Goal: Task Accomplishment & Management: Manage account settings

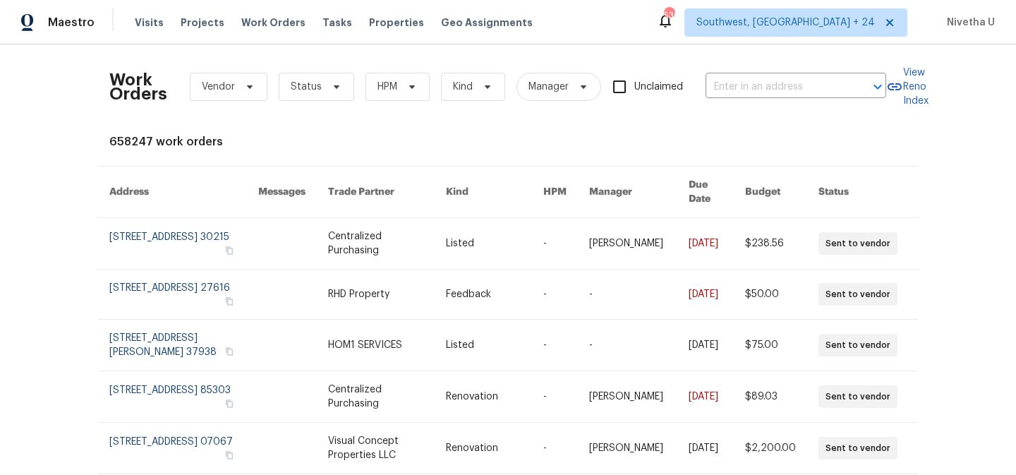
click at [693, 89] on div "Work Orders Vendor Status HPM Kind Manager Unclaimed ​" at bounding box center [497, 87] width 777 height 62
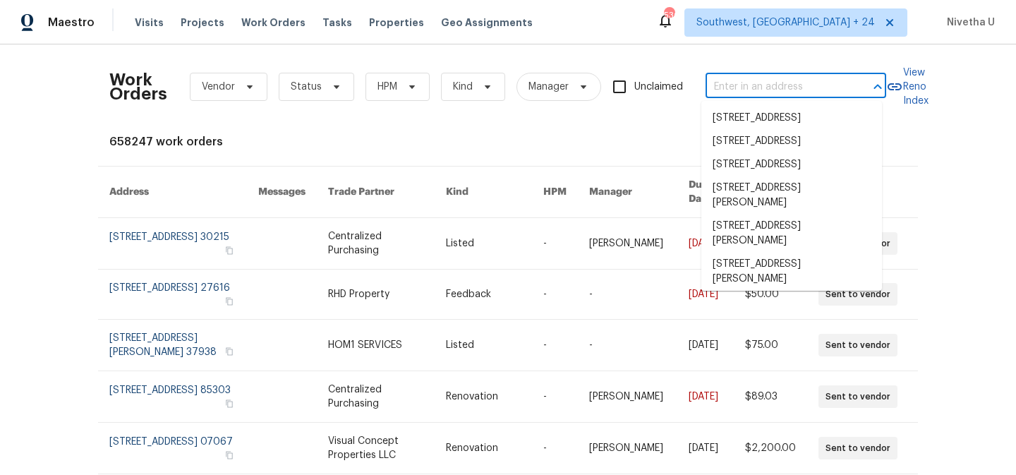
click at [724, 89] on input "text" at bounding box center [775, 87] width 141 height 22
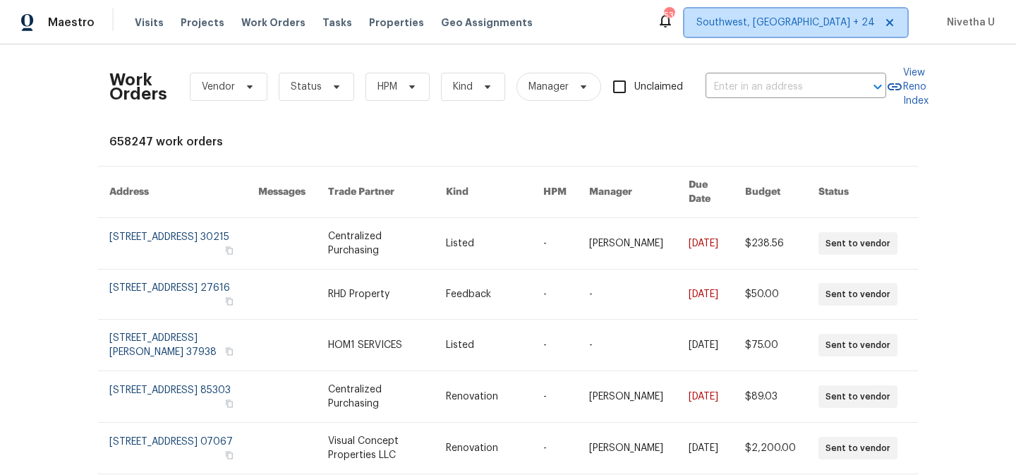
click at [782, 34] on span "Southwest, FL + 24" at bounding box center [795, 22] width 223 height 28
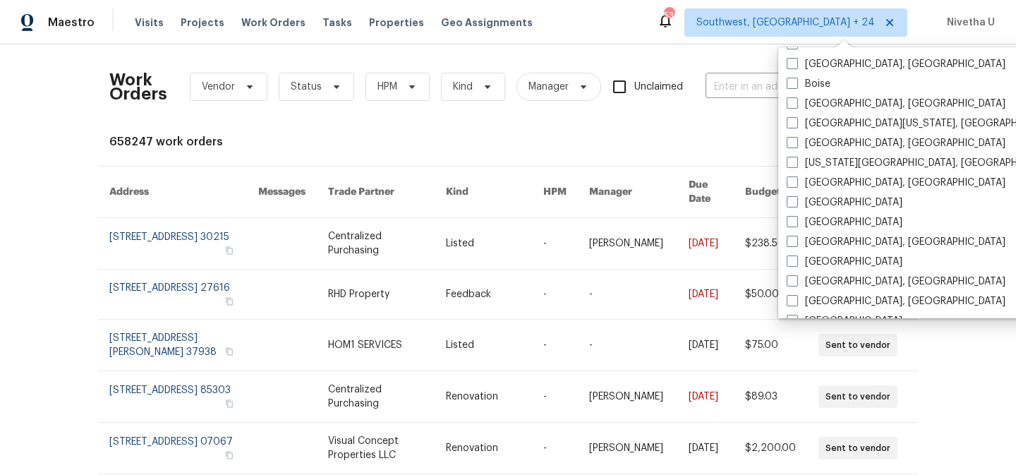
scroll to position [531, 0]
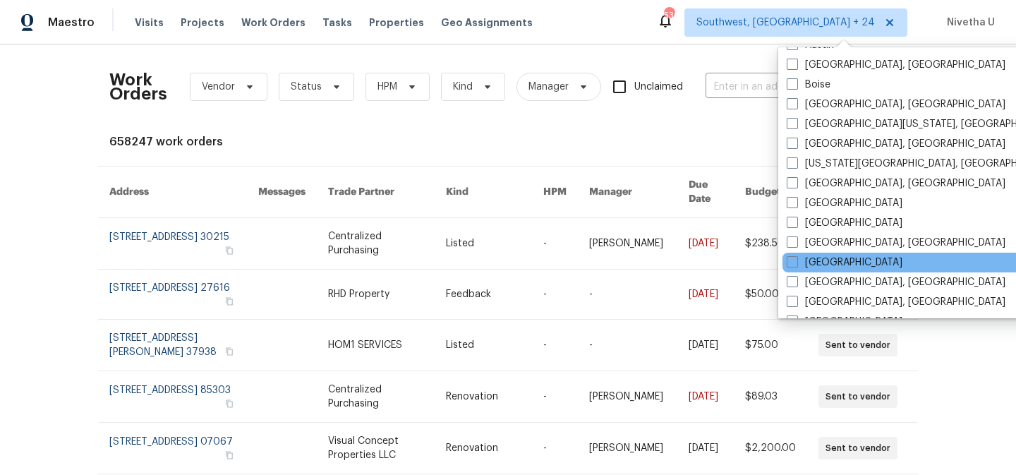
click at [814, 270] on div "Houston" at bounding box center [924, 263] width 284 height 20
click at [813, 266] on label "Houston" at bounding box center [845, 262] width 116 height 14
click at [796, 265] on input "Houston" at bounding box center [791, 259] width 9 height 9
checkbox input "true"
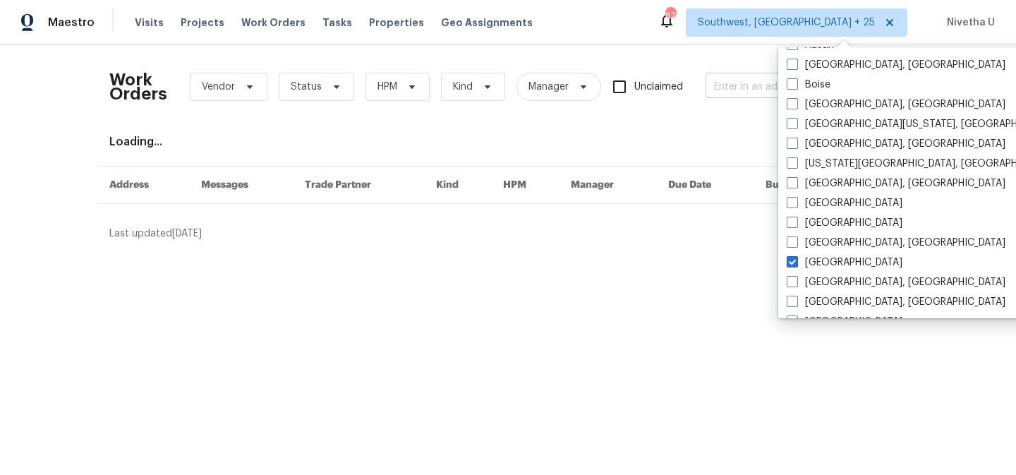
click at [726, 88] on input "text" at bounding box center [775, 87] width 141 height 22
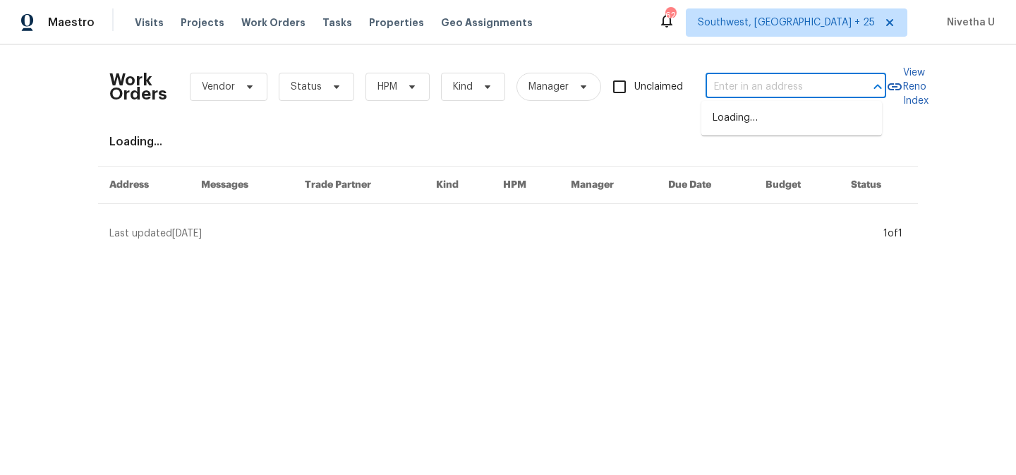
paste input "12018 Green Willow Falls Dr Tomball, TX 77375"
type input "12018 Green Willow Falls Dr Tomball, TX 77375"
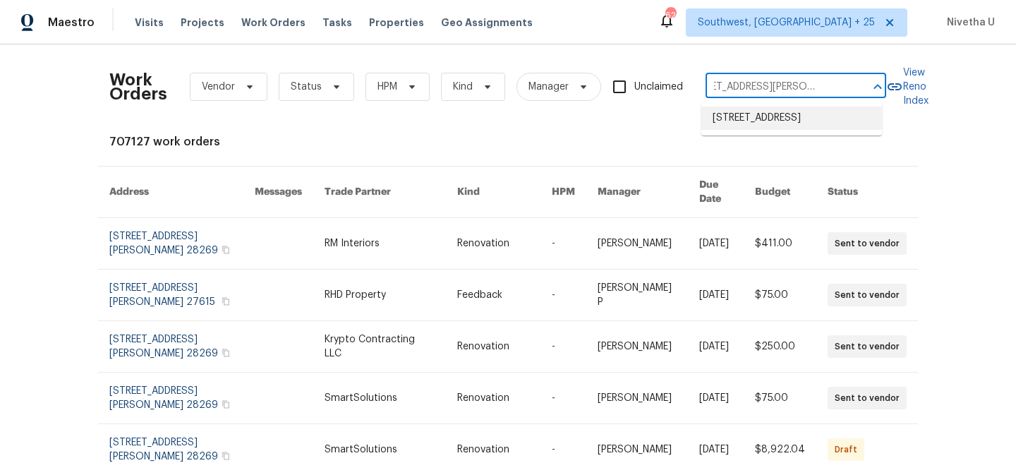
click at [744, 123] on li "12018 Green Willow Falls Dr, Tomball, TX 77375" at bounding box center [791, 118] width 181 height 23
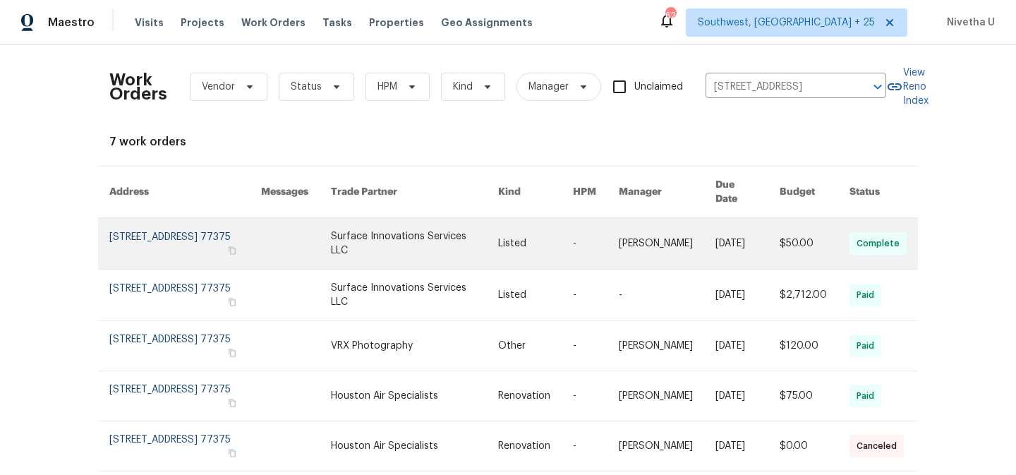
click at [136, 243] on link at bounding box center [185, 243] width 152 height 51
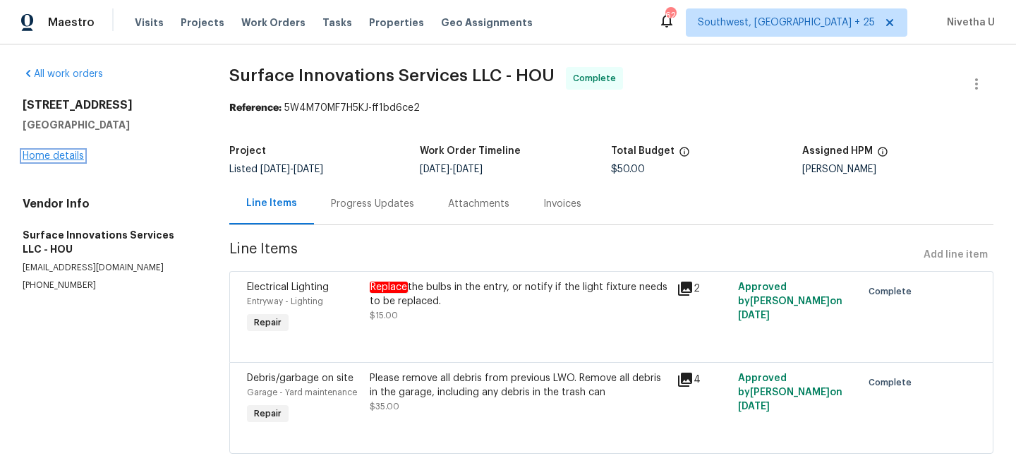
click at [39, 160] on link "Home details" at bounding box center [53, 156] width 61 height 10
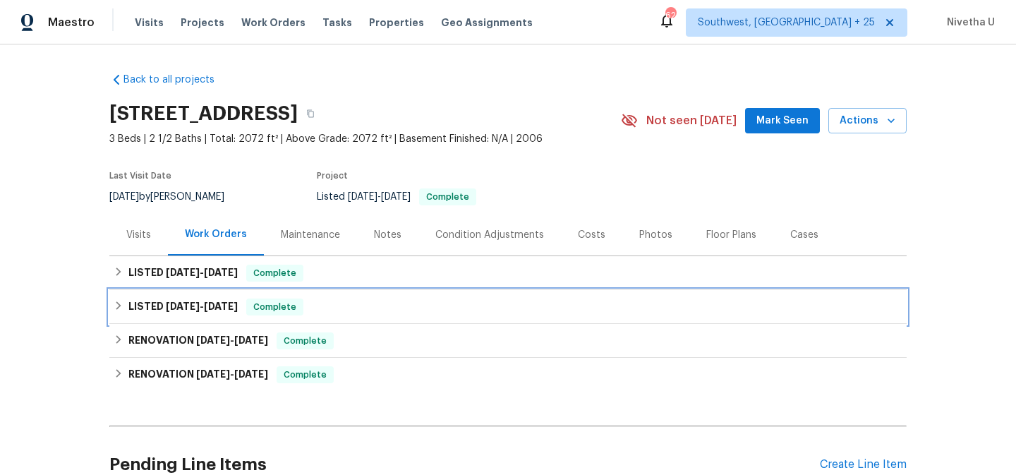
click at [298, 320] on div "LISTED 6/18/25 - 6/20/25 Complete" at bounding box center [507, 307] width 797 height 34
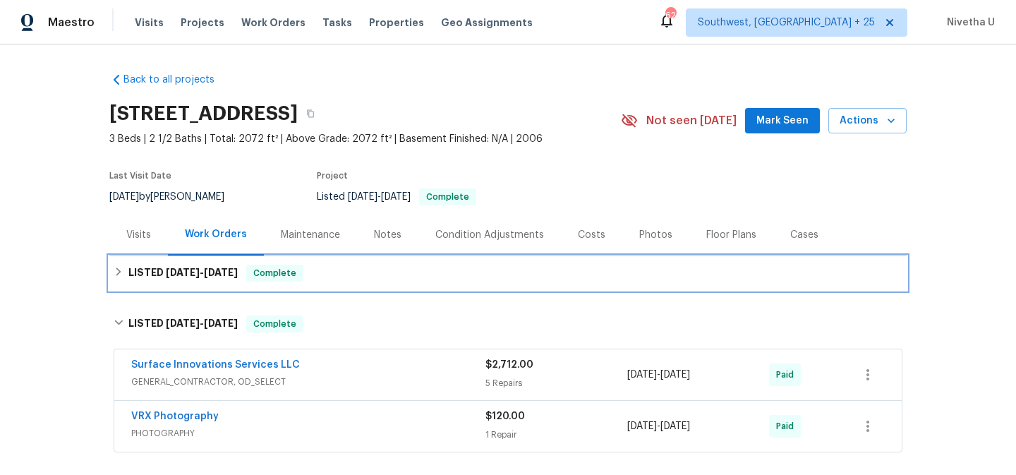
click at [301, 279] on div "Complete" at bounding box center [274, 273] width 57 height 17
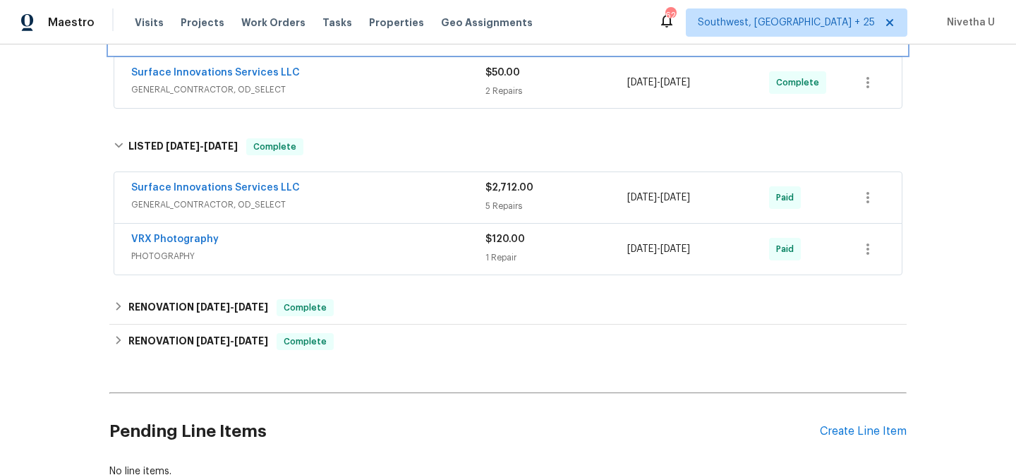
scroll to position [262, 0]
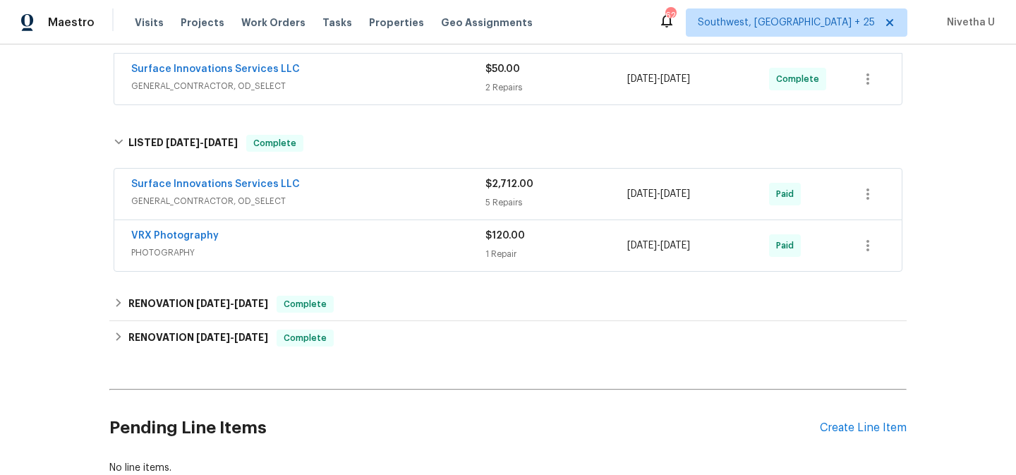
click at [308, 234] on div "VRX Photography" at bounding box center [308, 237] width 354 height 17
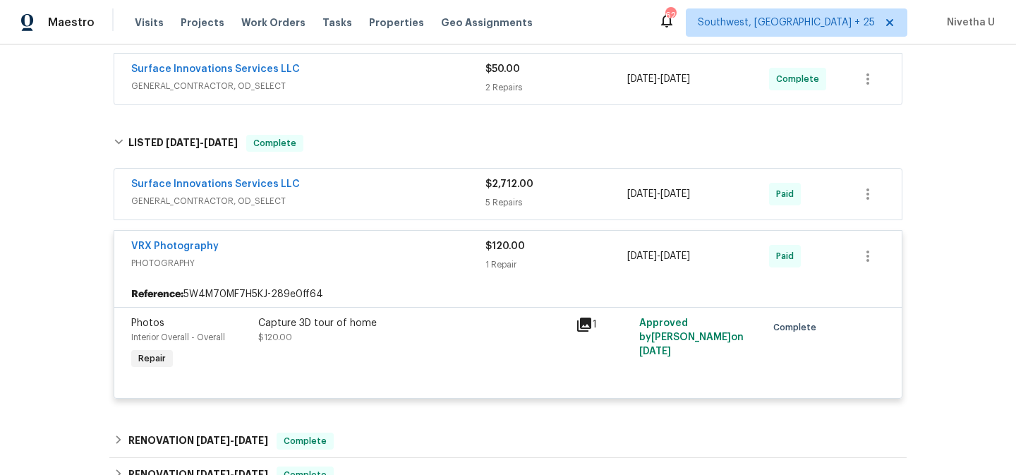
click at [321, 251] on div "VRX Photography" at bounding box center [308, 247] width 354 height 17
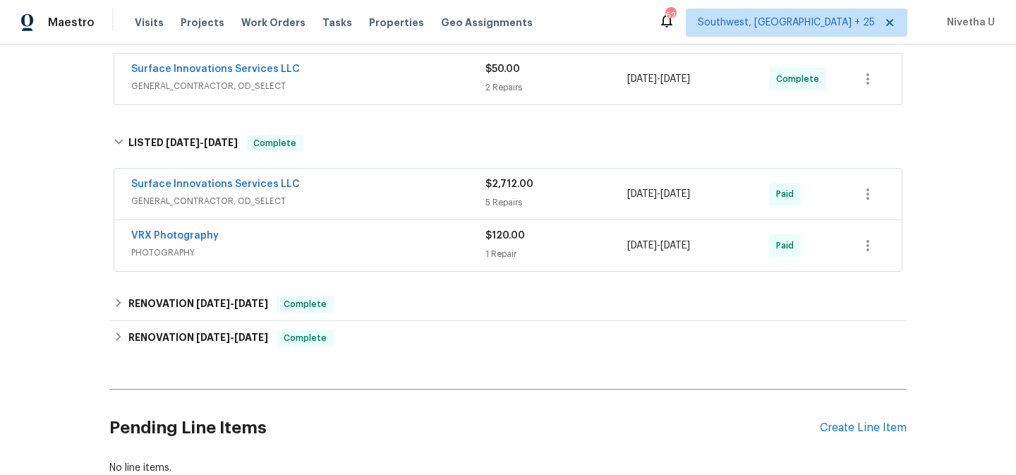
click at [327, 191] on div "Surface Innovations Services LLC" at bounding box center [308, 185] width 354 height 17
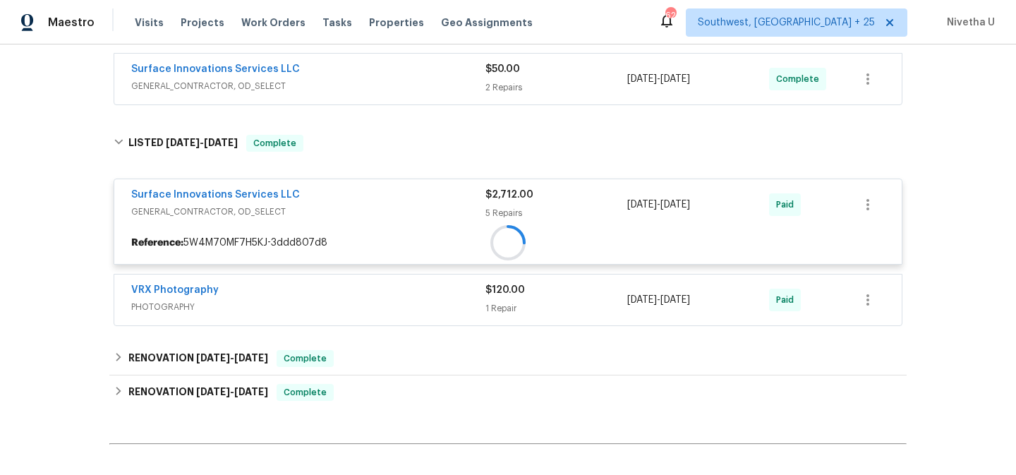
scroll to position [198, 0]
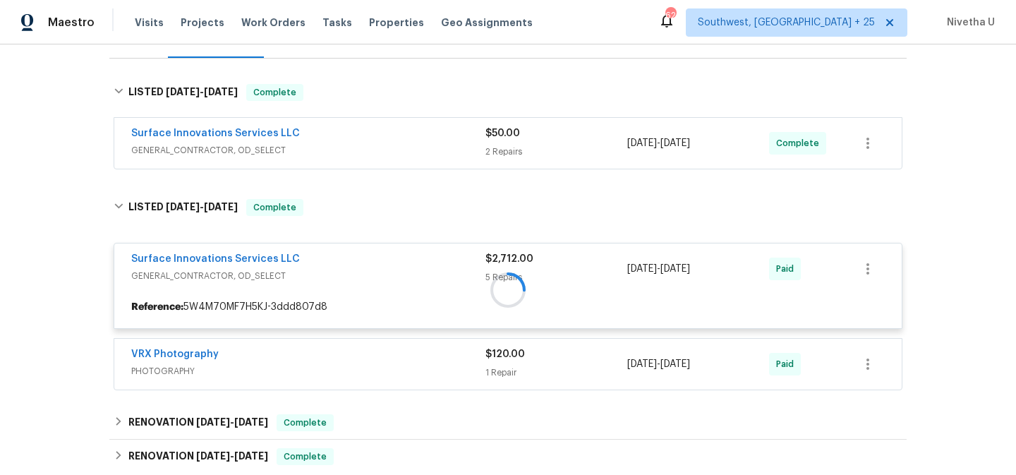
click at [318, 141] on div "Surface Innovations Services LLC" at bounding box center [308, 134] width 354 height 17
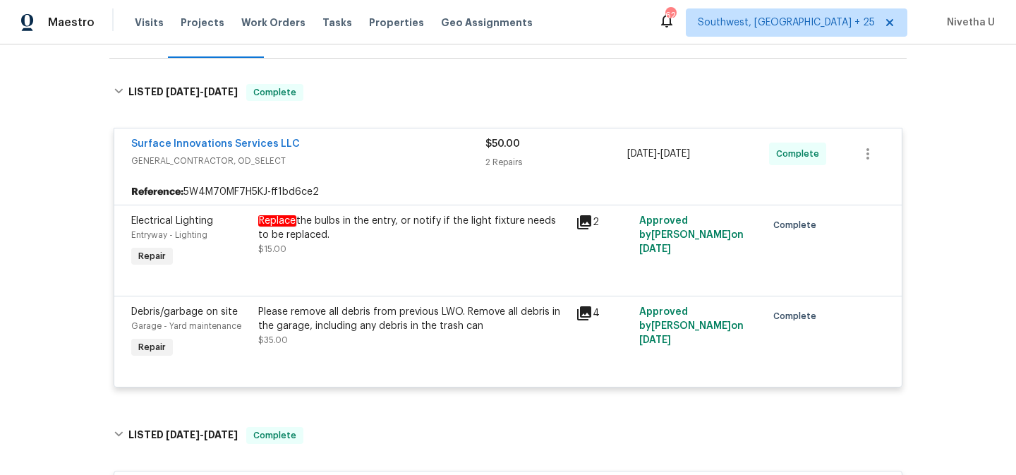
click at [318, 141] on div "Surface Innovations Services LLC" at bounding box center [308, 145] width 354 height 17
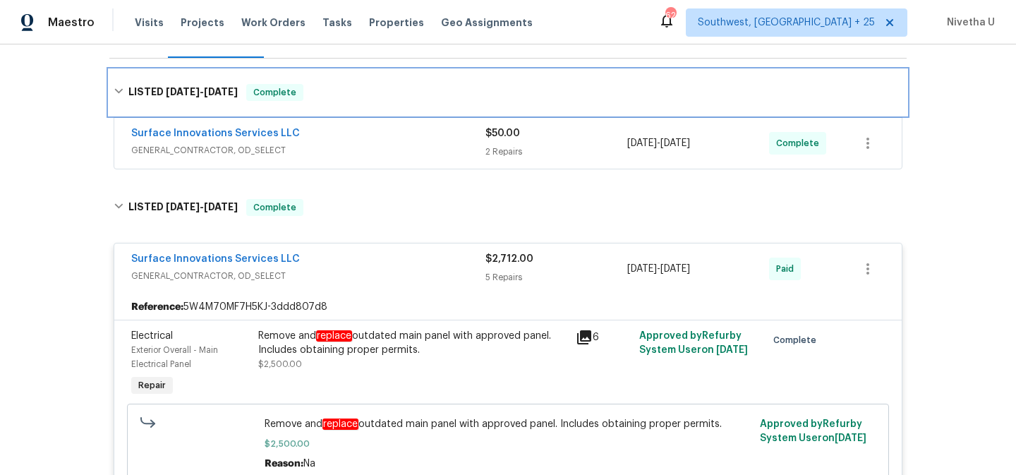
click at [311, 101] on div "LISTED 8/13/25 - 8/15/25 Complete" at bounding box center [507, 92] width 797 height 45
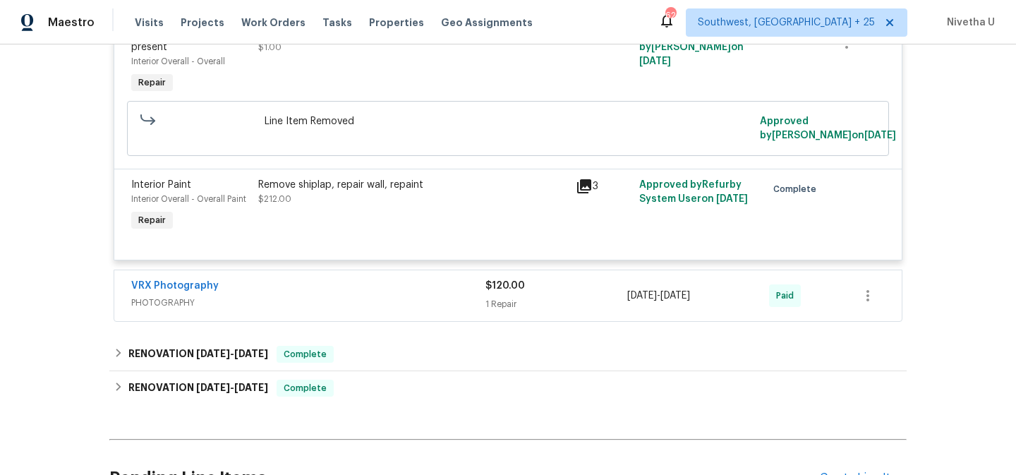
scroll to position [1059, 0]
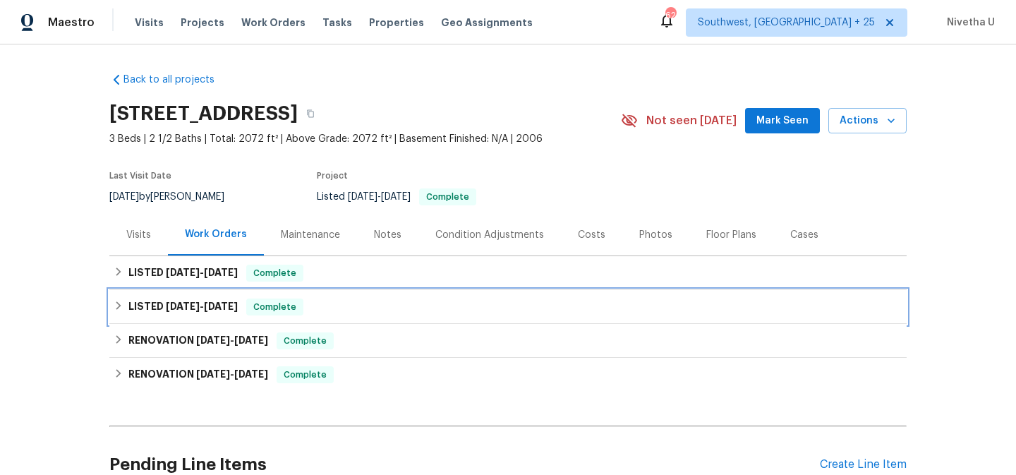
click at [333, 301] on div "LISTED 6/18/25 - 6/20/25 Complete" at bounding box center [508, 306] width 789 height 17
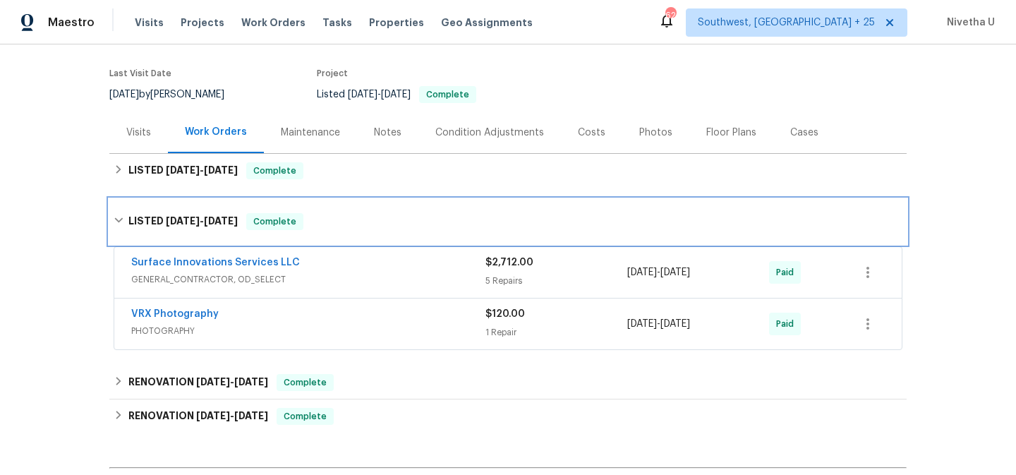
scroll to position [124, 0]
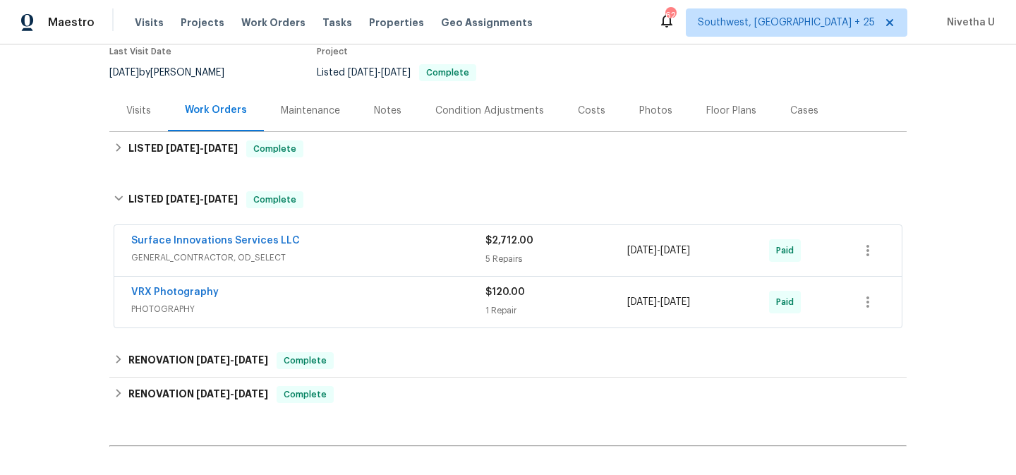
click at [344, 268] on div "Surface Innovations Services LLC GENERAL_CONTRACTOR, OD_SELECT $2,712.00 5 Repa…" at bounding box center [507, 250] width 787 height 51
click at [335, 238] on div "Surface Innovations Services LLC" at bounding box center [308, 241] width 354 height 17
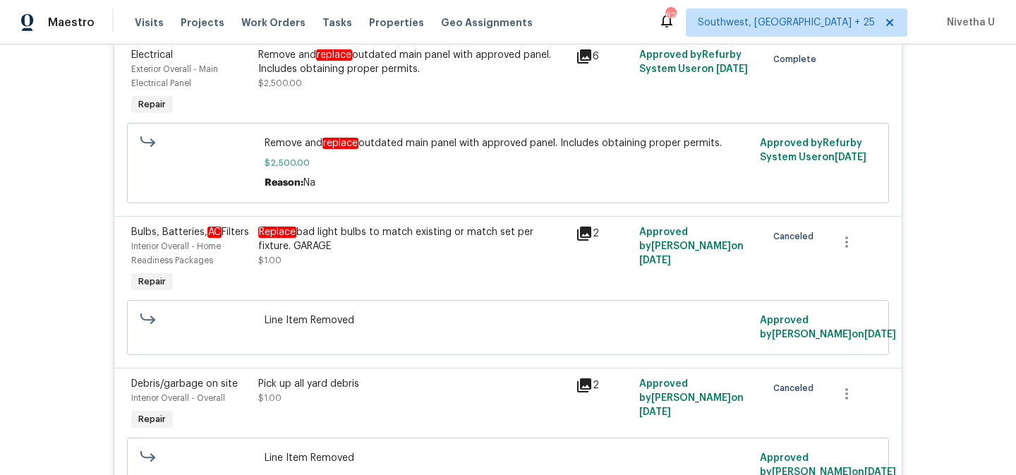
scroll to position [56, 0]
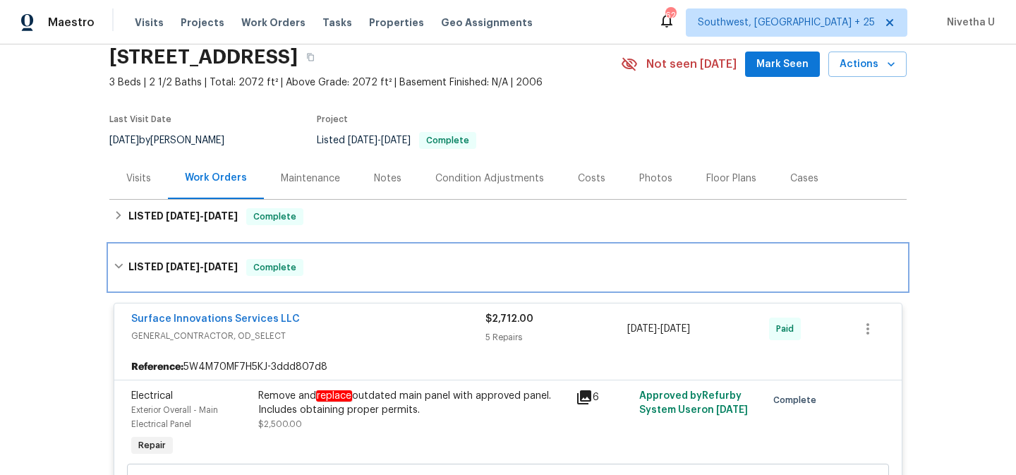
click at [358, 275] on div "LISTED 6/18/25 - 6/20/25 Complete" at bounding box center [507, 267] width 797 height 45
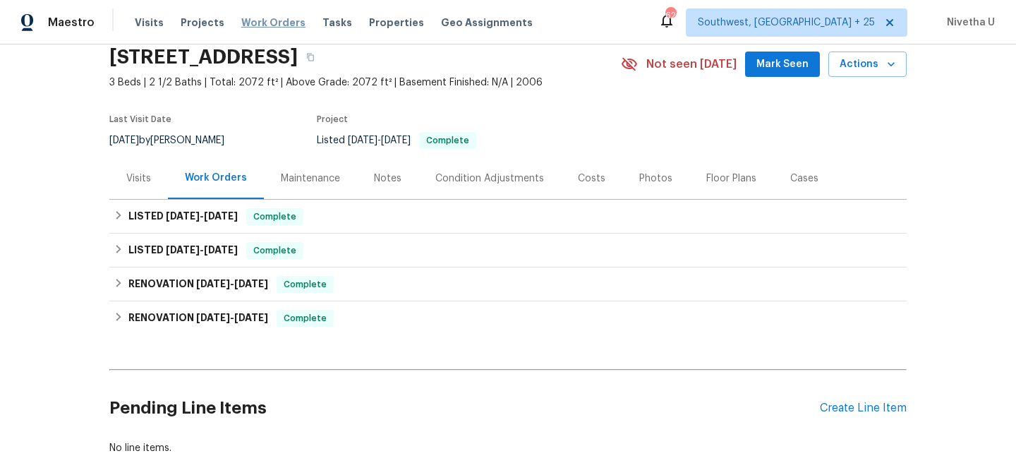
click at [243, 23] on span "Work Orders" at bounding box center [273, 23] width 64 height 14
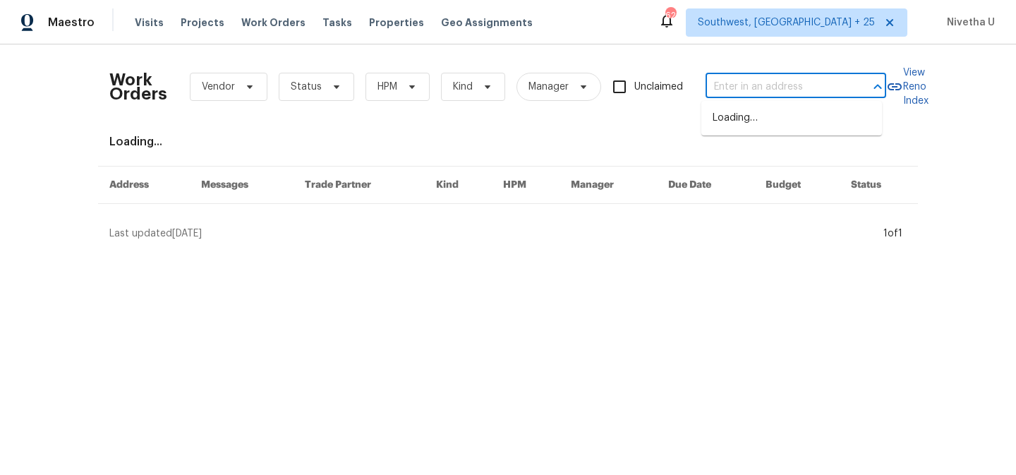
click at [714, 83] on input "text" at bounding box center [775, 87] width 141 height 22
paste input "949 Granville Rd Jacksonville, FL 32205"
type input "949 Granville Rd Jacksonville, FL 32205"
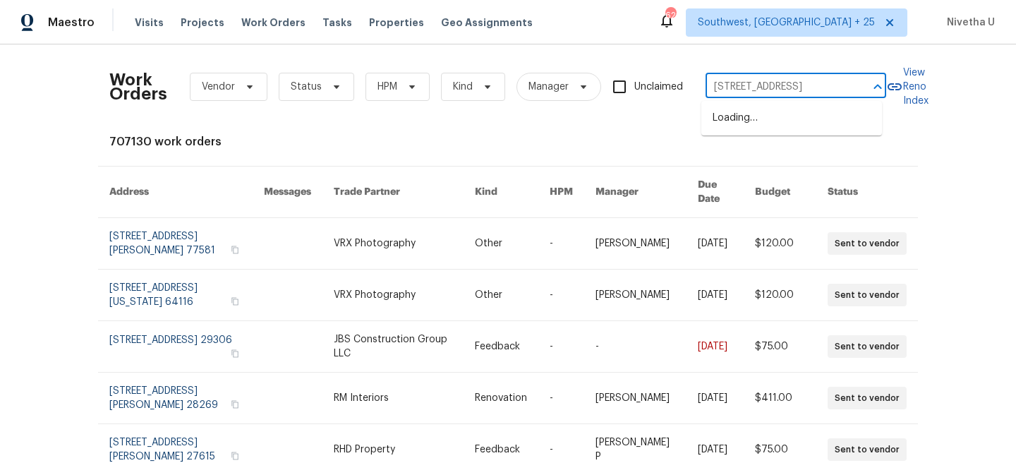
scroll to position [0, 49]
click at [730, 120] on li "949 Granville Rd, Jacksonville, FL 32205" at bounding box center [791, 118] width 181 height 23
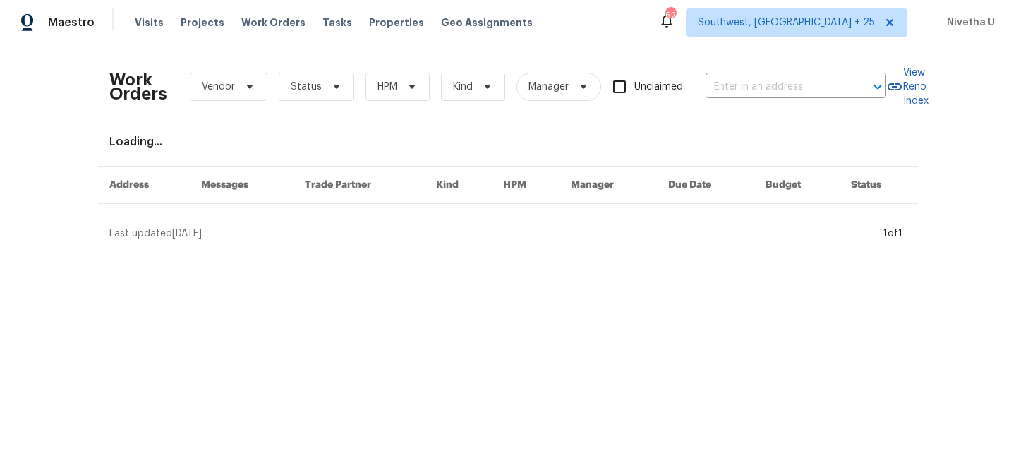
type input "949 Granville Rd, Jacksonville, FL 32205"
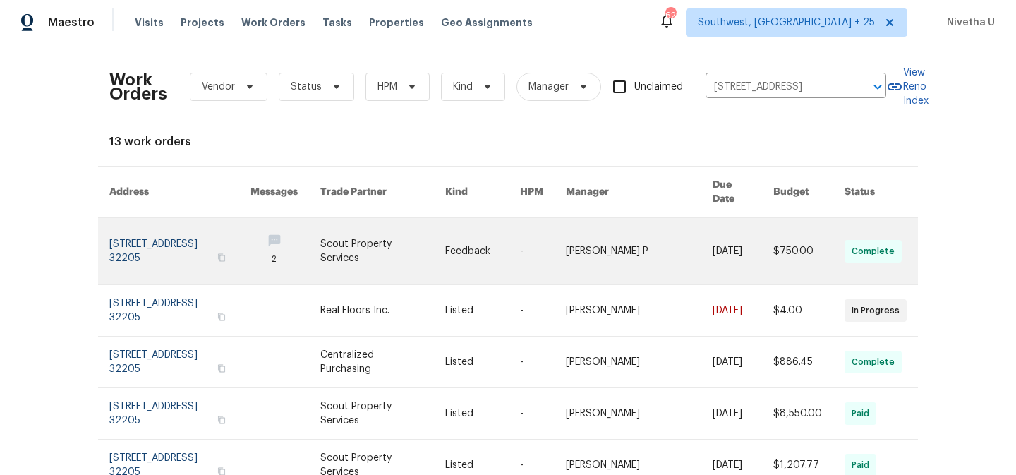
click at [111, 236] on link at bounding box center [179, 251] width 141 height 66
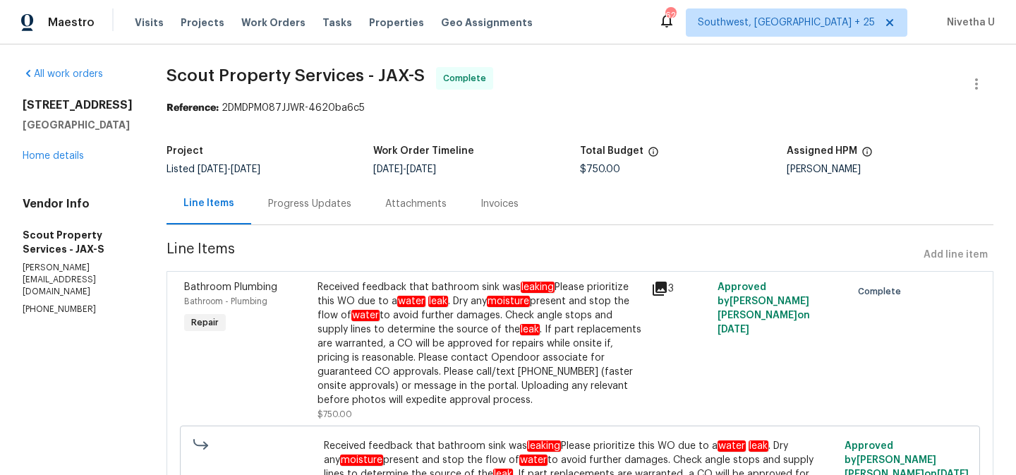
click at [47, 220] on div "All work orders 949 Granville Rd Jacksonville, FL 32205 Home details Vendor Inf…" at bounding box center [78, 191] width 110 height 249
click at [47, 161] on link "Home details" at bounding box center [53, 156] width 61 height 10
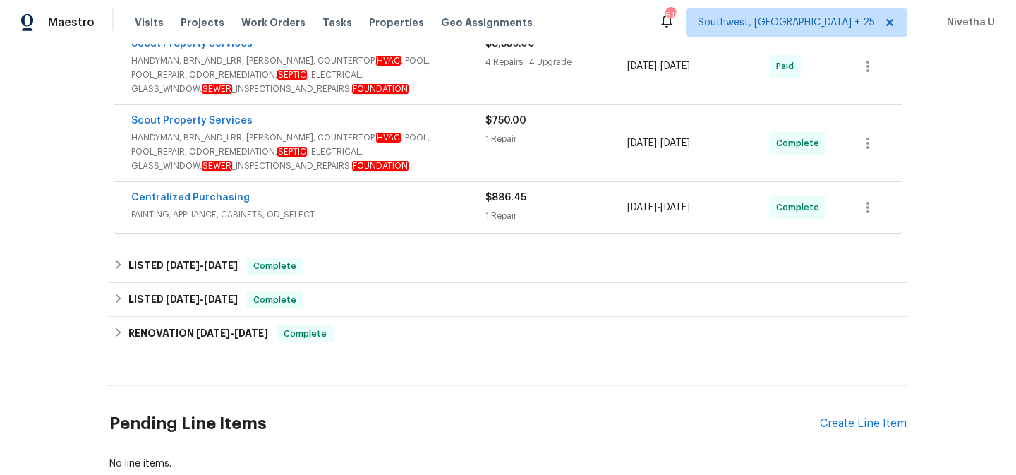
scroll to position [339, 0]
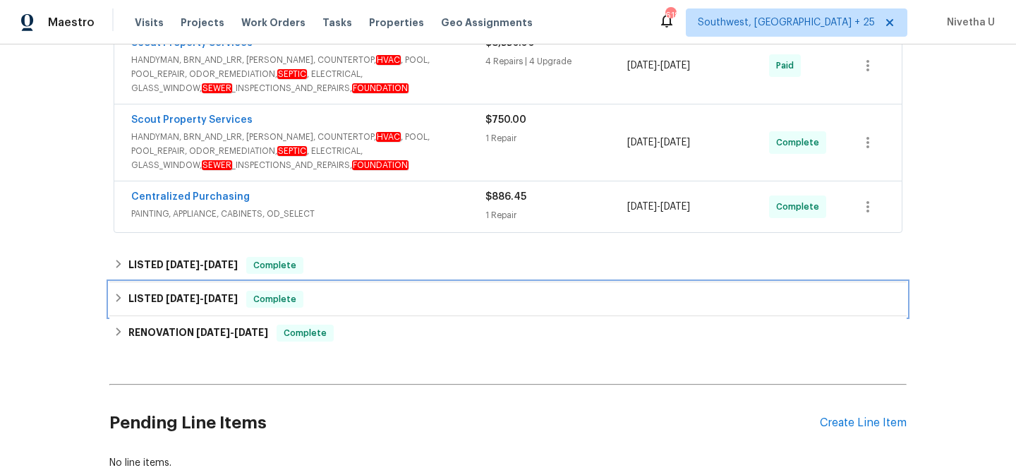
click at [323, 300] on div "LISTED 6/23/25 - 6/27/25 Complete" at bounding box center [508, 299] width 789 height 17
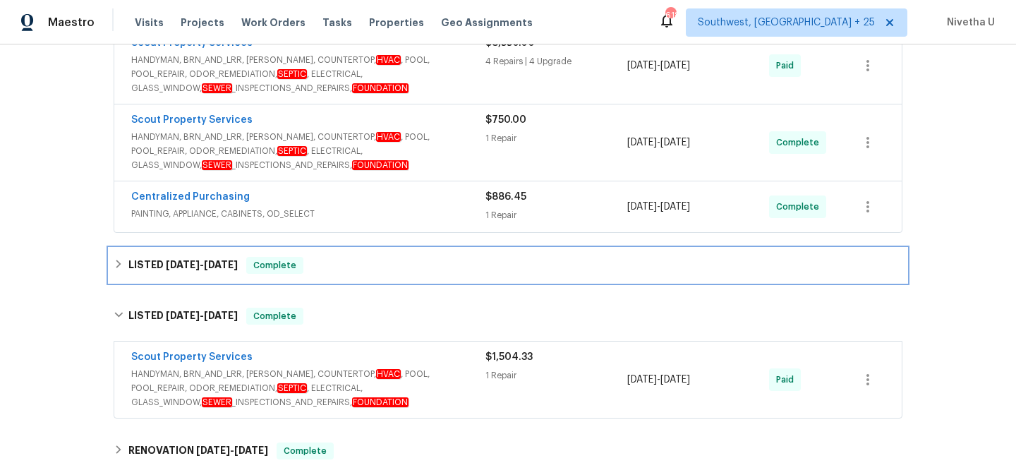
click at [309, 262] on div "LISTED 7/13/25 - 7/17/25 Complete" at bounding box center [508, 265] width 789 height 17
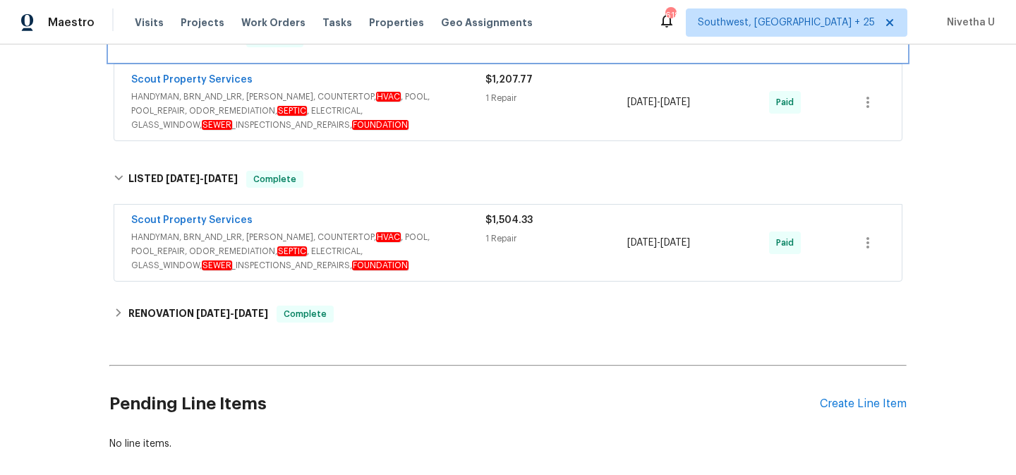
scroll to position [570, 0]
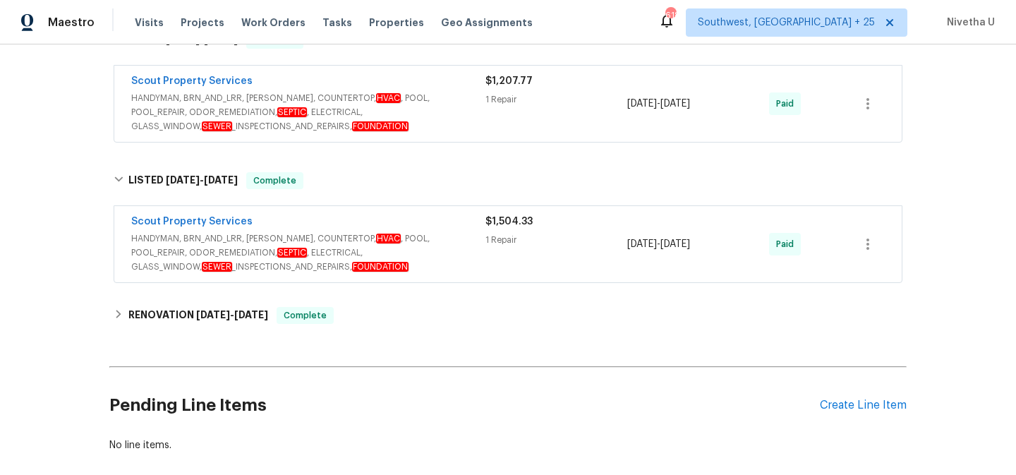
click at [454, 250] on span "HANDYMAN, BRN_AND_LRR, WELLS, COUNTERTOP, HVAC , POOL, POOL_REPAIR, ODOR_REMEDI…" at bounding box center [308, 252] width 354 height 42
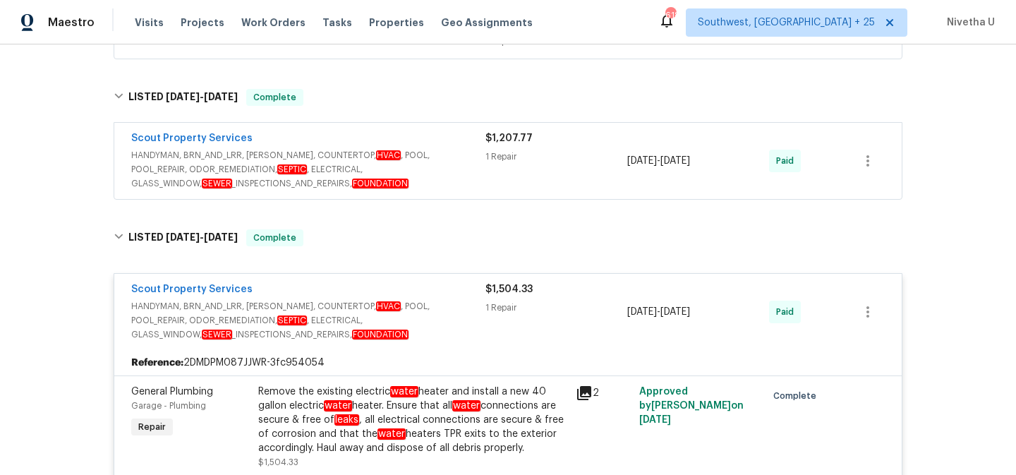
scroll to position [486, 0]
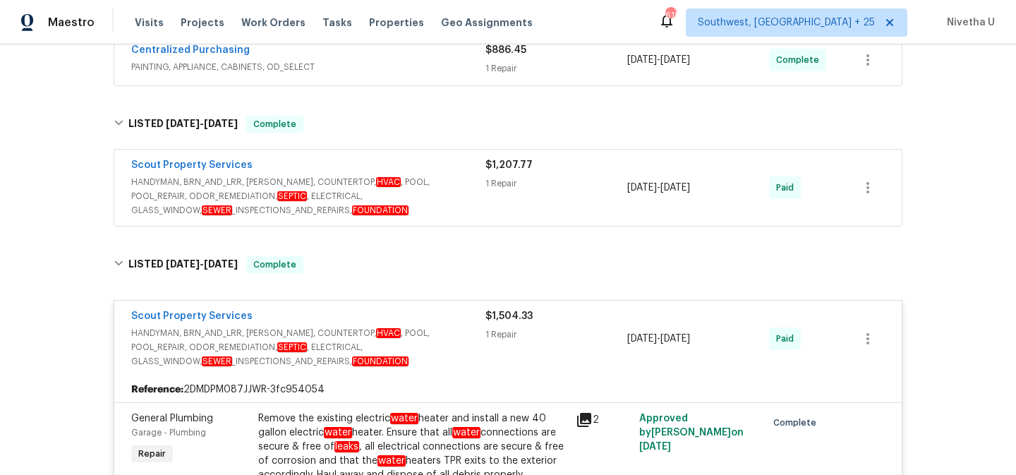
click at [459, 314] on div "Scout Property Services" at bounding box center [308, 317] width 354 height 17
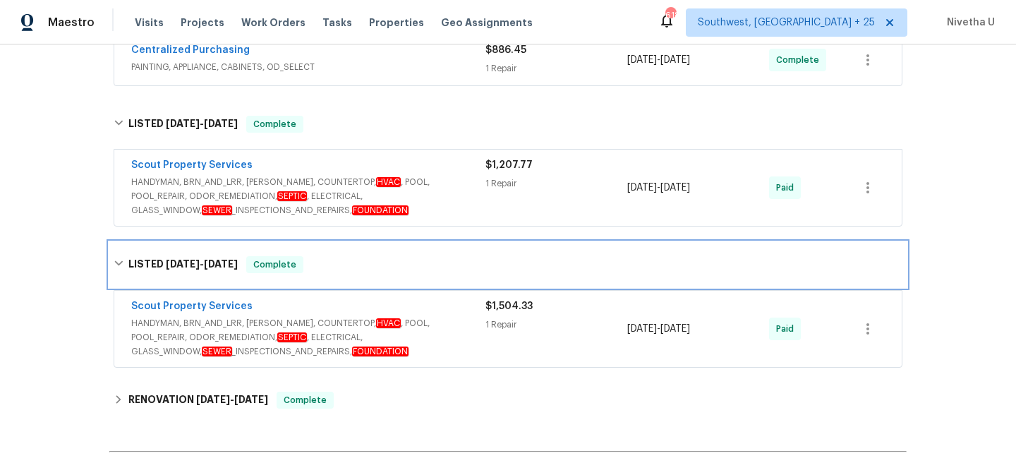
click at [421, 263] on div "LISTED 6/23/25 - 6/27/25 Complete" at bounding box center [508, 264] width 789 height 17
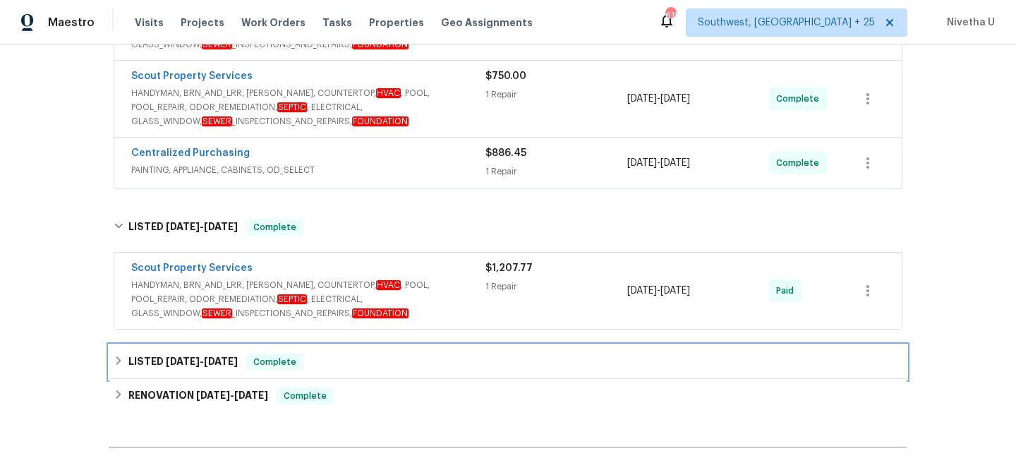
scroll to position [382, 0]
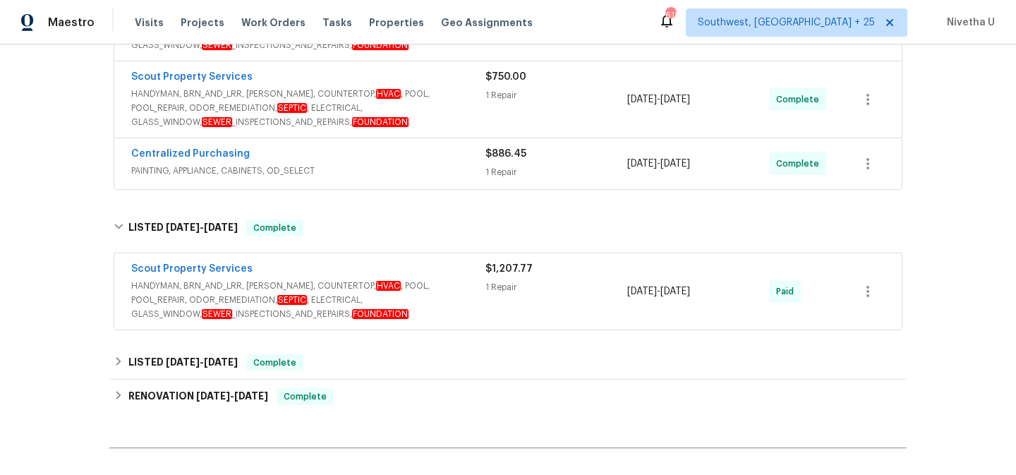
click at [436, 291] on span "HANDYMAN, BRN_AND_LRR, WELLS, COUNTERTOP, HVAC , POOL, POOL_REPAIR, ODOR_REMEDI…" at bounding box center [308, 300] width 354 height 42
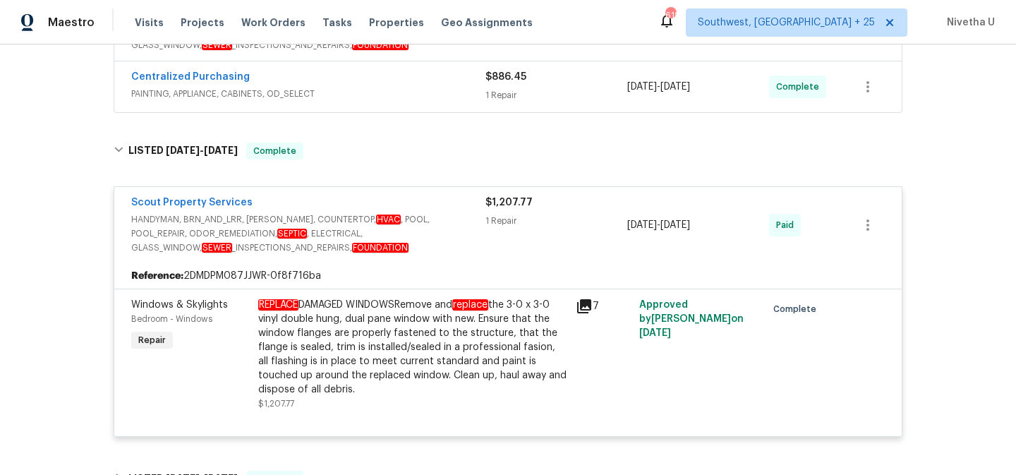
scroll to position [458, 0]
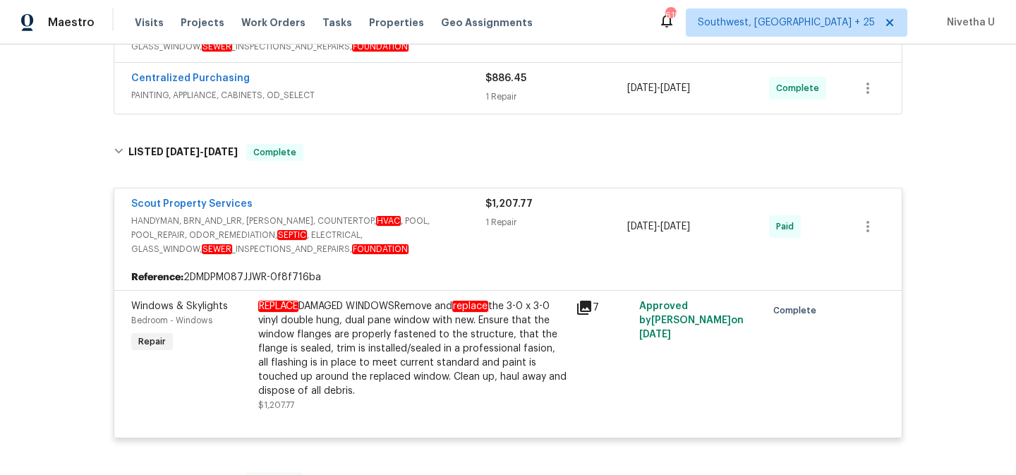
click at [456, 214] on span "HANDYMAN, BRN_AND_LRR, WELLS, COUNTERTOP, HVAC , POOL, POOL_REPAIR, ODOR_REMEDI…" at bounding box center [308, 235] width 354 height 42
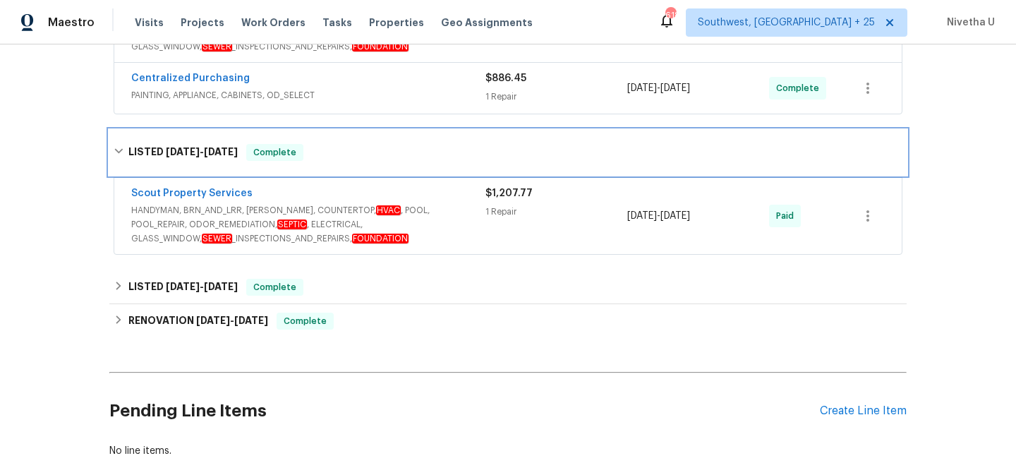
drag, startPoint x: 394, startPoint y: 166, endPoint x: 412, endPoint y: 298, distance: 133.9
click at [394, 167] on div "LISTED 7/13/25 - 7/17/25 Complete" at bounding box center [507, 152] width 797 height 45
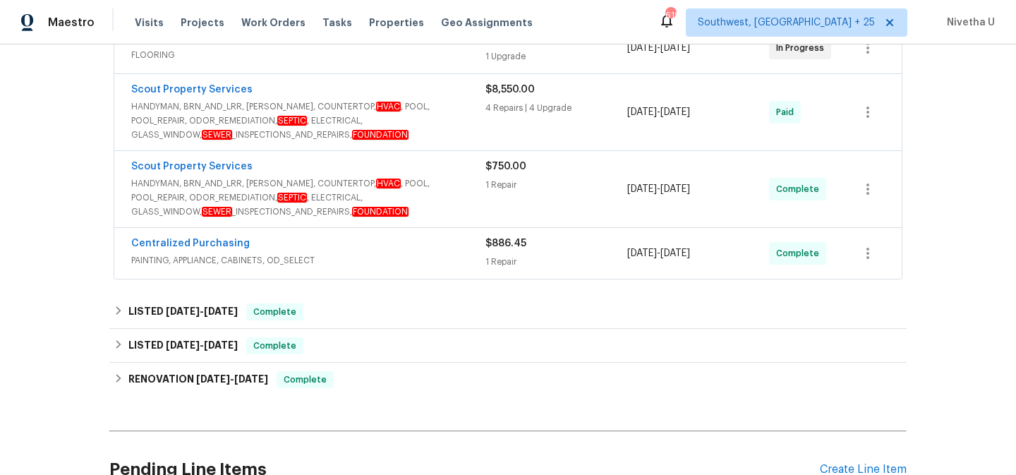
click at [418, 260] on span "PAINTING, APPLIANCE, CABINETS, OD_SELECT" at bounding box center [308, 260] width 354 height 14
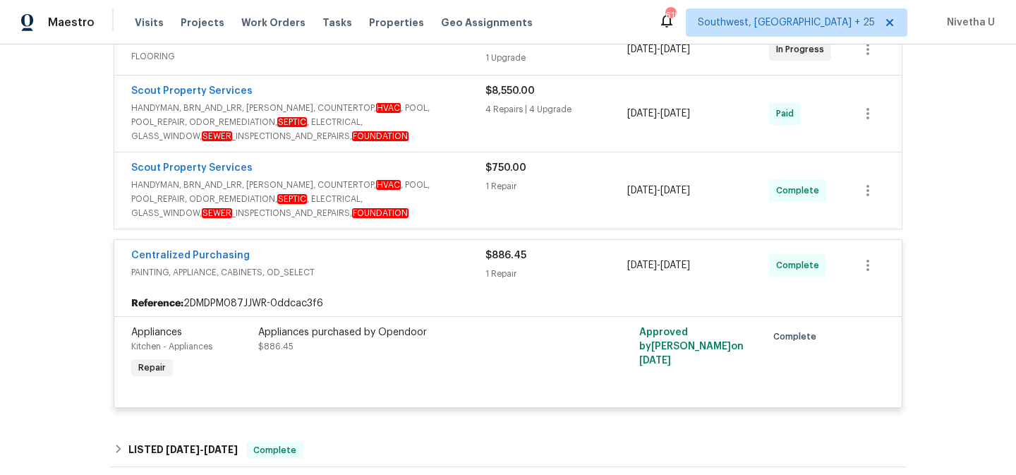
scroll to position [293, 0]
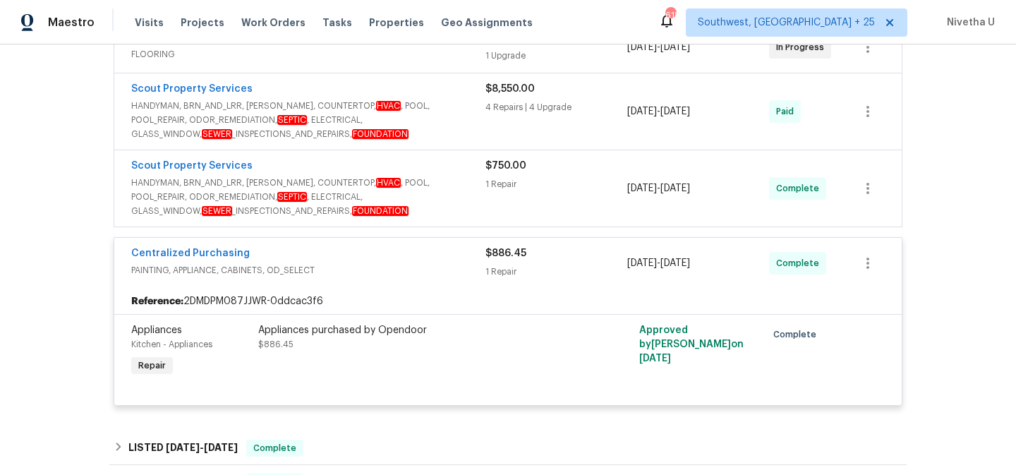
click at [412, 243] on div "Centralized Purchasing PAINTING, APPLIANCE, CABINETS, OD_SELECT $886.45 1 Repai…" at bounding box center [507, 263] width 787 height 51
click at [435, 247] on div "Centralized Purchasing" at bounding box center [308, 254] width 354 height 17
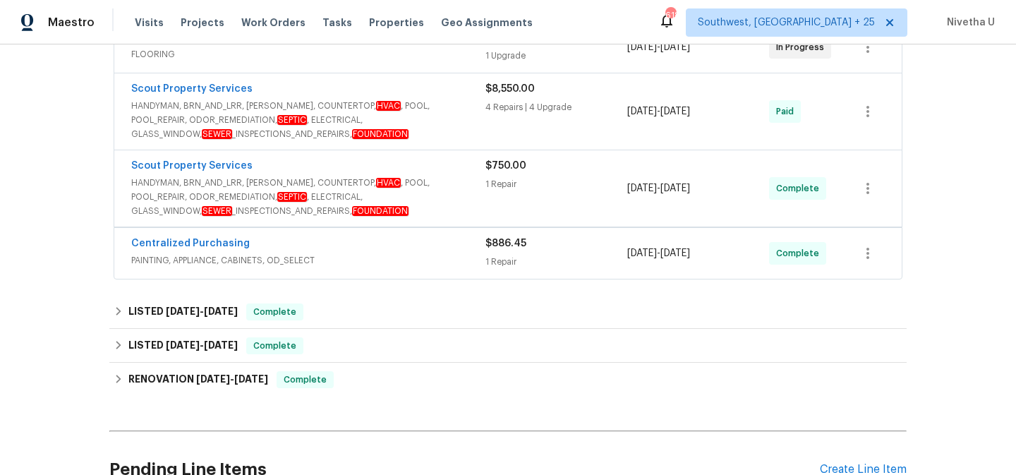
click at [444, 210] on span "HANDYMAN, BRN_AND_LRR, WELLS, COUNTERTOP, HVAC , POOL, POOL_REPAIR, ODOR_REMEDI…" at bounding box center [308, 197] width 354 height 42
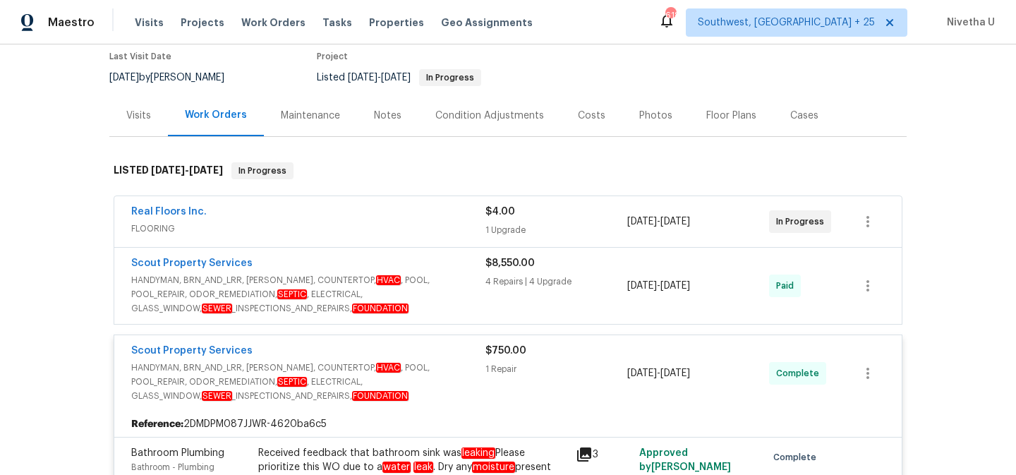
scroll to position [118, 0]
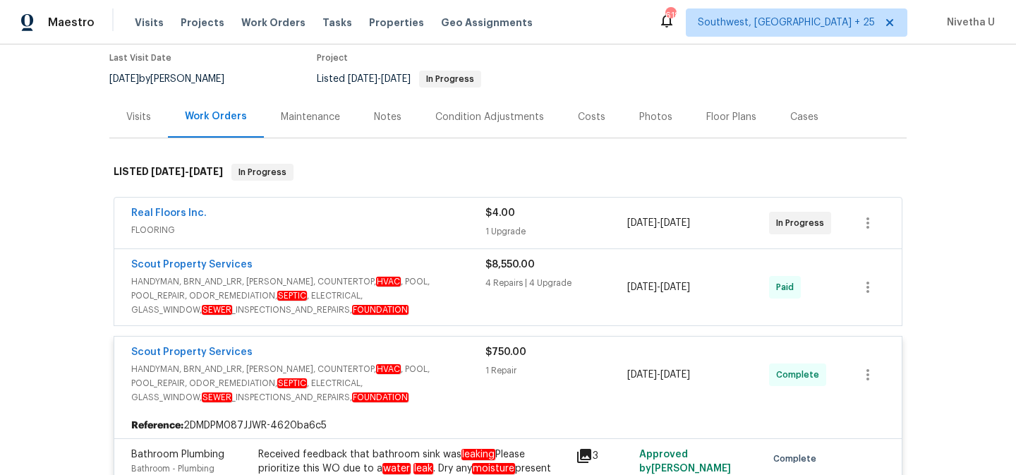
click at [464, 298] on span "HANDYMAN, BRN_AND_LRR, WELLS, COUNTERTOP, HVAC , POOL, POOL_REPAIR, ODOR_REMEDI…" at bounding box center [308, 295] width 354 height 42
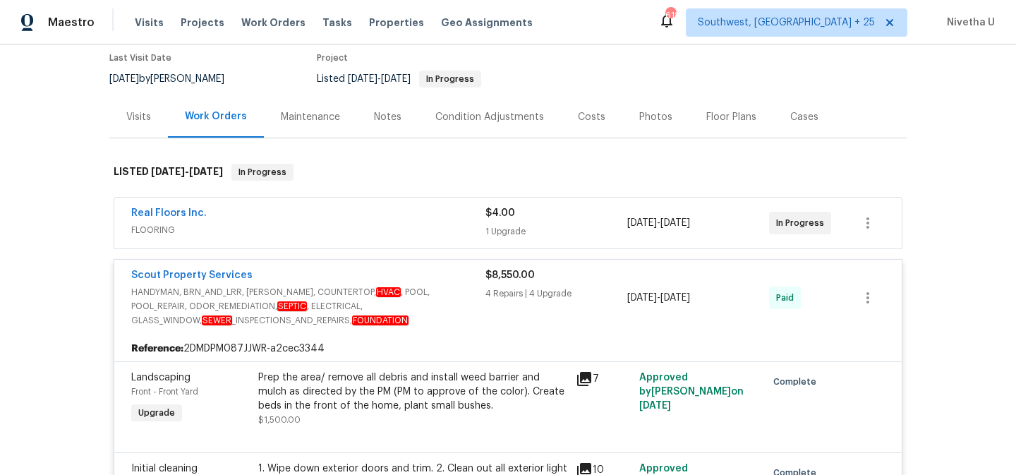
click at [421, 213] on div "Real Floors Inc." at bounding box center [308, 214] width 354 height 17
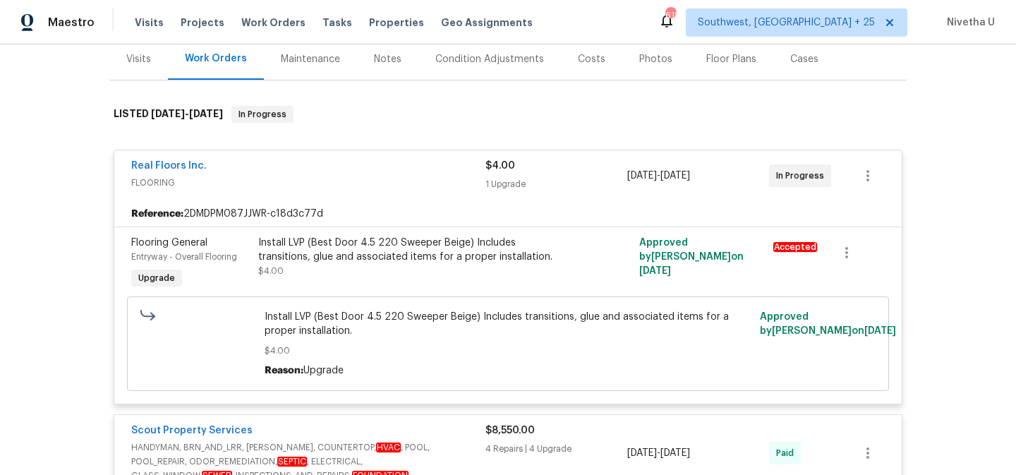
scroll to position [171, 0]
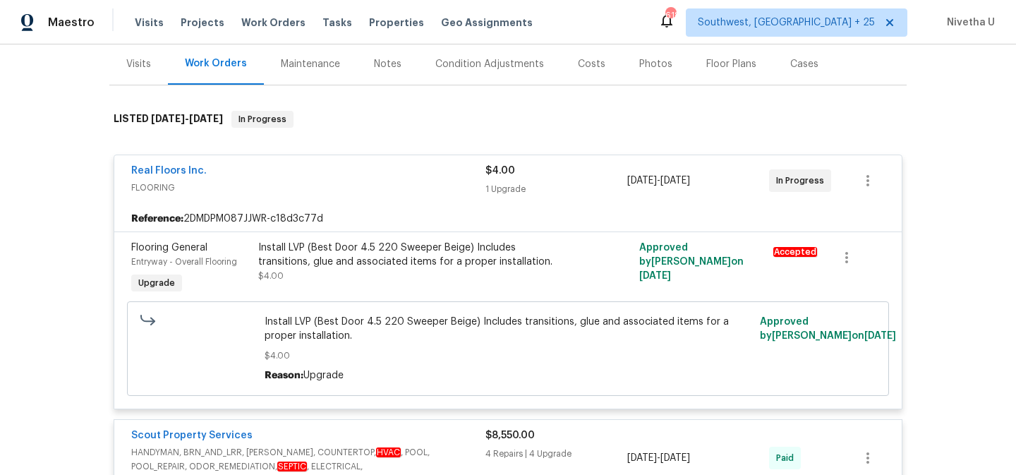
click at [386, 169] on div "Real Floors Inc." at bounding box center [308, 172] width 354 height 17
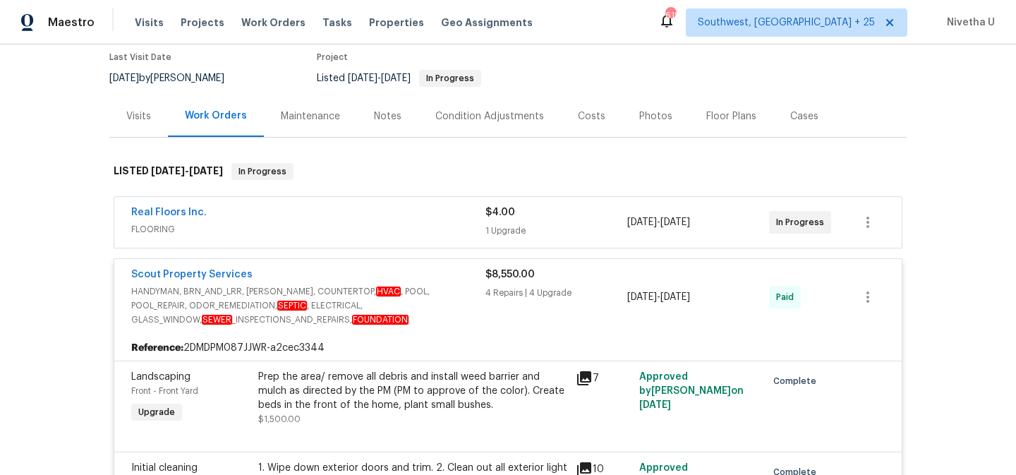
scroll to position [121, 0]
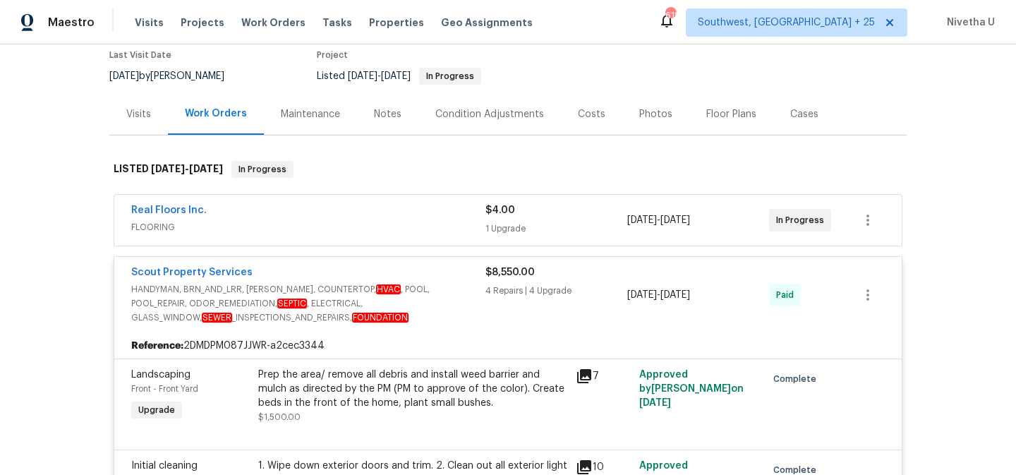
click at [455, 272] on div "Scout Property Services" at bounding box center [308, 273] width 354 height 17
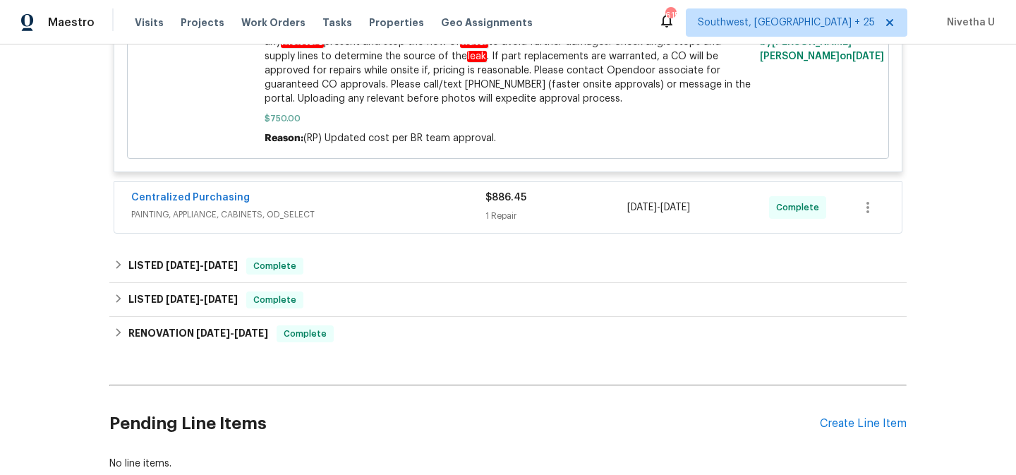
scroll to position [718, 0]
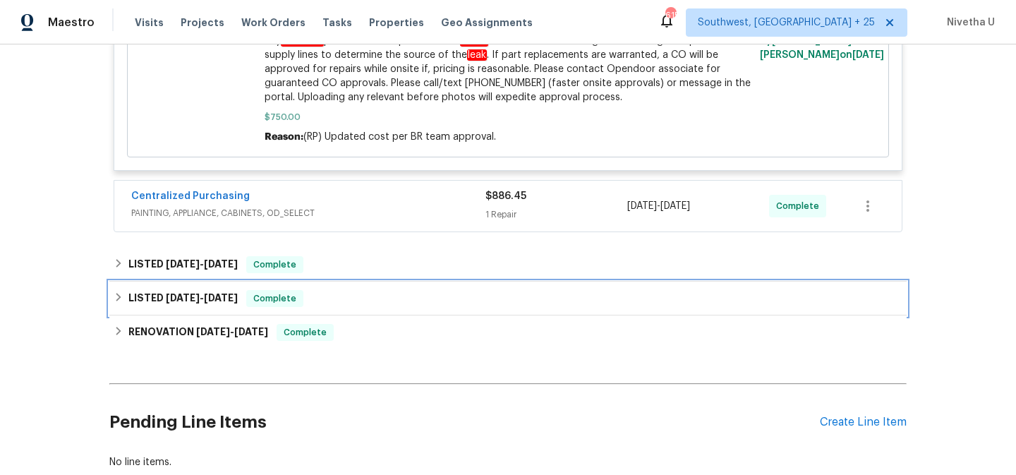
click at [325, 294] on div "LISTED 6/23/25 - 6/27/25 Complete" at bounding box center [507, 298] width 797 height 34
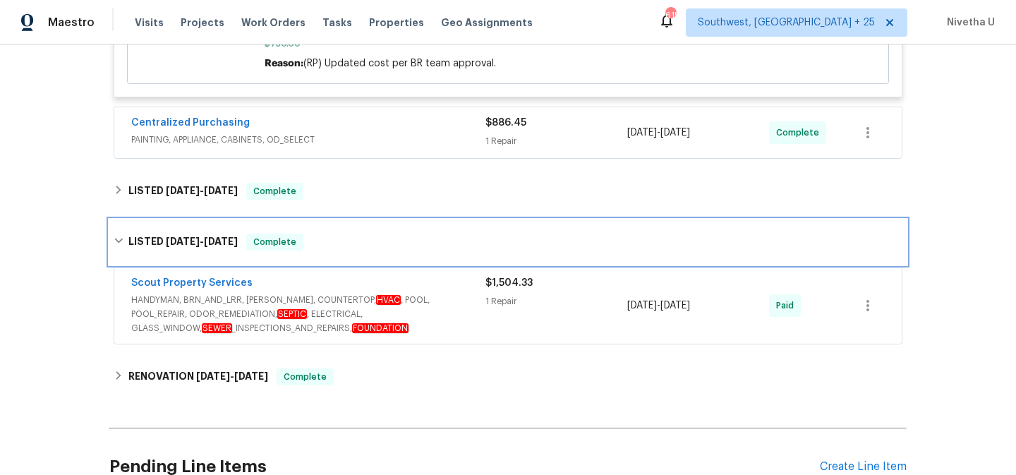
scroll to position [792, 0]
click at [422, 236] on div "LISTED 6/23/25 - 6/27/25 Complete" at bounding box center [508, 241] width 789 height 17
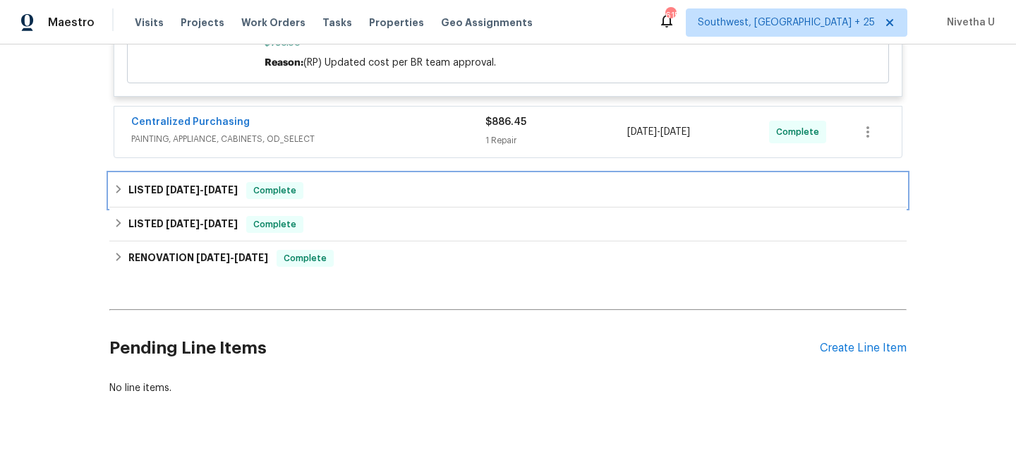
click at [367, 182] on div "LISTED 7/13/25 - 7/17/25 Complete" at bounding box center [508, 190] width 789 height 17
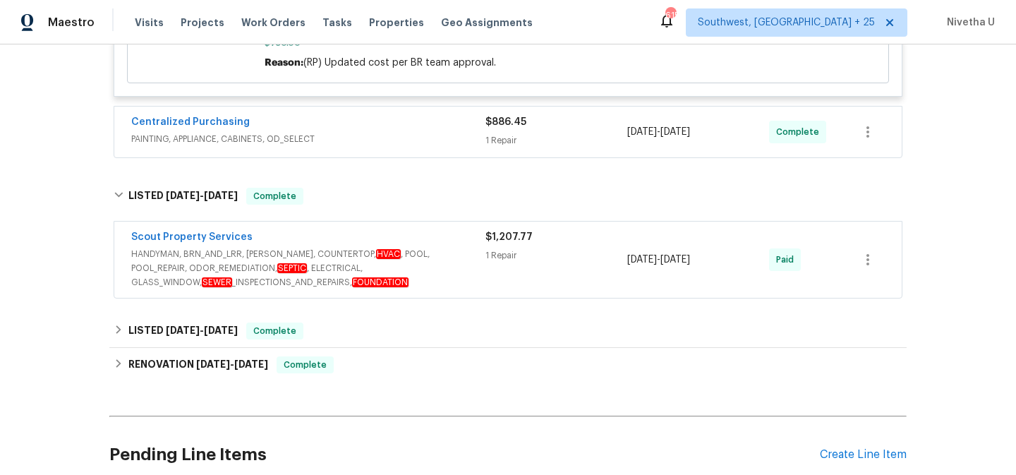
click at [439, 267] on span "HANDYMAN, BRN_AND_LRR, WELLS, COUNTERTOP, HVAC , POOL, POOL_REPAIR, ODOR_REMEDI…" at bounding box center [308, 268] width 354 height 42
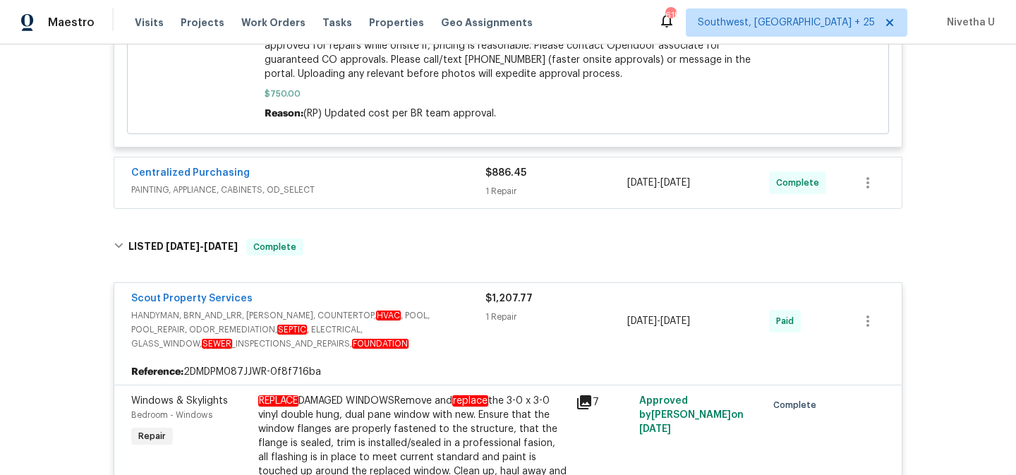
scroll to position [732, 0]
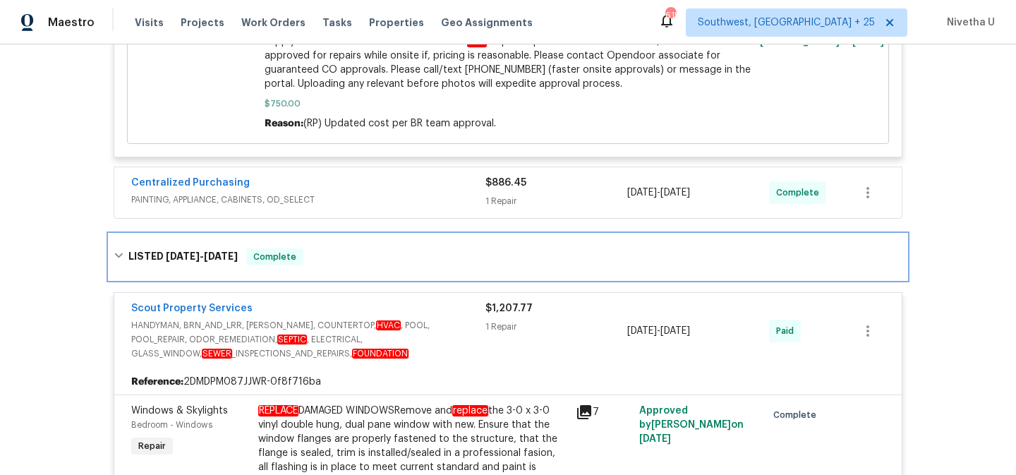
click at [404, 248] on div "LISTED 7/13/25 - 7/17/25 Complete" at bounding box center [508, 256] width 789 height 17
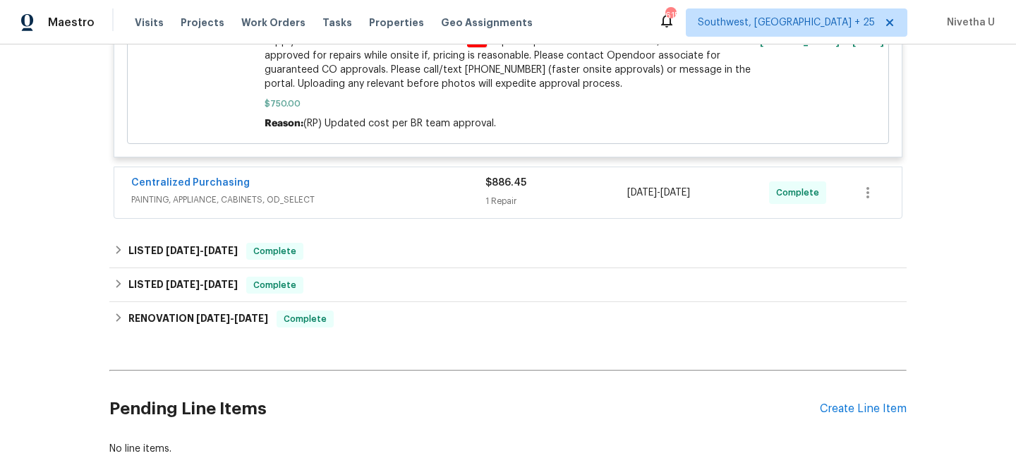
click at [392, 178] on div "Centralized Purchasing" at bounding box center [308, 184] width 354 height 17
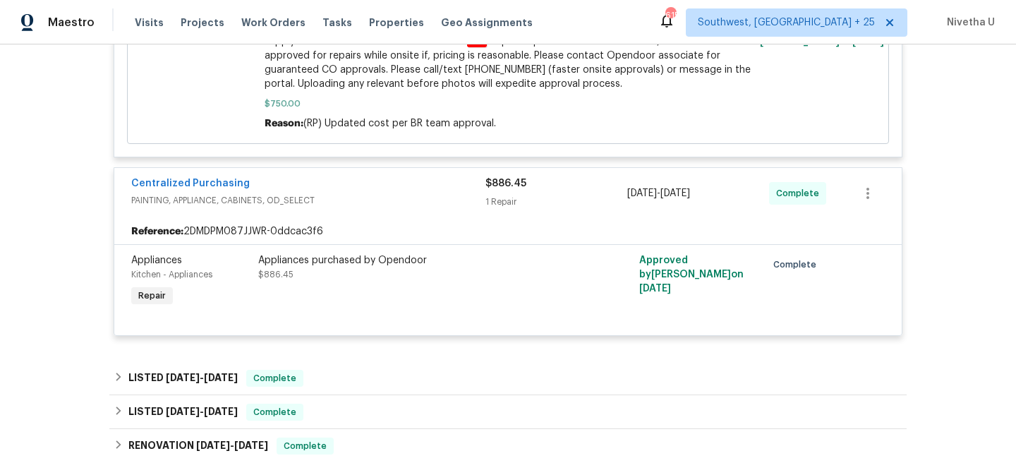
click at [392, 178] on div "Centralized Purchasing" at bounding box center [308, 184] width 354 height 17
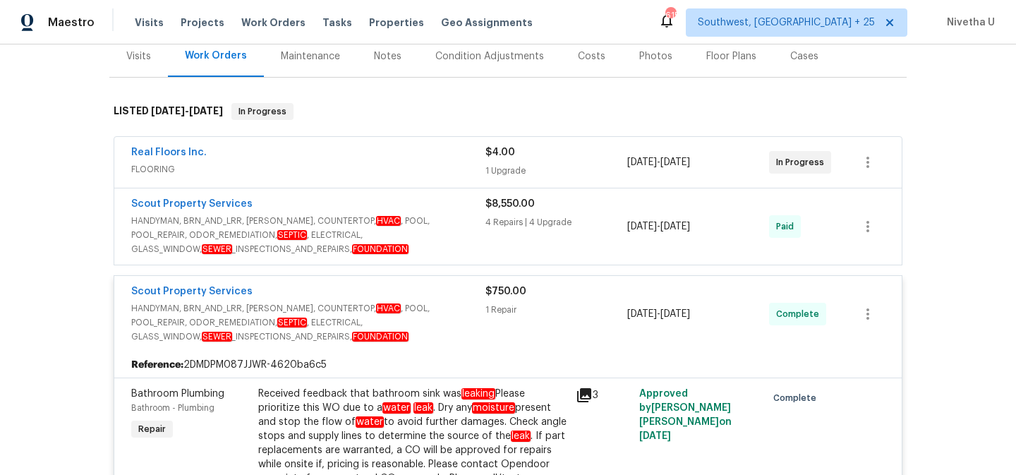
scroll to position [168, 0]
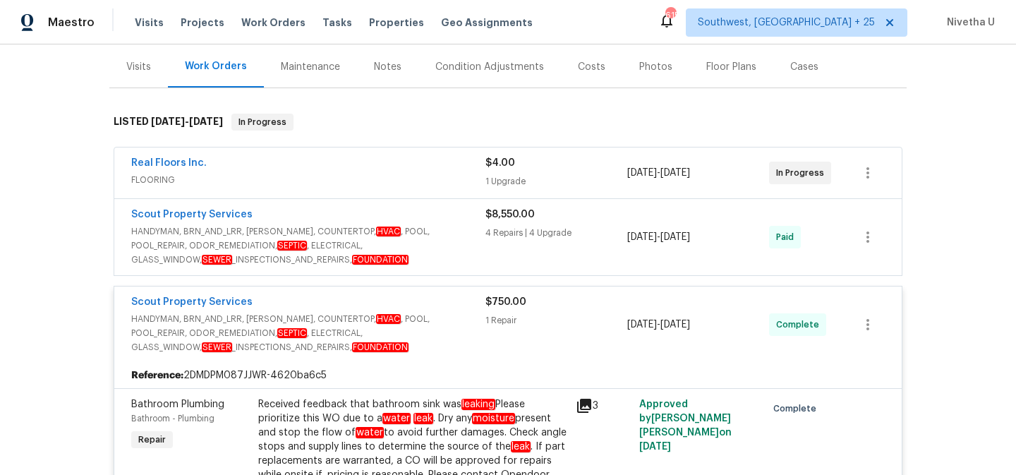
click at [467, 251] on span "HANDYMAN, BRN_AND_LRR, WELLS, COUNTERTOP, HVAC , POOL, POOL_REPAIR, ODOR_REMEDI…" at bounding box center [308, 245] width 354 height 42
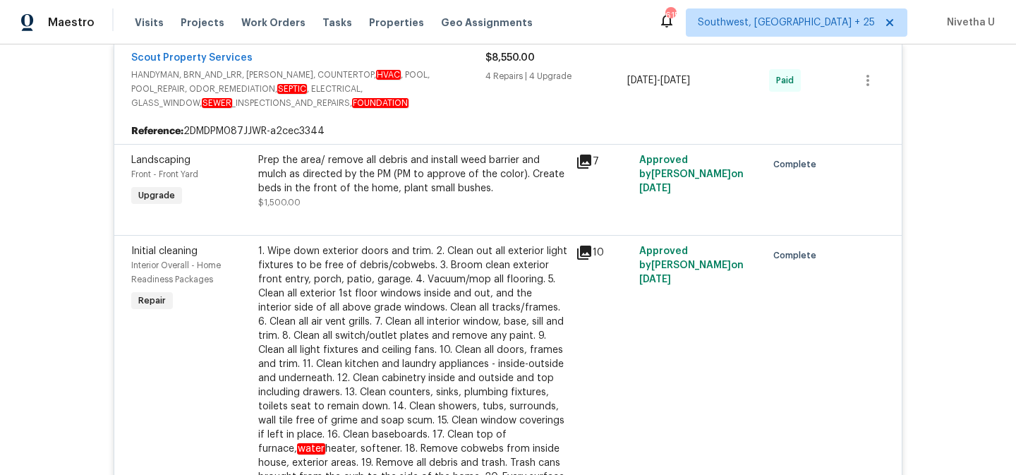
scroll to position [183, 0]
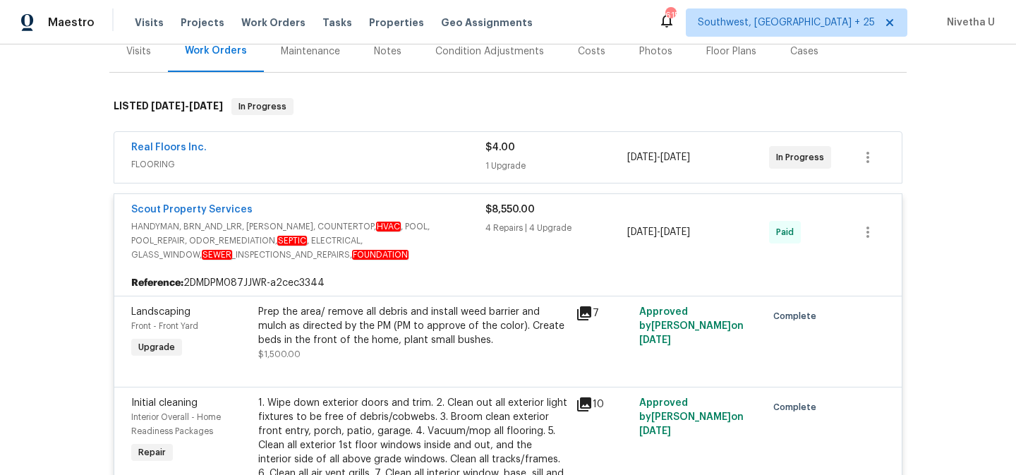
click at [466, 200] on div "Scout Property Services HANDYMAN, BRN_AND_LRR, WELLS, COUNTERTOP, HVAC , POOL, …" at bounding box center [507, 232] width 787 height 76
click at [464, 213] on div "Scout Property Services" at bounding box center [308, 210] width 354 height 17
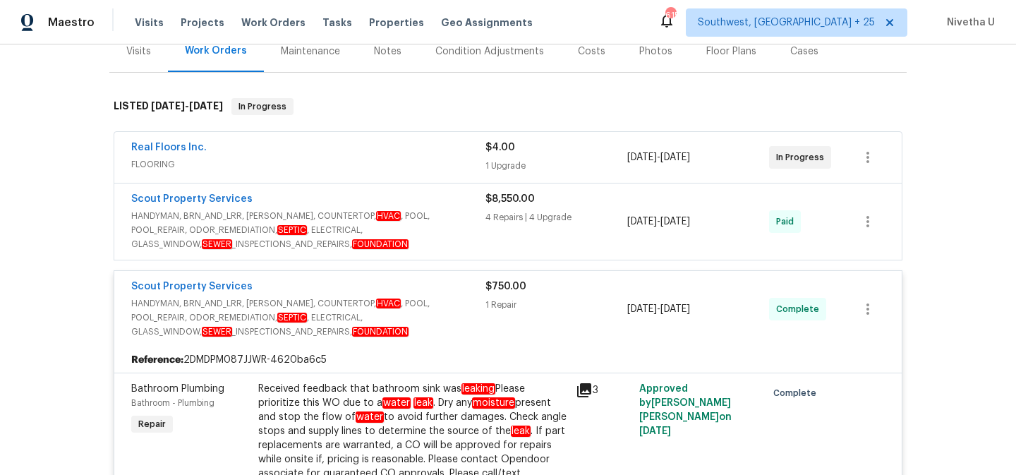
click at [416, 156] on div "Real Floors Inc." at bounding box center [308, 148] width 354 height 17
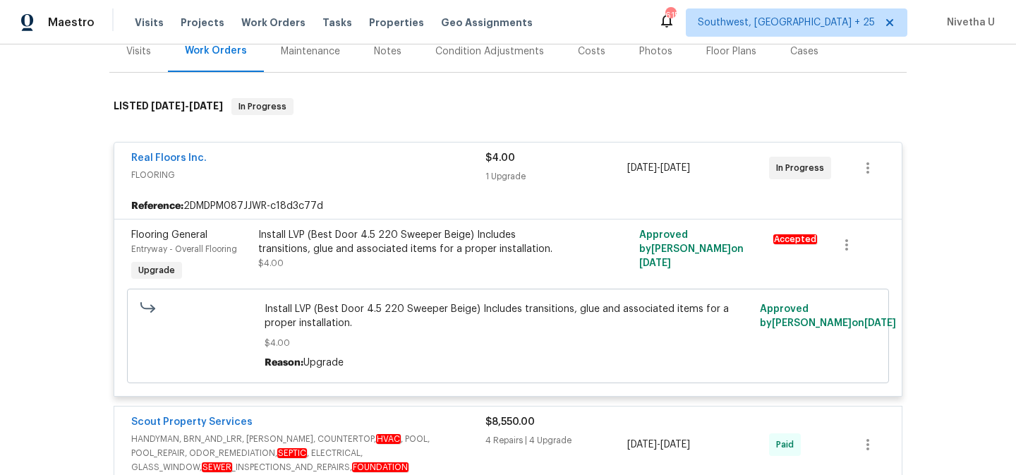
click at [416, 156] on div "Real Floors Inc." at bounding box center [308, 159] width 354 height 17
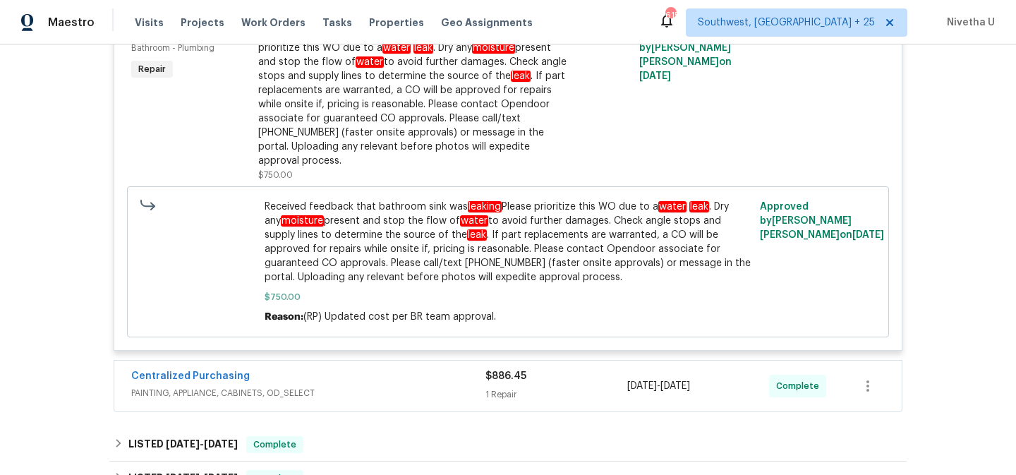
scroll to position [511, 0]
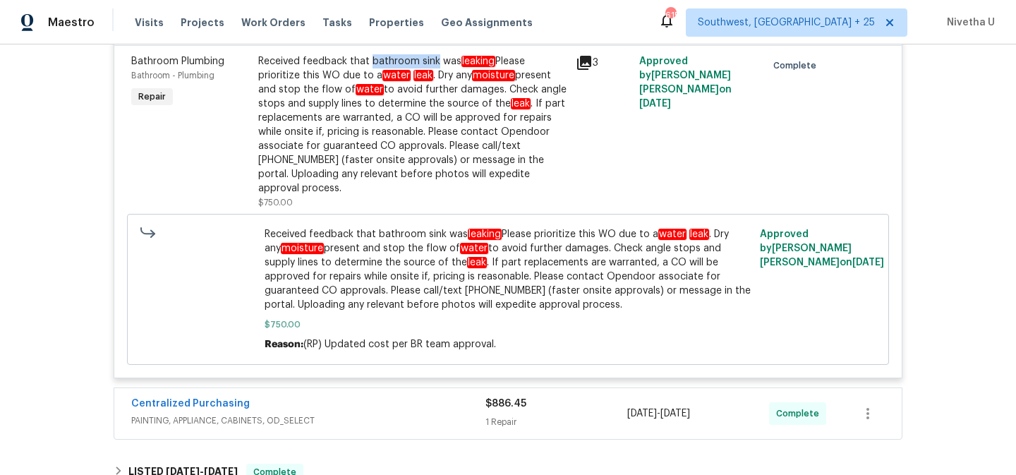
drag, startPoint x: 366, startPoint y: 61, endPoint x: 429, endPoint y: 63, distance: 62.8
click at [429, 63] on div "Received feedback that bathroom sink was leaking Please prioritize this WO due …" at bounding box center [412, 124] width 309 height 141
copy div "bathroom sink"
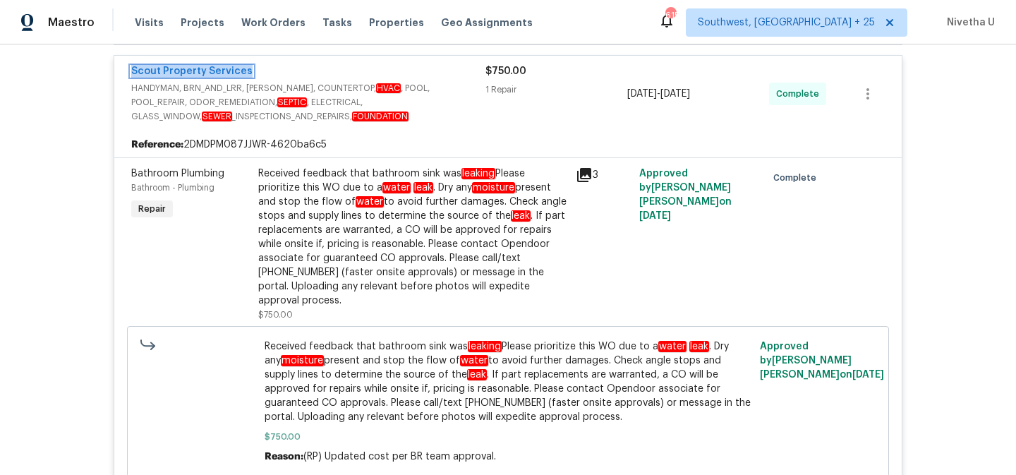
scroll to position [288, 0]
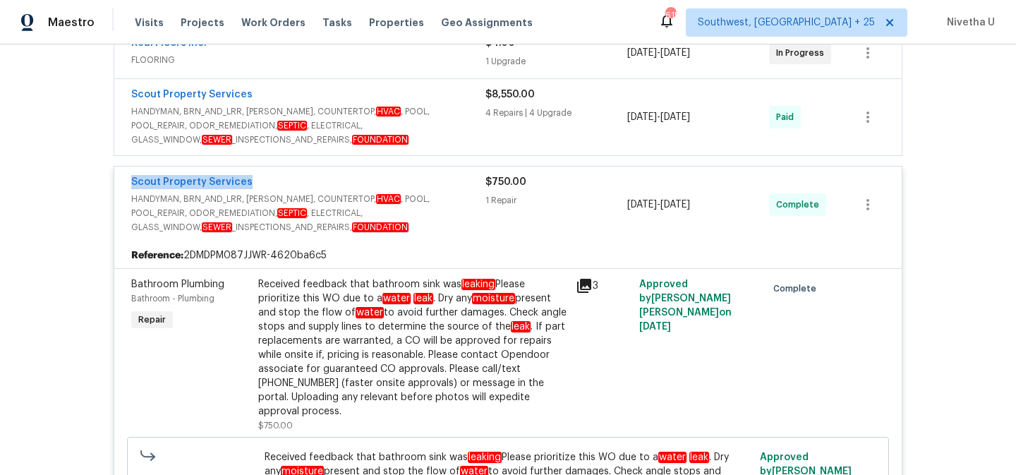
click at [435, 181] on div "Scout Property Services" at bounding box center [308, 183] width 354 height 17
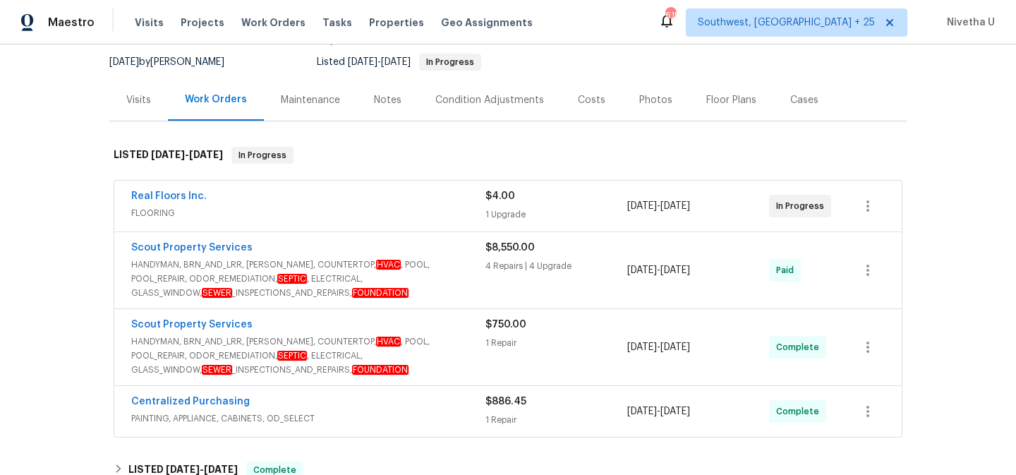
scroll to position [134, 0]
click at [277, 22] on span "Work Orders" at bounding box center [273, 23] width 64 height 14
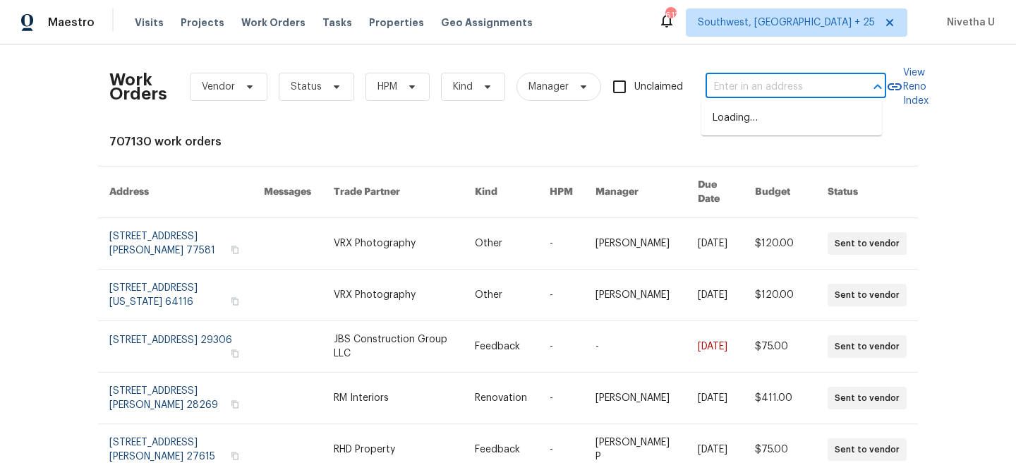
click at [714, 92] on input "text" at bounding box center [775, 87] width 141 height 22
paste input "12330 Deersong Dr Jacksonville, FL 32218"
type input "12330 Deersong Dr Jacksonville, FL 32218"
click at [775, 126] on li "12330 Deersong Dr, Jacksonville, FL 32218" at bounding box center [791, 118] width 181 height 23
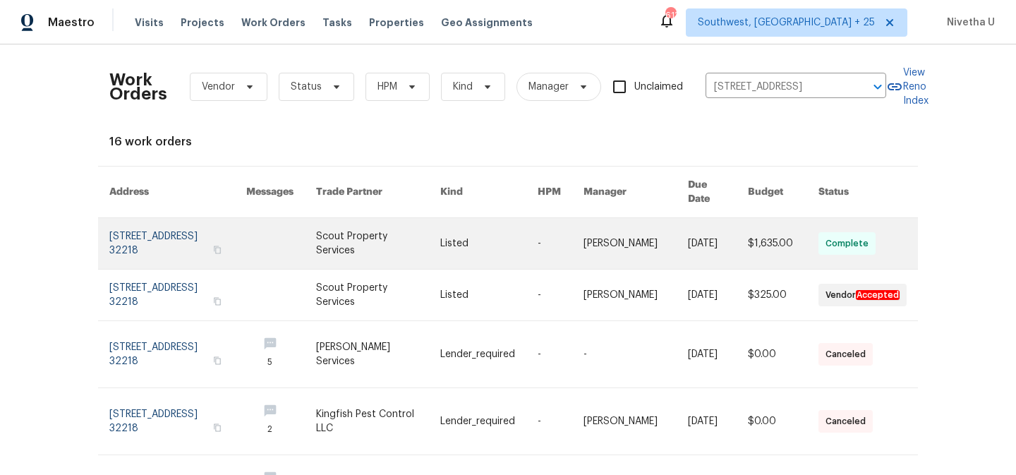
click at [150, 237] on link at bounding box center [177, 243] width 137 height 51
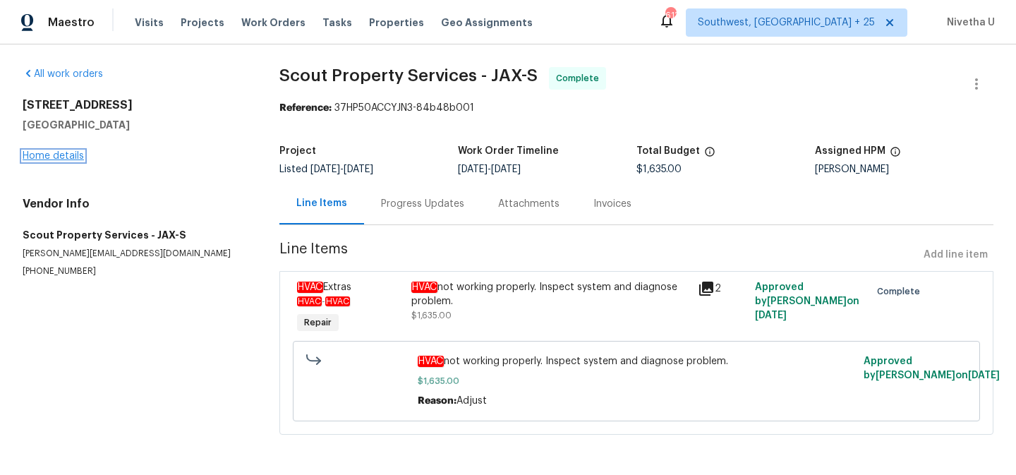
click at [54, 157] on link "Home details" at bounding box center [53, 156] width 61 height 10
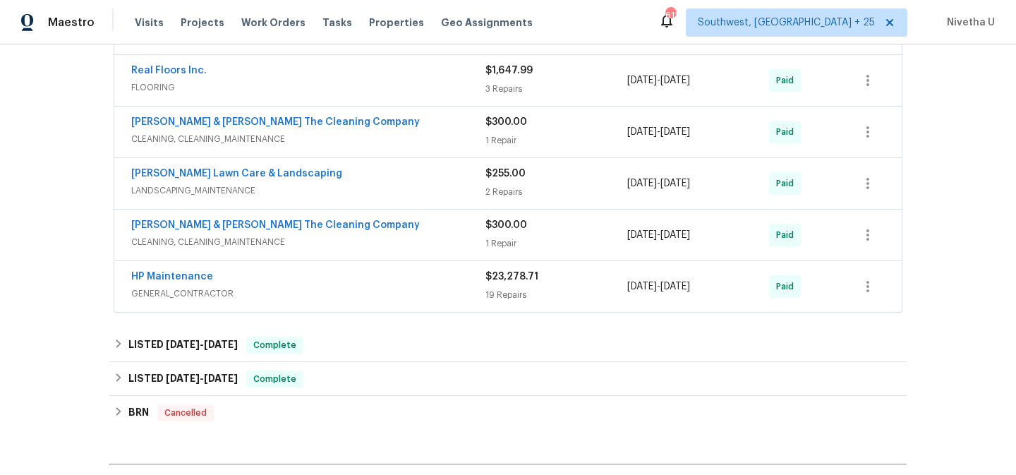
scroll to position [530, 0]
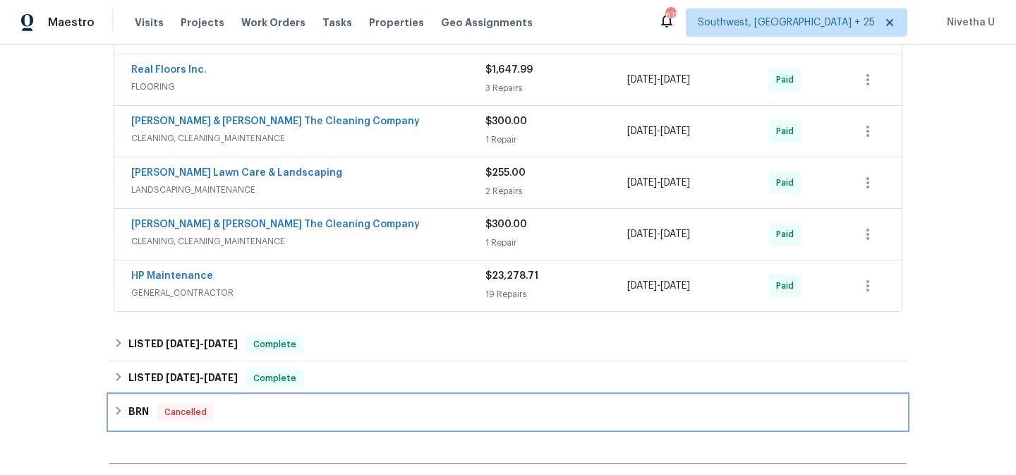
click at [249, 415] on div "BRN Cancelled" at bounding box center [508, 412] width 789 height 17
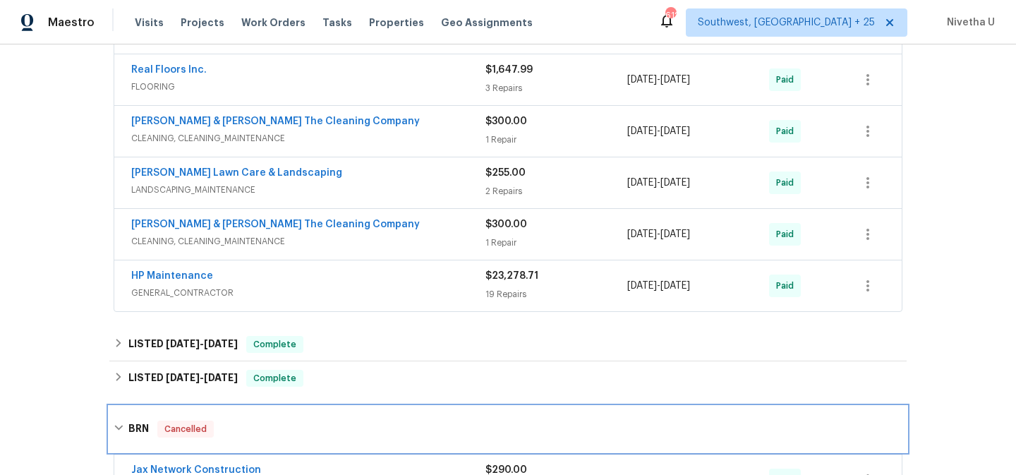
click at [249, 415] on div "BRN Cancelled" at bounding box center [507, 428] width 797 height 45
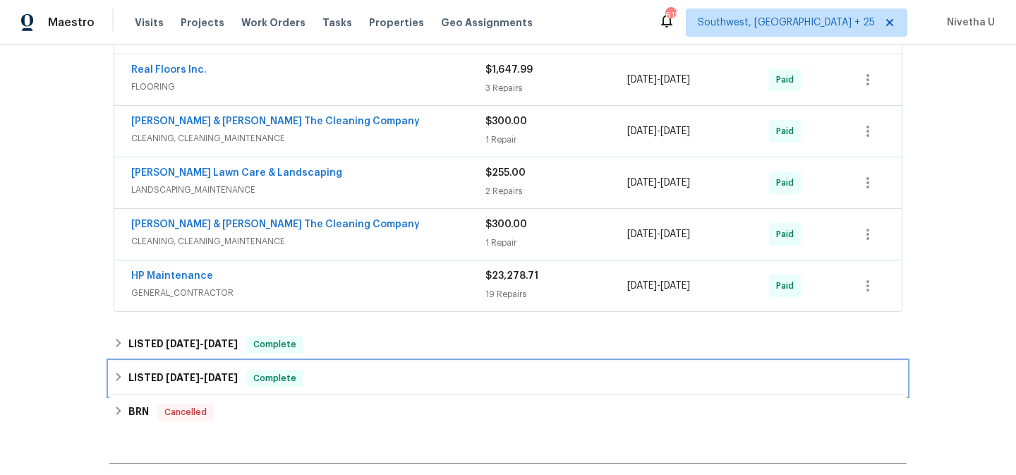
click at [298, 388] on div "LISTED 2/4/25 - 2/5/25 Complete" at bounding box center [507, 378] width 797 height 34
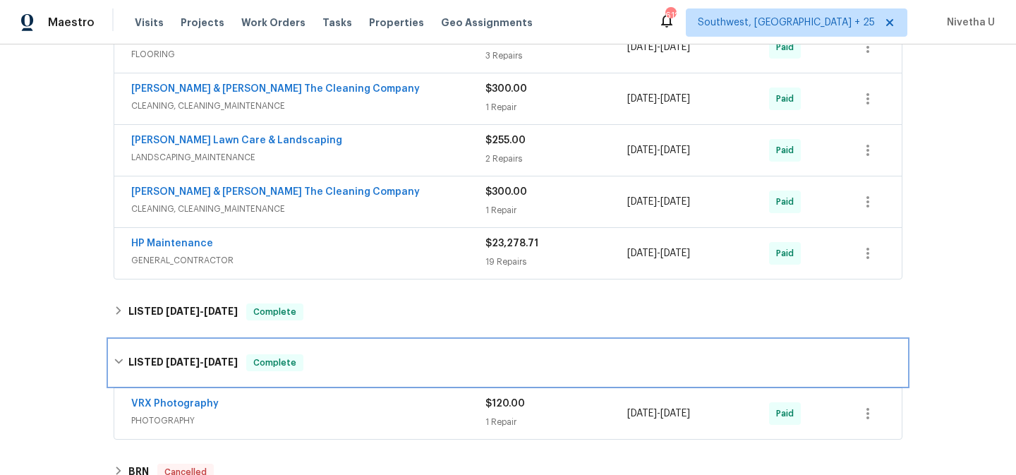
scroll to position [562, 0]
click at [298, 364] on div "LISTED 2/4/25 - 2/5/25 Complete" at bounding box center [508, 363] width 789 height 17
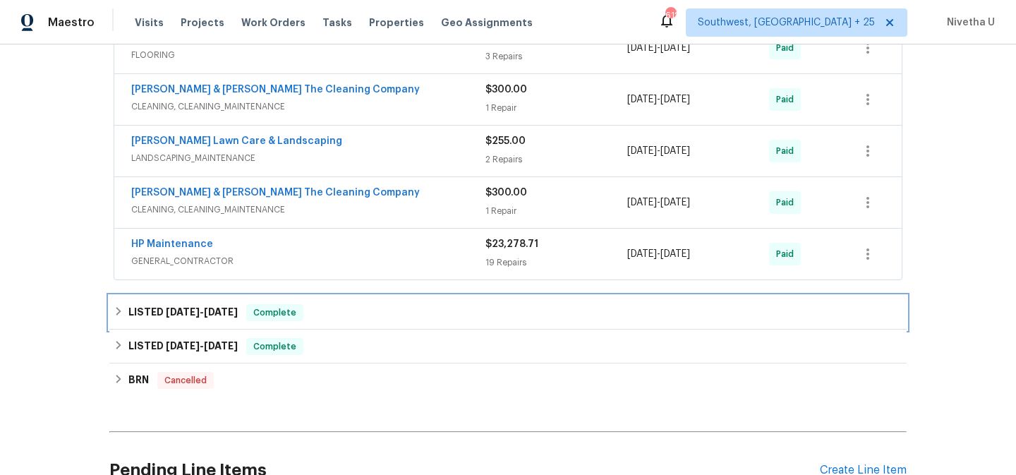
click at [298, 325] on div "LISTED 5/7/25 - 6/3/25 Complete" at bounding box center [507, 313] width 797 height 34
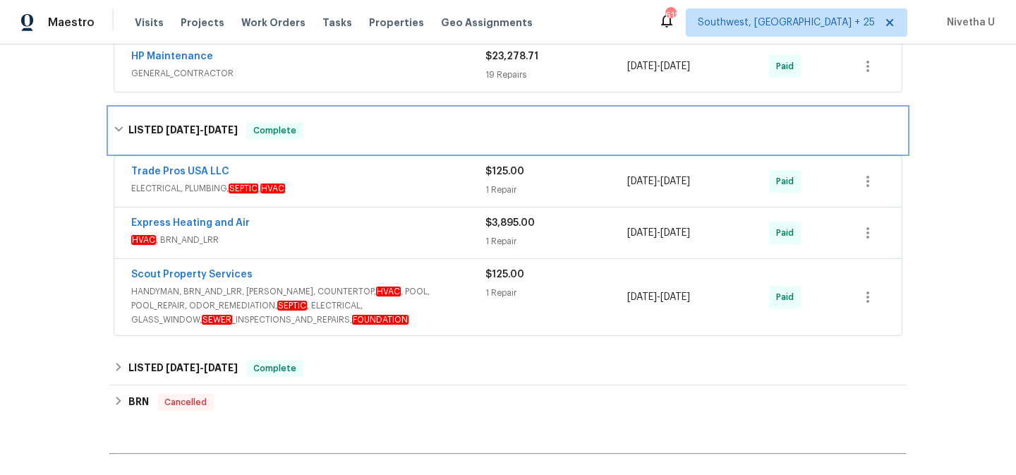
scroll to position [750, 0]
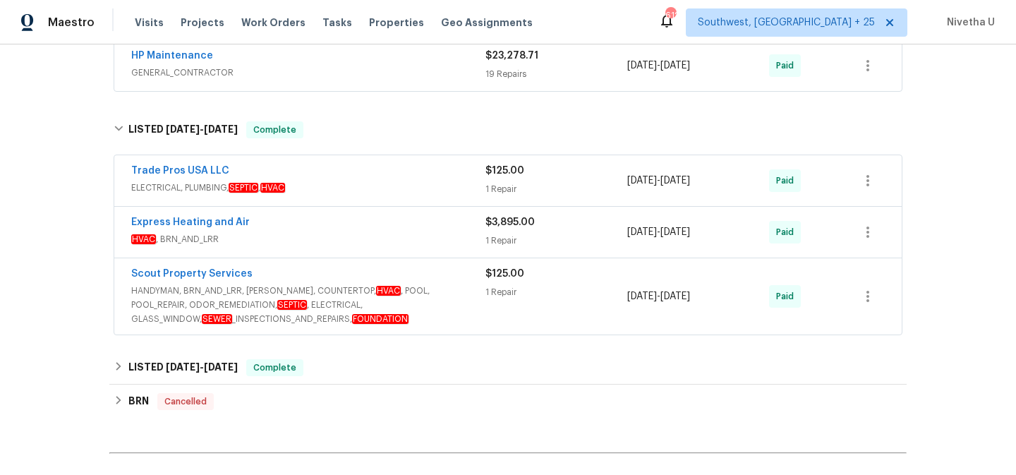
click at [457, 313] on span "HANDYMAN, BRN_AND_LRR, WELLS, COUNTERTOP, HVAC , POOL, POOL_REPAIR, ODOR_REMEDI…" at bounding box center [308, 305] width 354 height 42
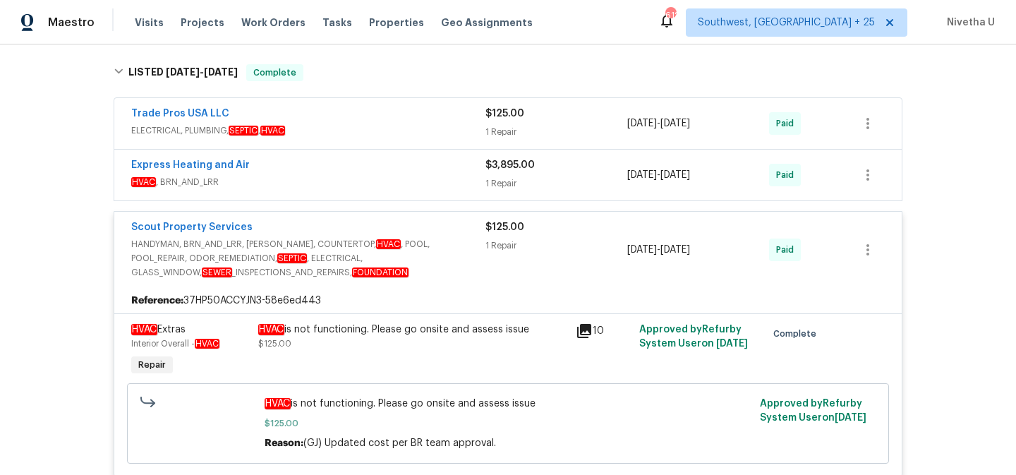
scroll to position [791, 0]
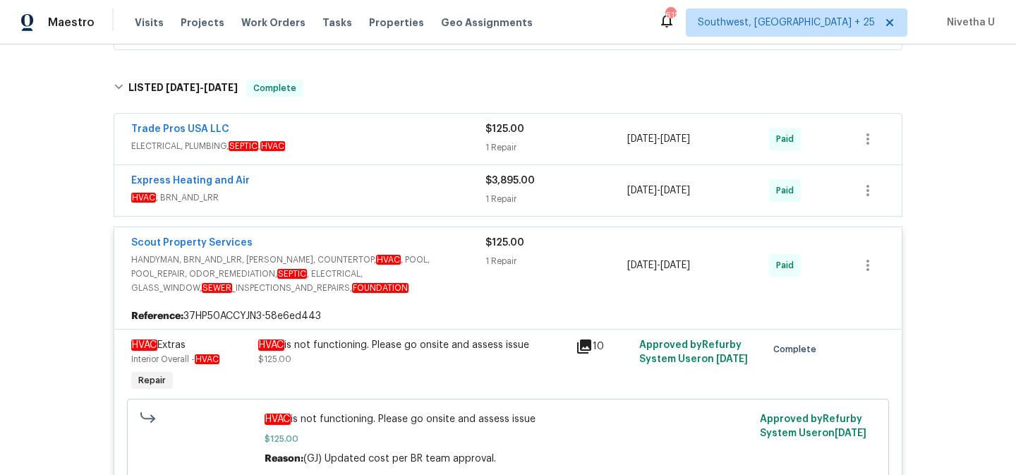
click at [462, 250] on div "Scout Property Services" at bounding box center [308, 244] width 354 height 17
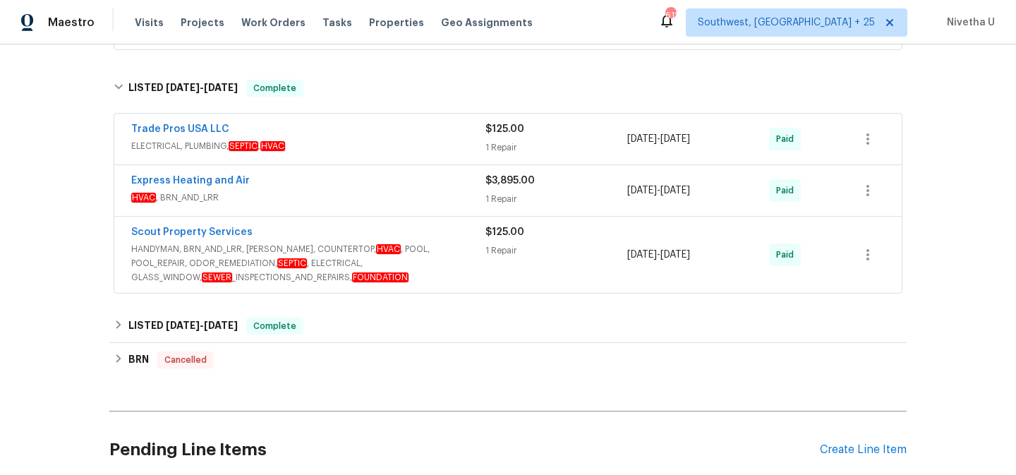
click at [410, 200] on span "HVAC , BRN_AND_LRR" at bounding box center [308, 197] width 354 height 14
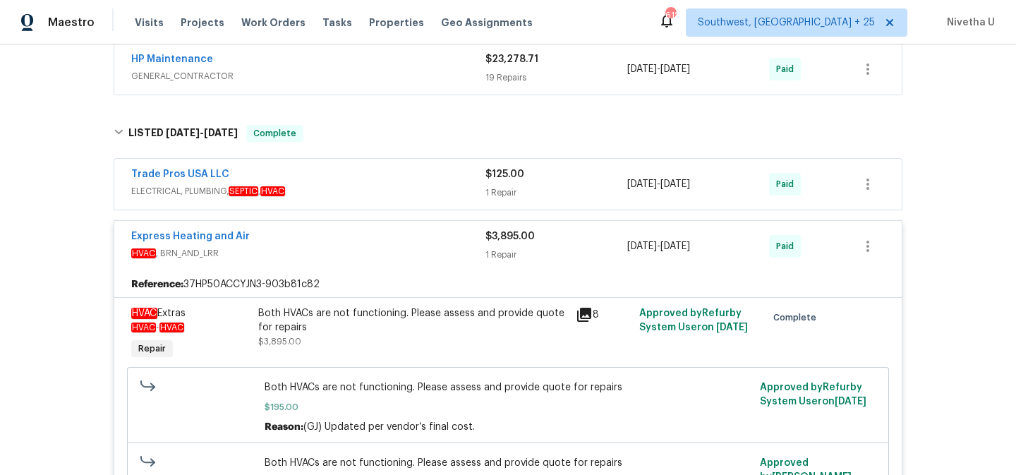
scroll to position [746, 0]
click at [441, 251] on span "HVAC , BRN_AND_LRR" at bounding box center [308, 254] width 354 height 14
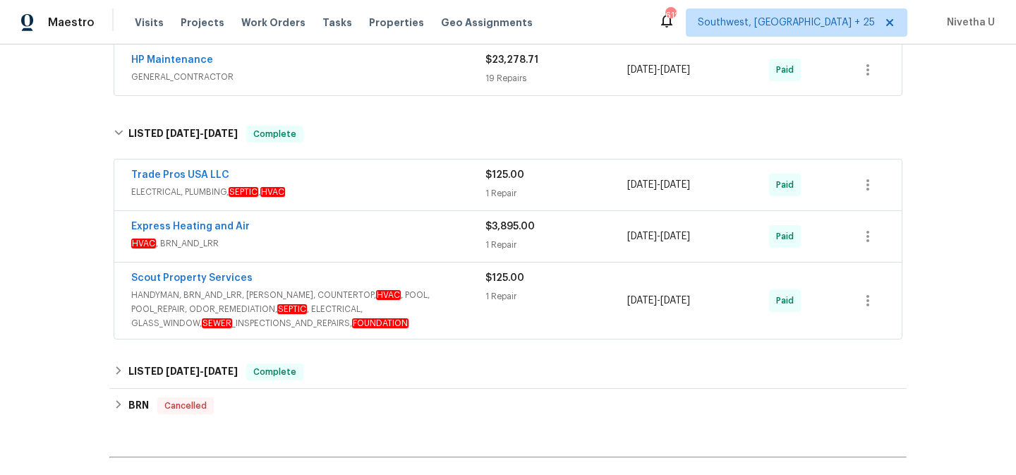
click at [418, 179] on div "Trade Pros USA LLC" at bounding box center [308, 176] width 354 height 17
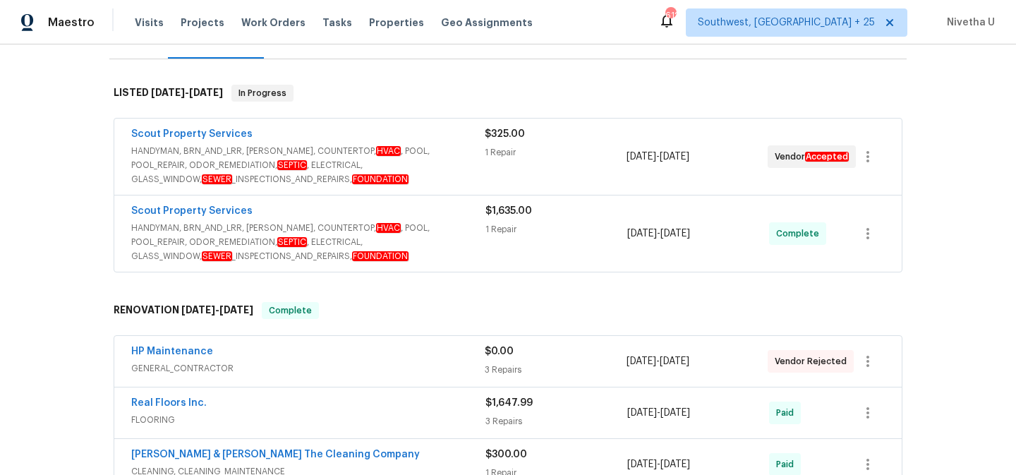
scroll to position [196, 0]
click at [446, 243] on span "HANDYMAN, BRN_AND_LRR, WELLS, COUNTERTOP, HVAC , POOL, POOL_REPAIR, ODOR_REMEDI…" at bounding box center [308, 243] width 354 height 42
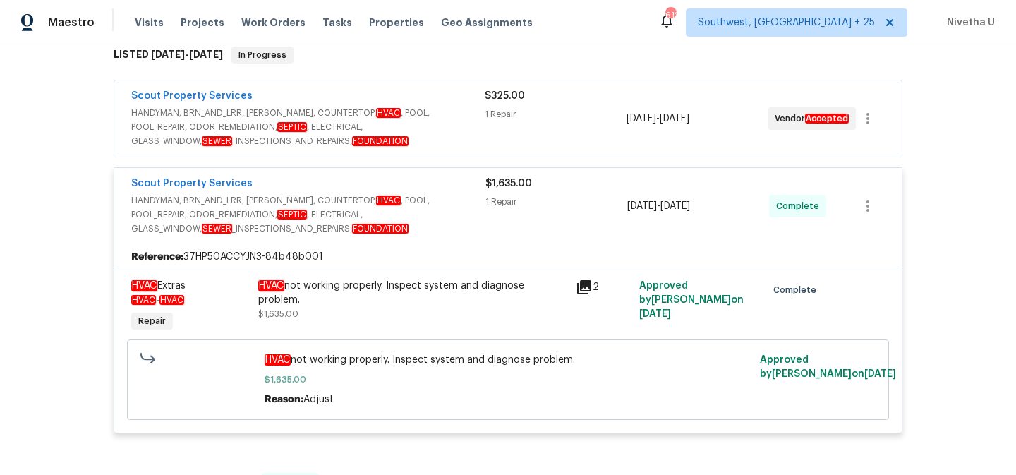
scroll to position [232, 0]
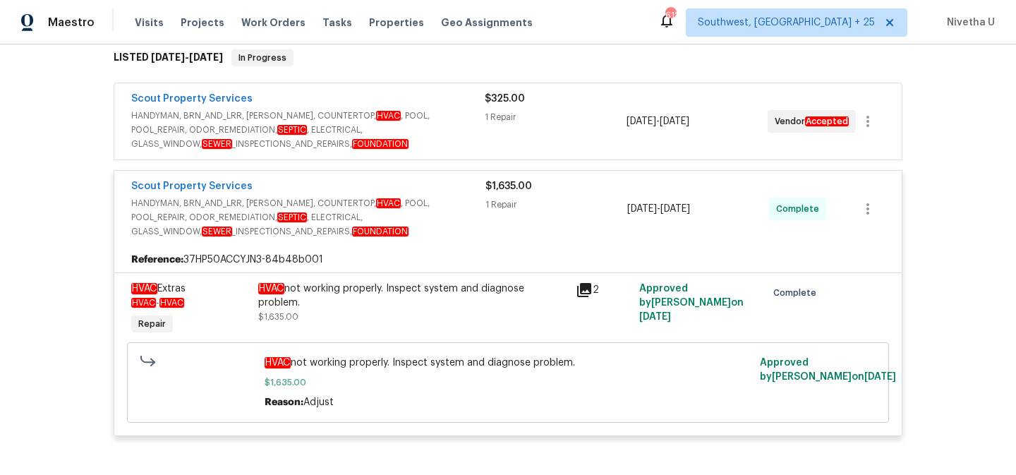
click at [449, 128] on span "HANDYMAN, BRN_AND_LRR, WELLS, COUNTERTOP, HVAC , POOL, POOL_REPAIR, ODOR_REMEDI…" at bounding box center [307, 130] width 353 height 42
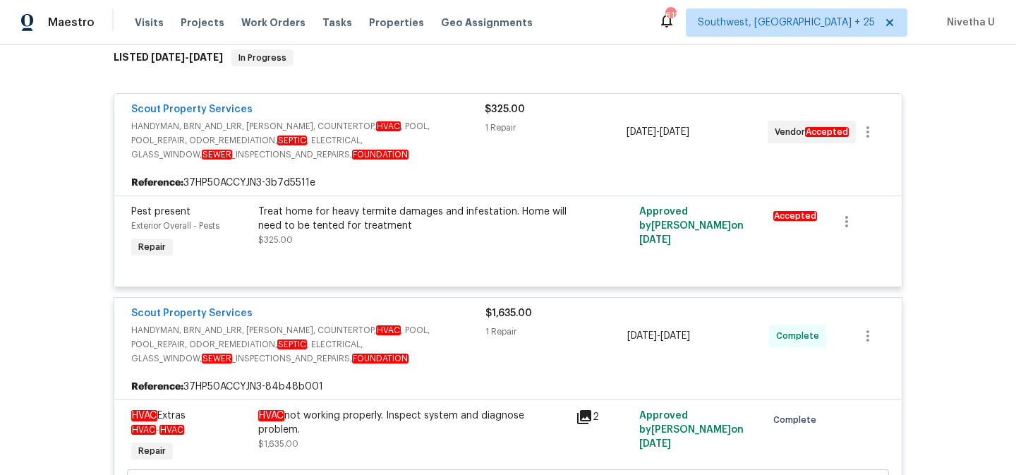
click at [451, 113] on div "Scout Property Services" at bounding box center [307, 110] width 353 height 17
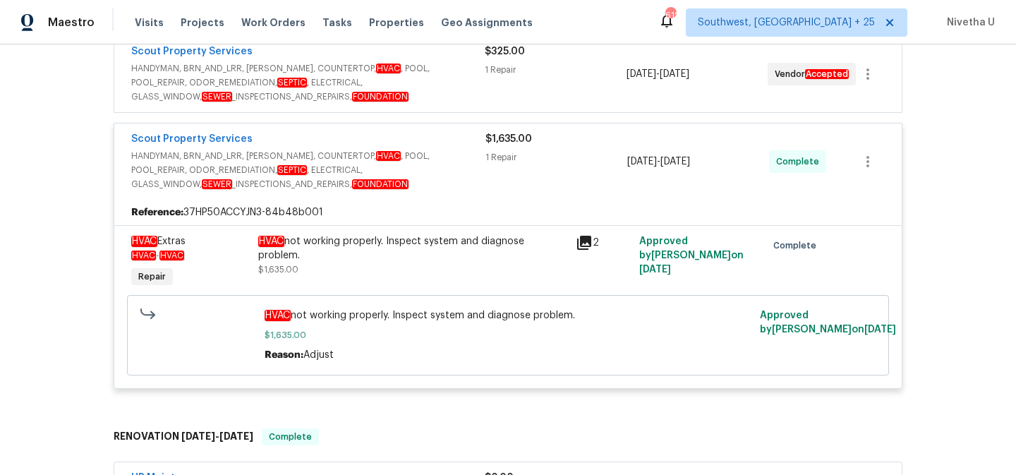
scroll to position [308, 0]
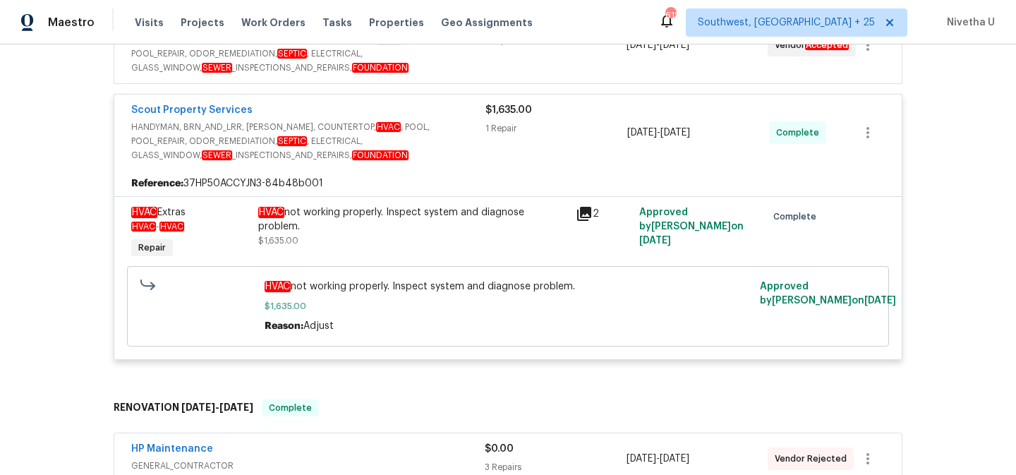
click at [447, 227] on div "HVAC not working properly. Inspect system and diagnose problem." at bounding box center [412, 219] width 309 height 28
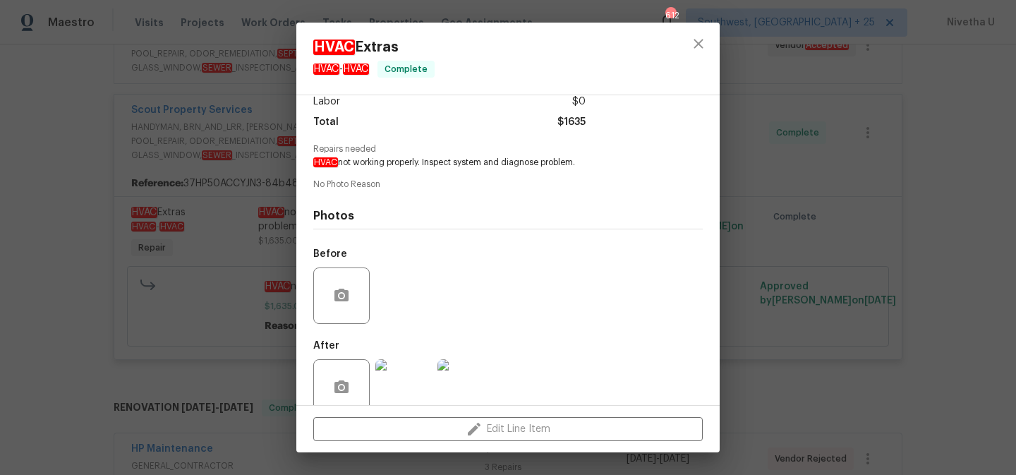
scroll to position [127, 0]
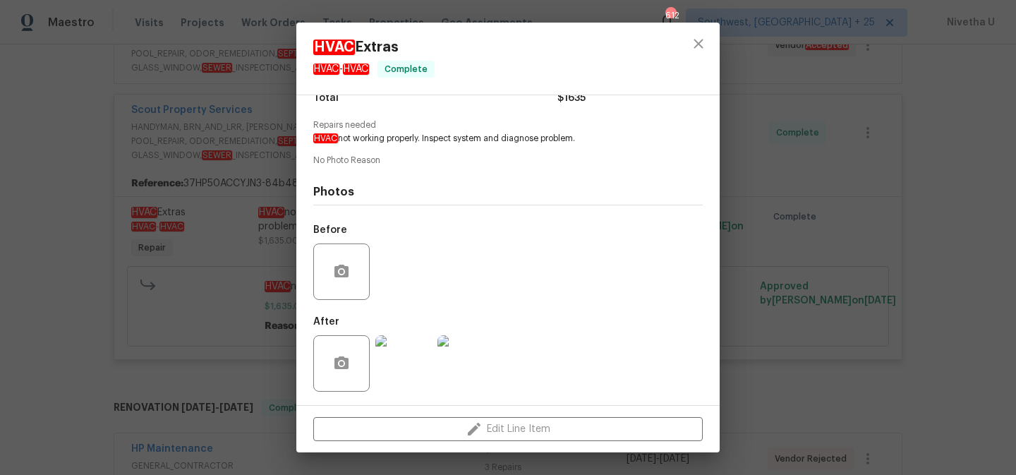
click at [42, 362] on div "HVAC Extras HVAC - HVAC Complete Vendor Scout Property Services Account Categor…" at bounding box center [508, 237] width 1016 height 475
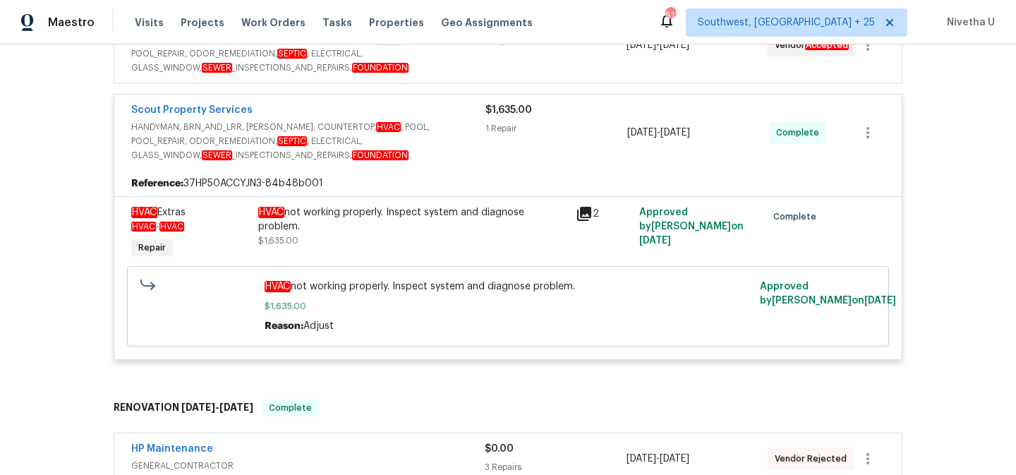
click at [321, 255] on div "HVAC not working properly. Inspect system and diagnose problem. $1,635.00" at bounding box center [412, 233] width 317 height 65
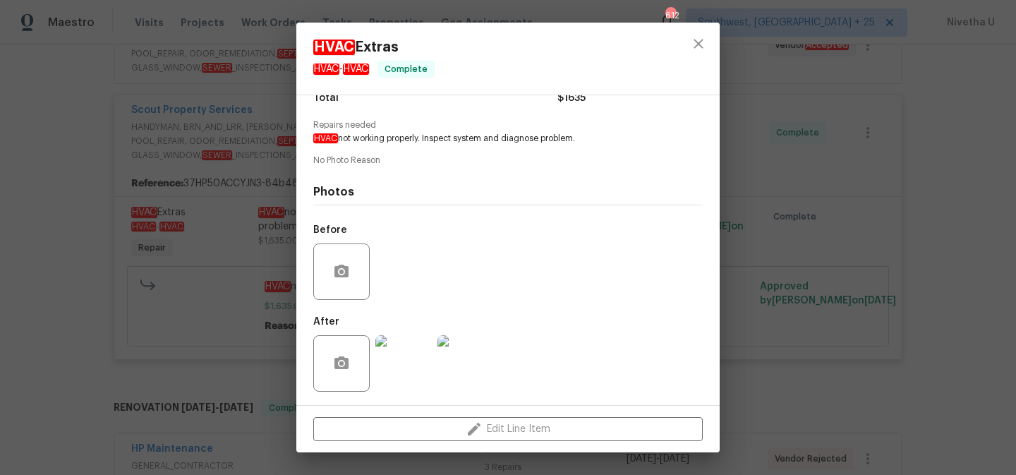
click at [382, 370] on img at bounding box center [403, 363] width 56 height 56
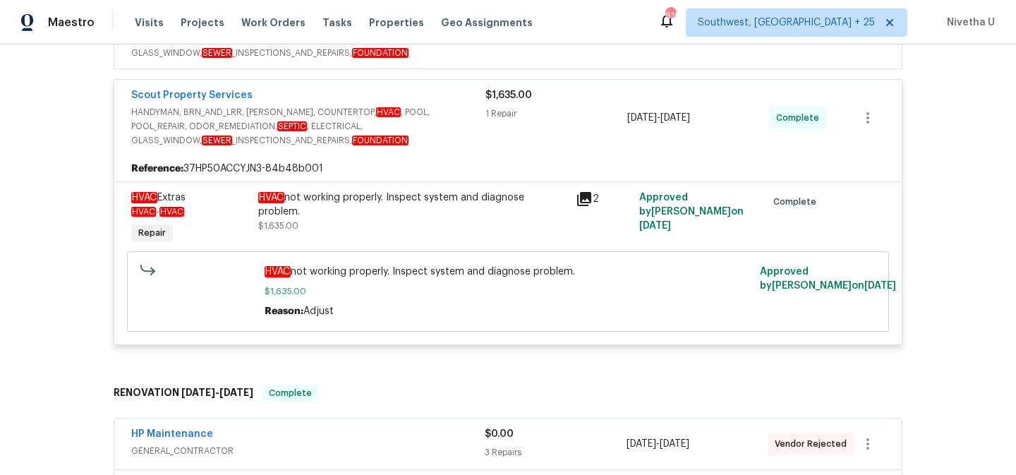
scroll to position [322, 0]
click at [422, 159] on div "Reference: 37HP50ACCYJN3-84b48b001" at bounding box center [507, 169] width 787 height 25
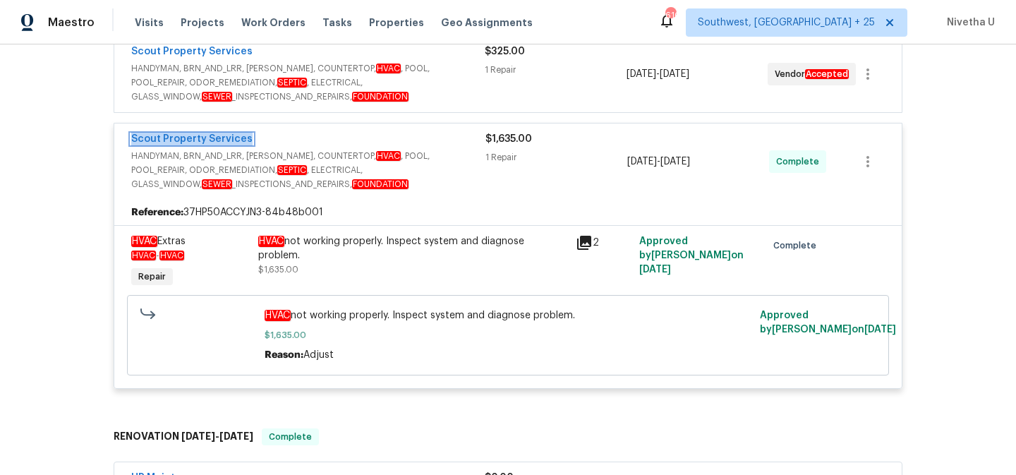
scroll to position [278, 0]
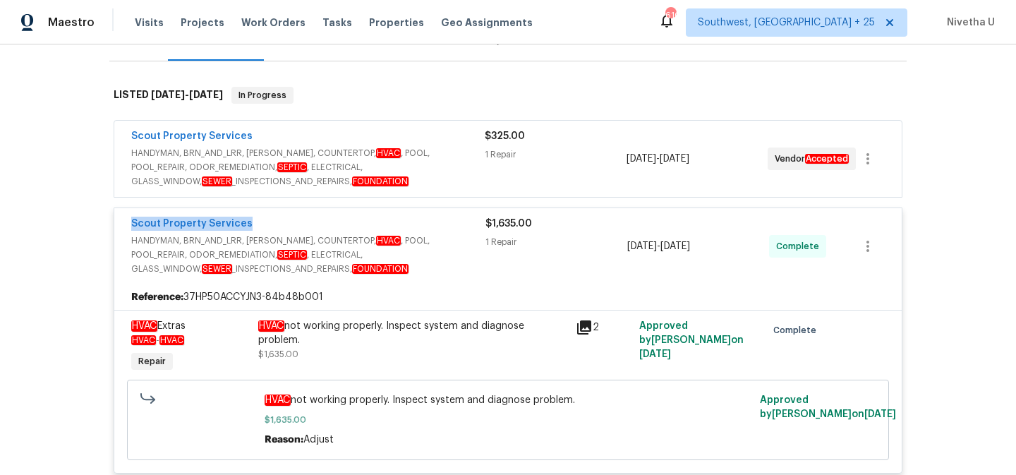
click at [453, 224] on div "Scout Property Services" at bounding box center [308, 225] width 354 height 17
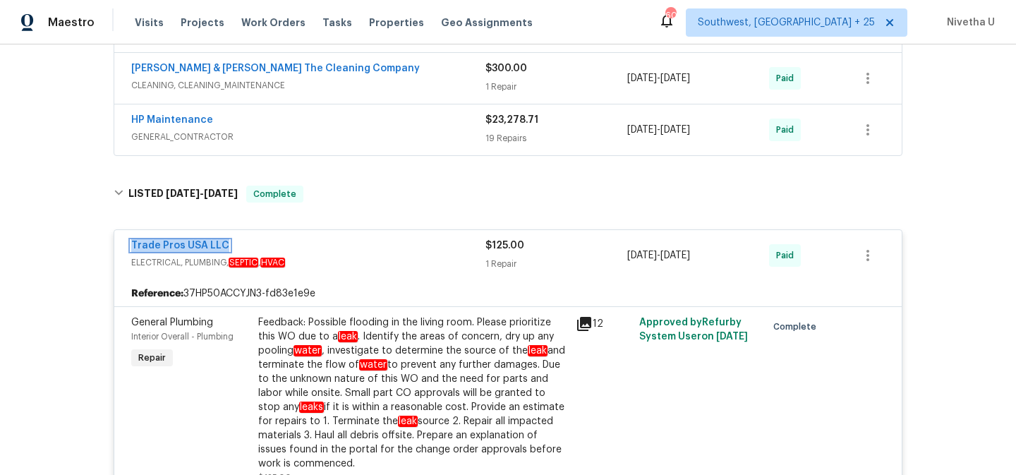
scroll to position [677, 0]
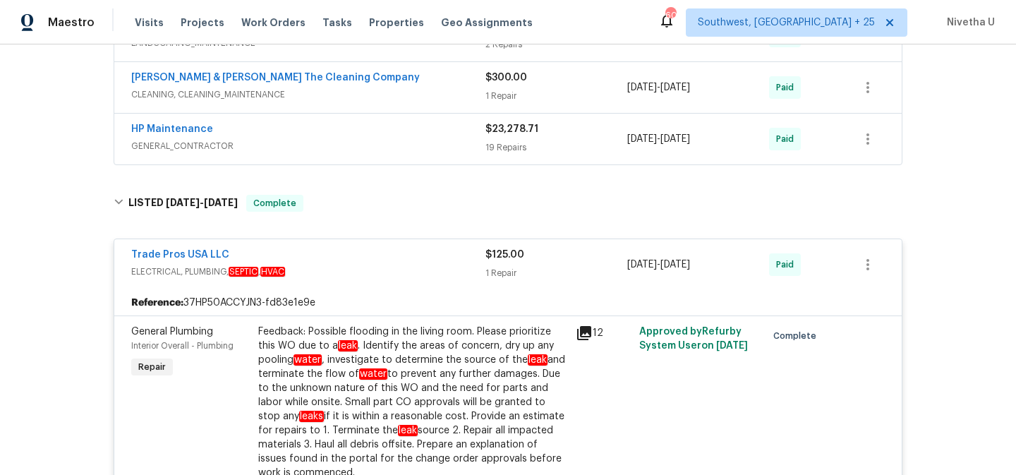
click at [377, 267] on span "ELECTRICAL, PLUMBING, SEPTIC , HVAC" at bounding box center [308, 272] width 354 height 14
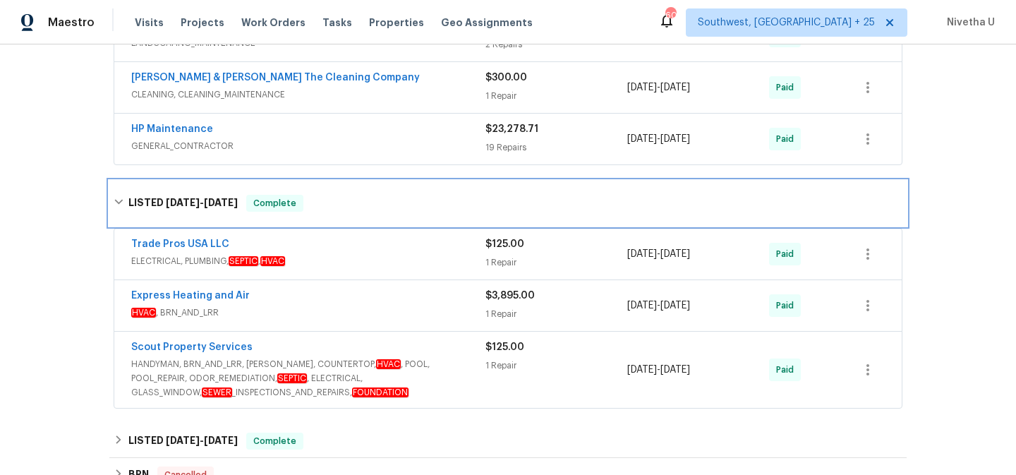
click at [363, 222] on div "LISTED 5/7/25 - 6/3/25 Complete" at bounding box center [507, 203] width 797 height 45
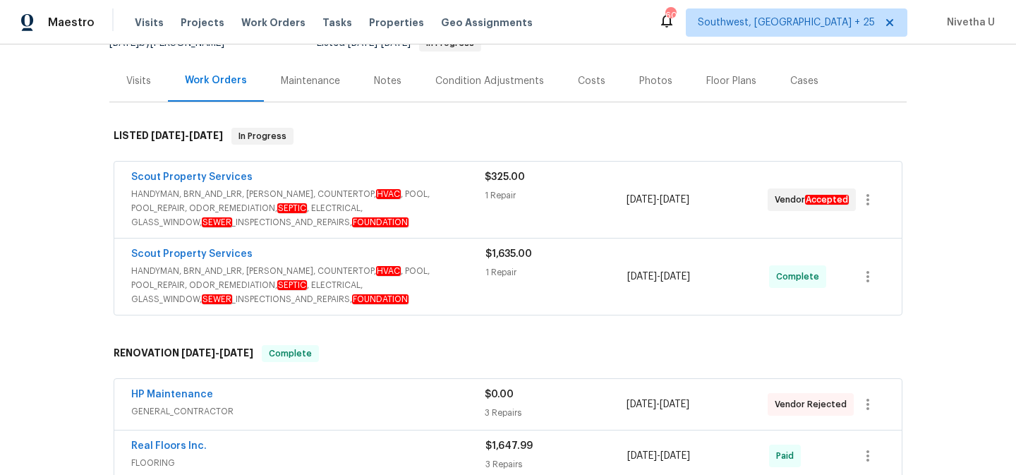
scroll to position [52, 0]
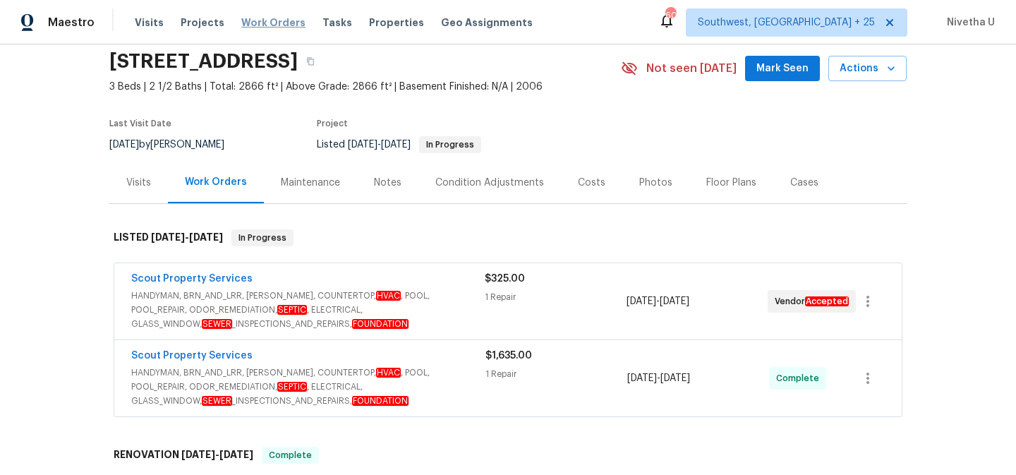
click at [273, 20] on span "Work Orders" at bounding box center [273, 23] width 64 height 14
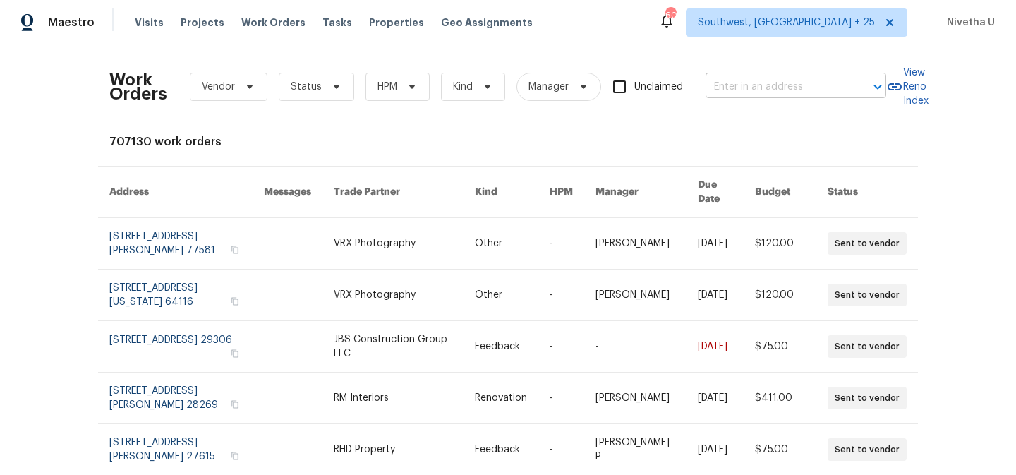
click at [773, 89] on input "text" at bounding box center [775, 87] width 141 height 22
paste input "2376 Kirkwall St Orange Park, FL 32065"
type input "2376 Kirkwall St Orange Park, FL 32065"
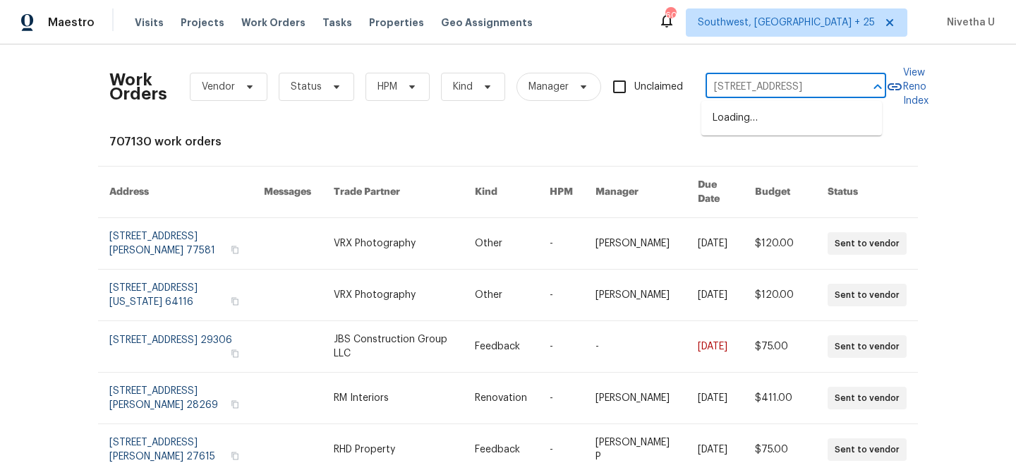
scroll to position [0, 49]
click at [777, 124] on li "2376 Kirkwall St, Orange Park, FL 32065" at bounding box center [791, 118] width 181 height 23
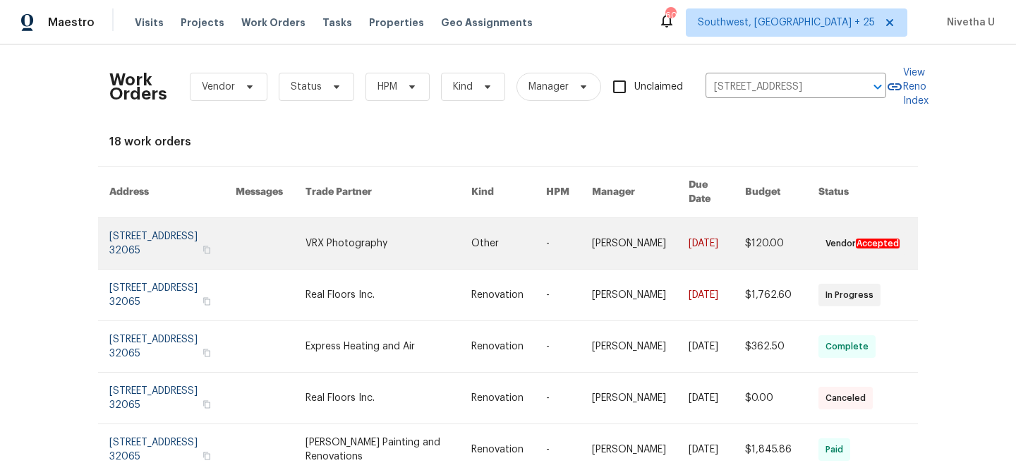
click at [123, 234] on link at bounding box center [172, 243] width 126 height 51
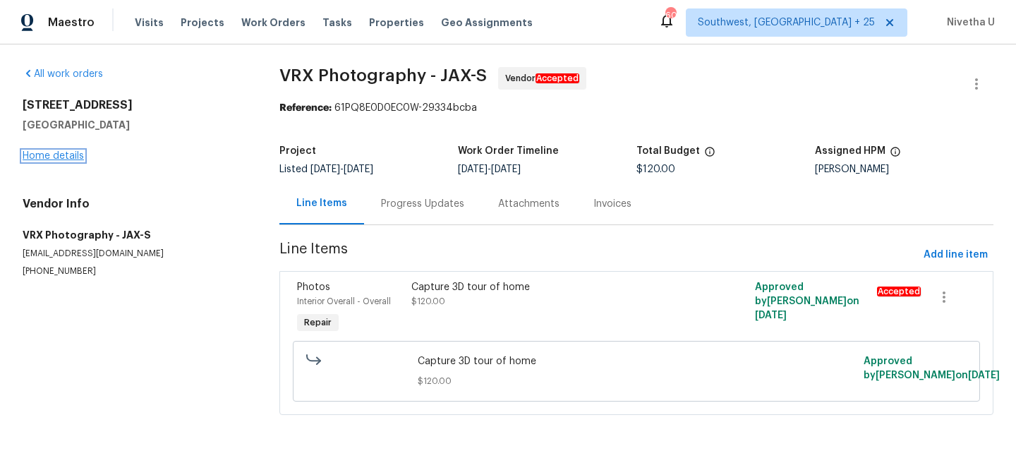
click at [46, 159] on link "Home details" at bounding box center [53, 156] width 61 height 10
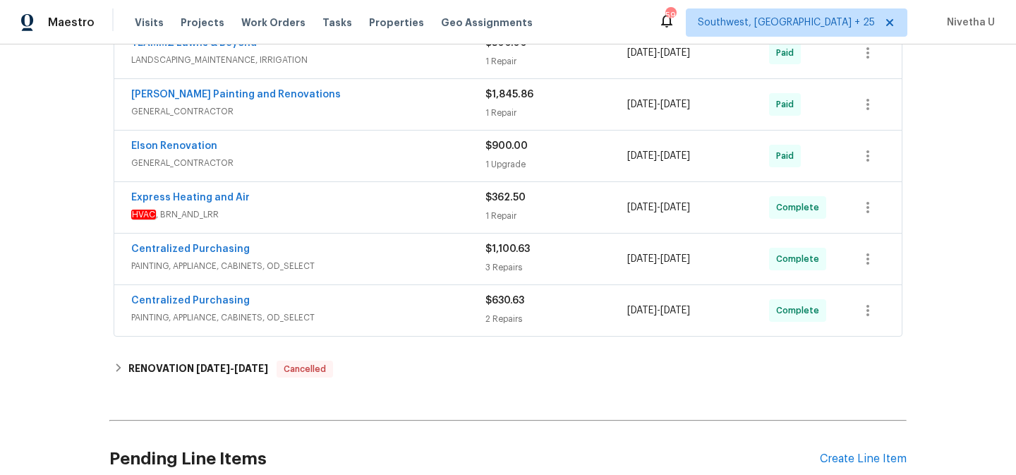
scroll to position [825, 0]
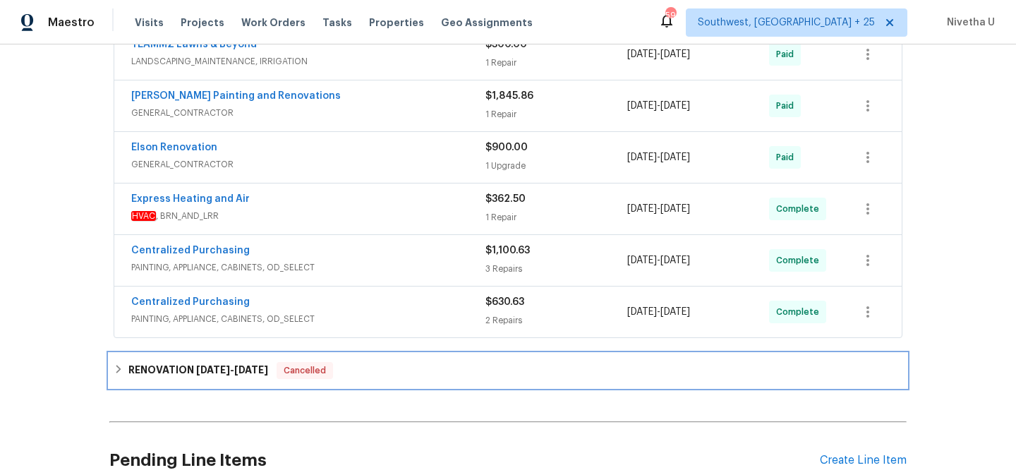
click at [367, 371] on div "RENOVATION 7/11/25 - 7/17/25 Cancelled" at bounding box center [508, 370] width 789 height 17
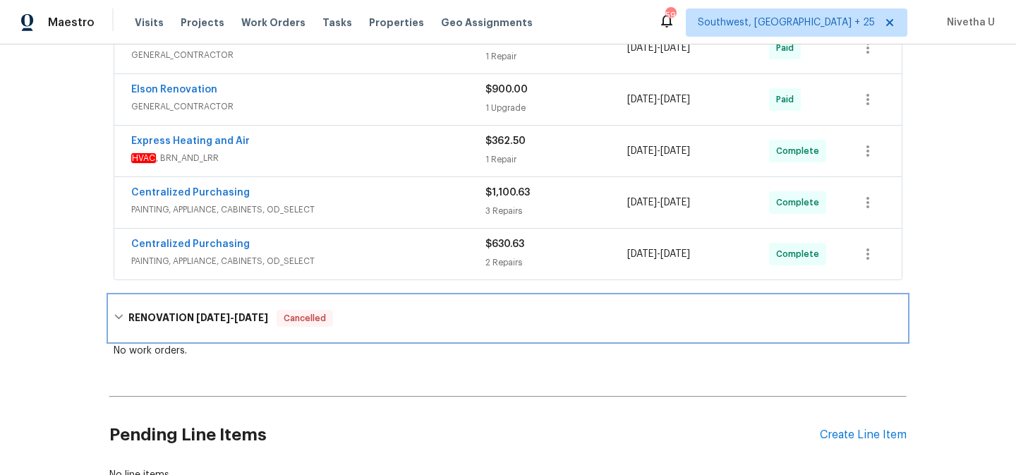
scroll to position [885, 0]
click at [357, 325] on div "RENOVATION 7/11/25 - 7/17/25 Cancelled" at bounding box center [507, 316] width 797 height 45
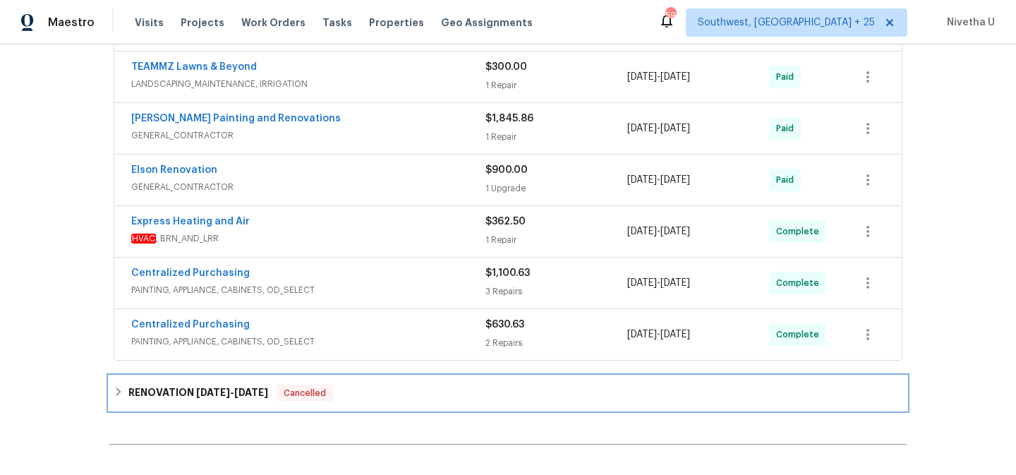
scroll to position [806, 0]
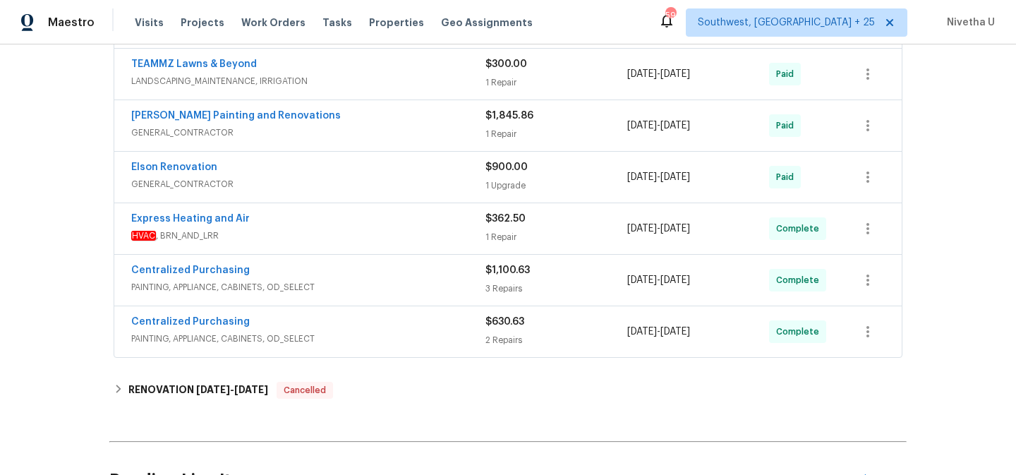
click at [360, 338] on span "PAINTING, APPLIANCE, CABINETS, OD_SELECT" at bounding box center [308, 339] width 354 height 14
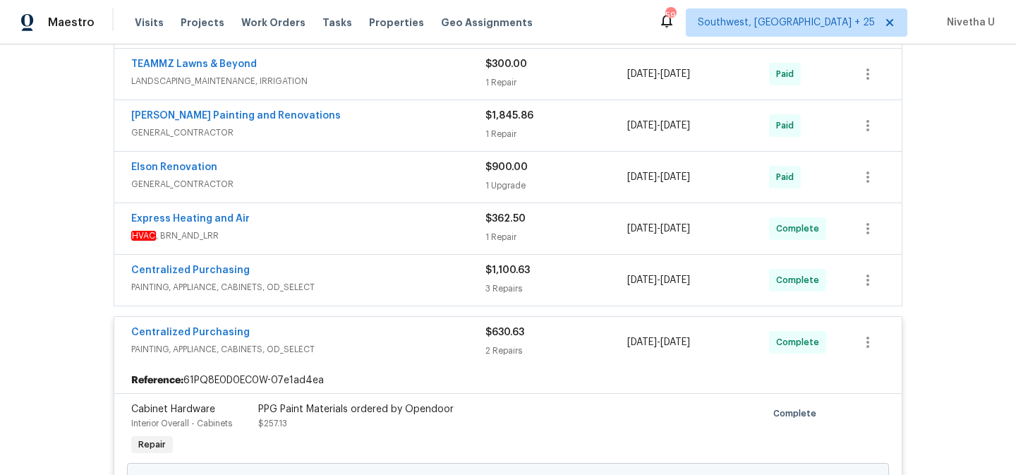
click at [360, 338] on div "Centralized Purchasing" at bounding box center [308, 333] width 354 height 17
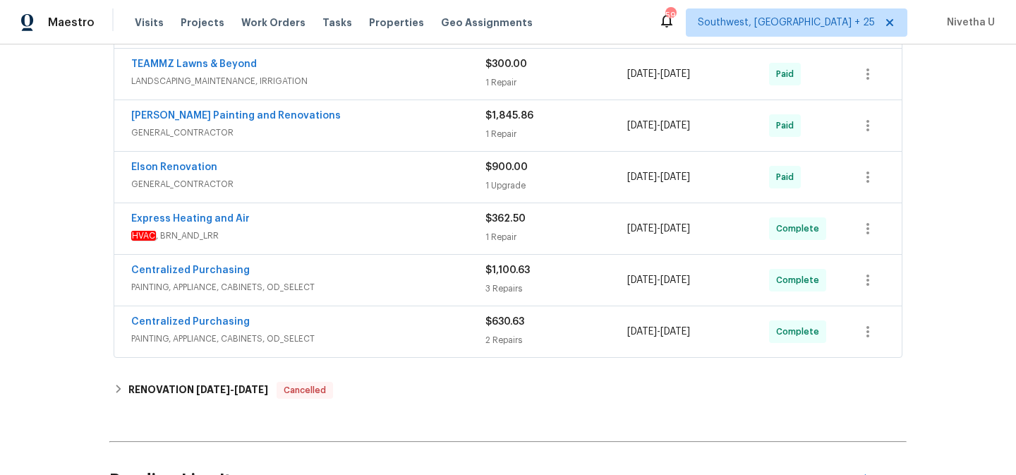
scroll to position [837, 0]
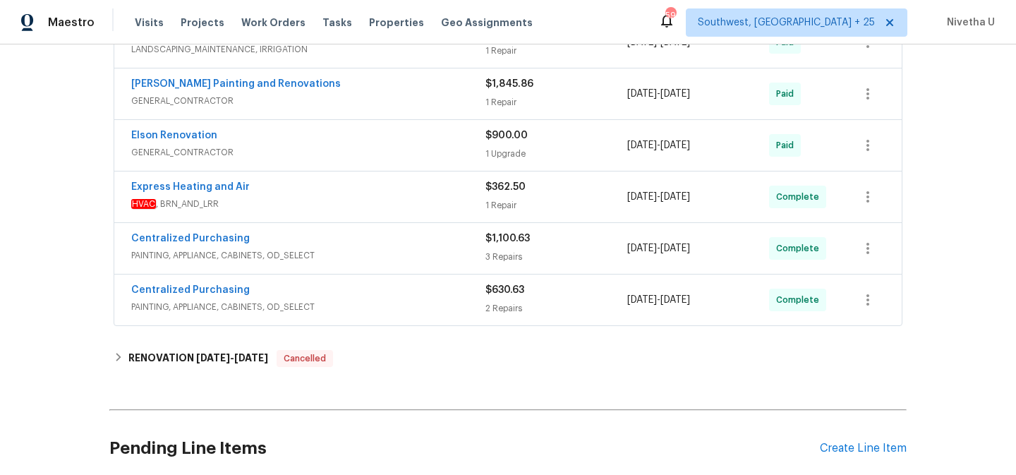
click at [372, 316] on div "Centralized Purchasing PAINTING, APPLIANCE, CABINETS, OD_SELECT" at bounding box center [308, 300] width 354 height 34
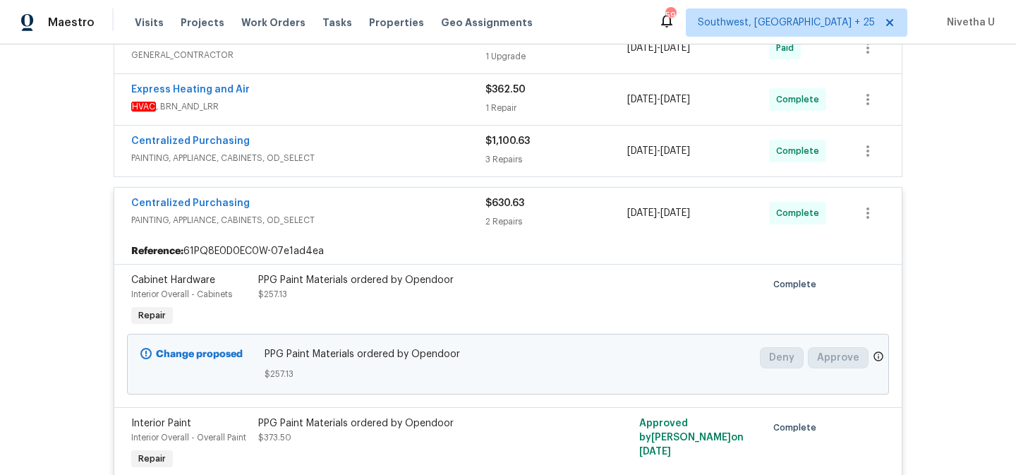
scroll to position [902, 0]
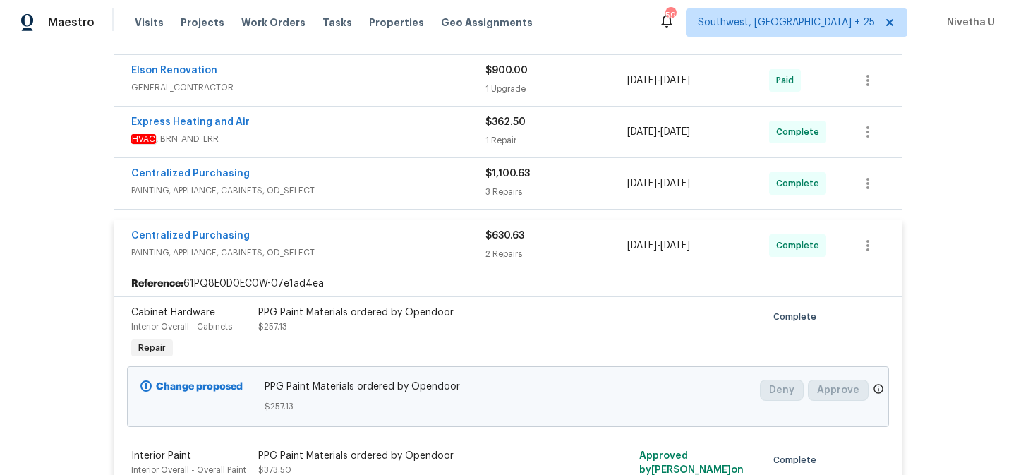
click at [350, 245] on span "PAINTING, APPLIANCE, CABINETS, OD_SELECT" at bounding box center [308, 252] width 354 height 14
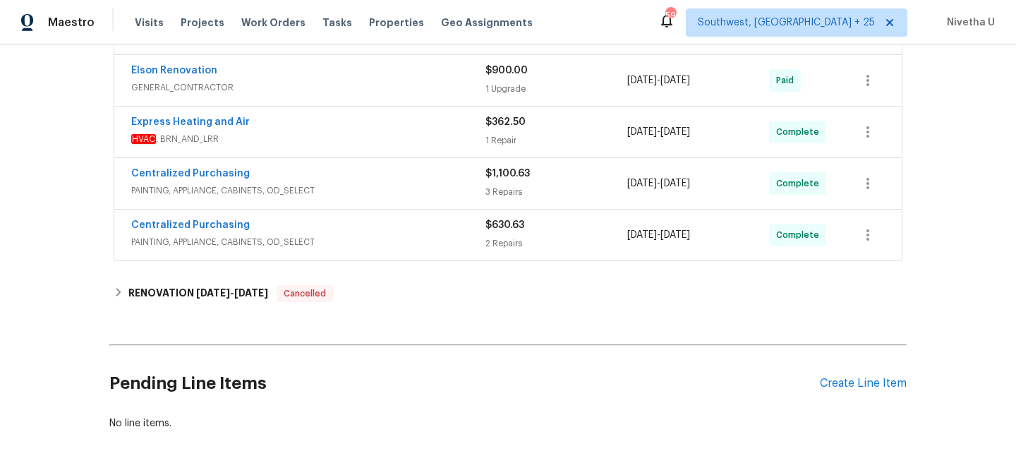
click at [341, 199] on div "Centralized Purchasing PAINTING, APPLIANCE, CABINETS, OD_SELECT" at bounding box center [308, 183] width 354 height 34
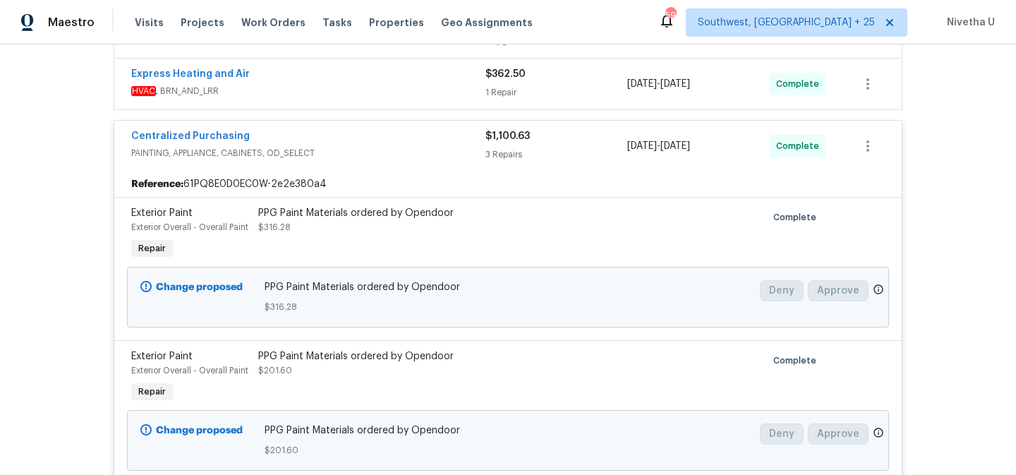
click at [356, 154] on span "PAINTING, APPLIANCE, CABINETS, OD_SELECT" at bounding box center [308, 153] width 354 height 14
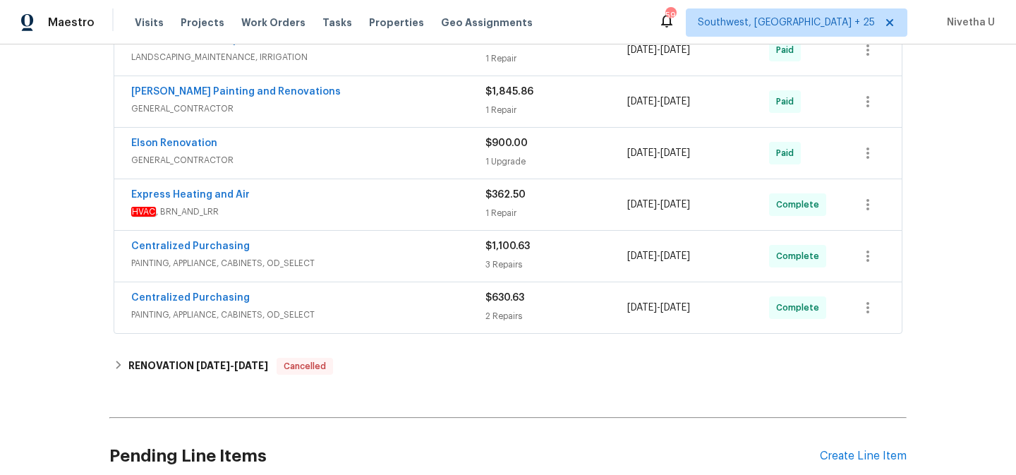
scroll to position [829, 0]
click at [352, 217] on span "HVAC , BRN_AND_LRR" at bounding box center [308, 212] width 354 height 14
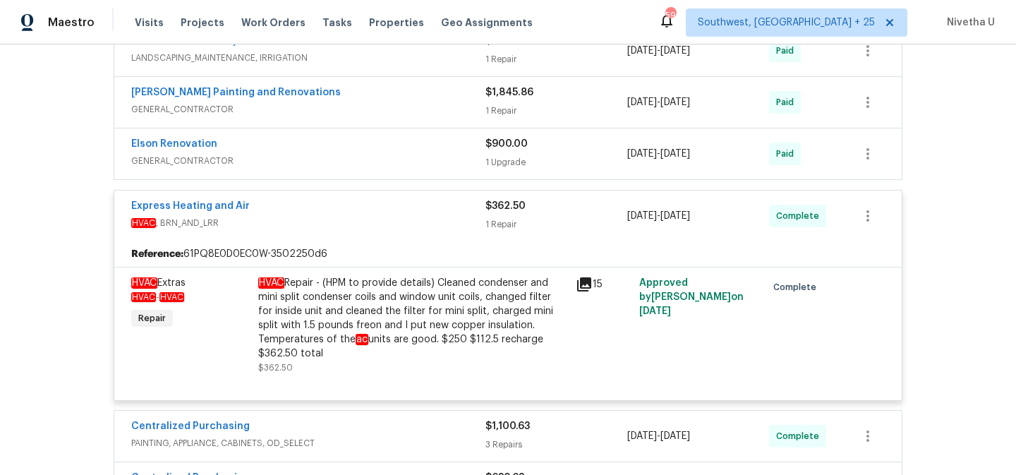
click at [352, 217] on span "HVAC , BRN_AND_LRR" at bounding box center [308, 223] width 354 height 14
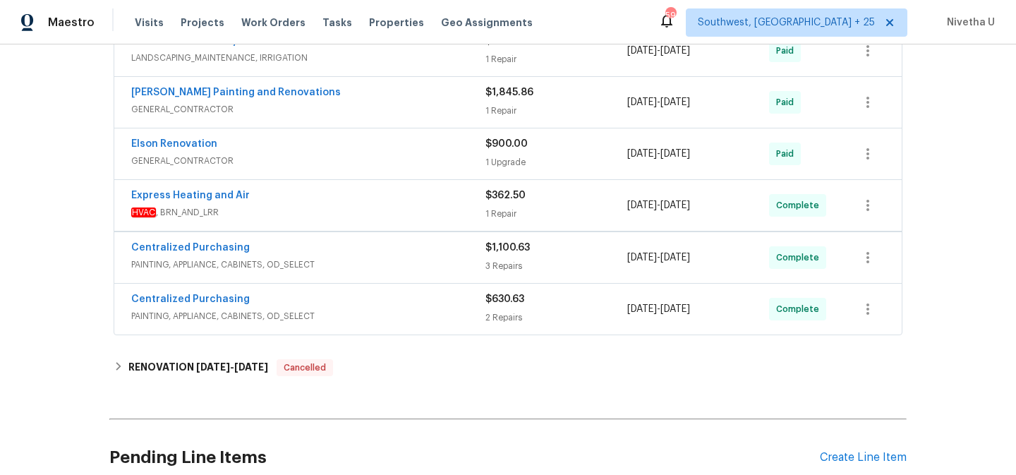
scroll to position [730, 0]
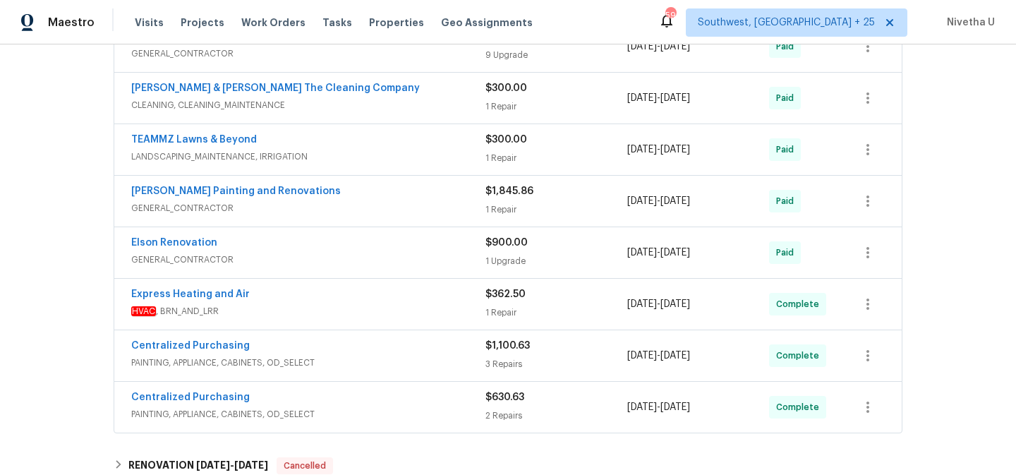
click at [346, 253] on span "GENERAL_CONTRACTOR" at bounding box center [308, 260] width 354 height 14
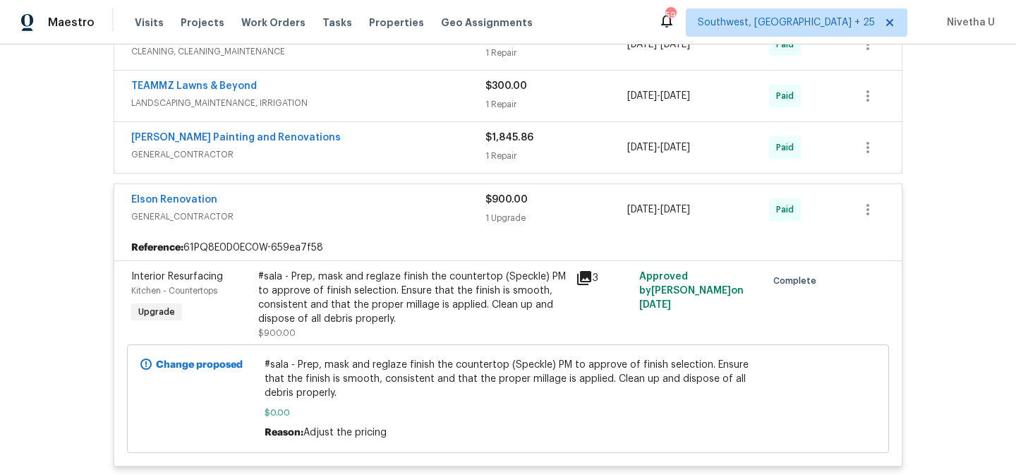
scroll to position [779, 0]
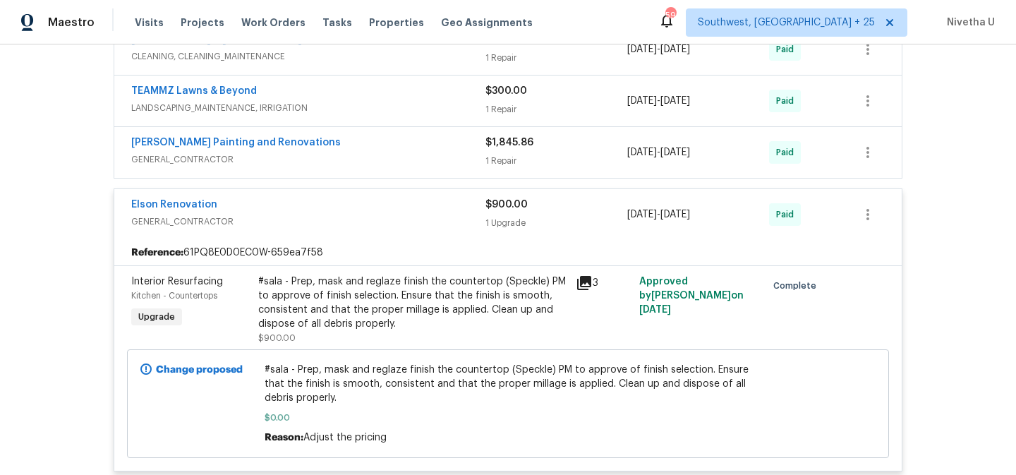
click at [334, 222] on span "GENERAL_CONTRACTOR" at bounding box center [308, 221] width 354 height 14
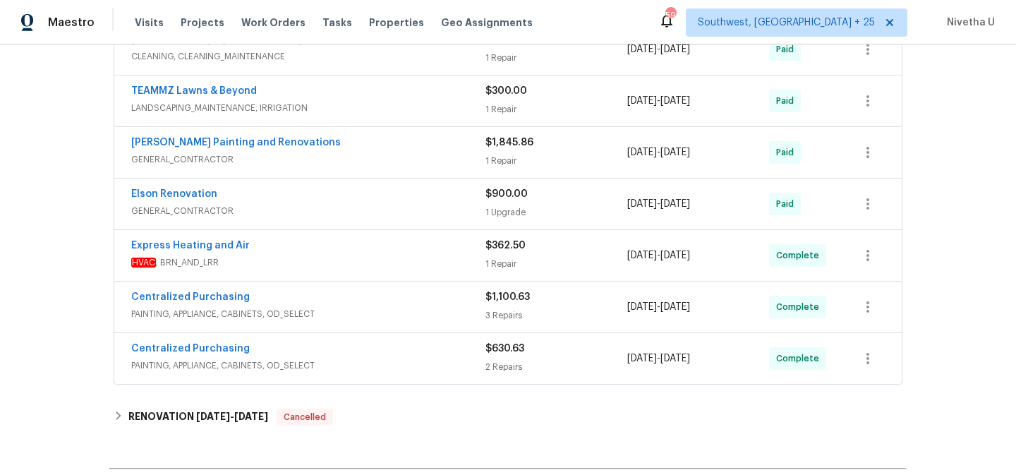
click at [336, 152] on span "GENERAL_CONTRACTOR" at bounding box center [308, 159] width 354 height 14
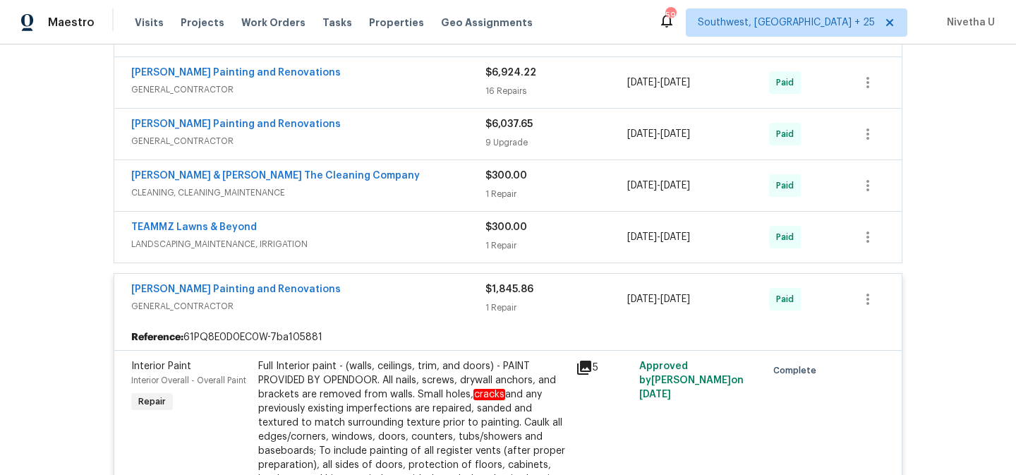
scroll to position [642, 0]
click at [364, 291] on div "Hildebrandt Painting and Renovations" at bounding box center [308, 291] width 354 height 17
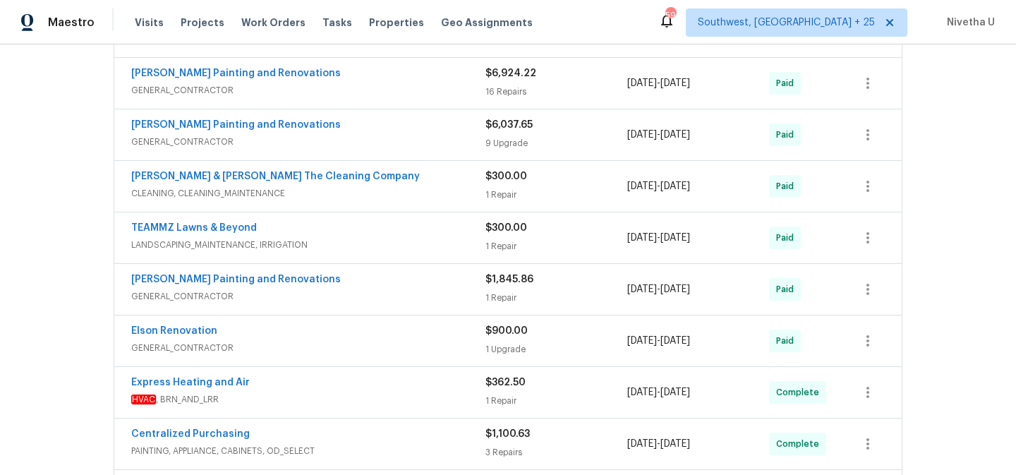
click at [358, 245] on span "LANDSCAPING_MAINTENANCE, IRRIGATION" at bounding box center [308, 245] width 354 height 14
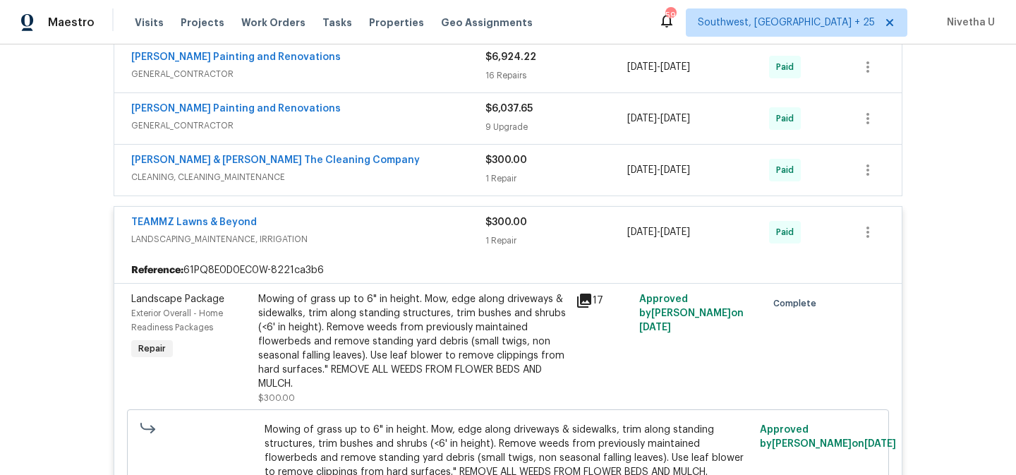
scroll to position [657, 0]
click at [358, 245] on span "LANDSCAPING_MAINTENANCE, IRRIGATION" at bounding box center [308, 240] width 354 height 14
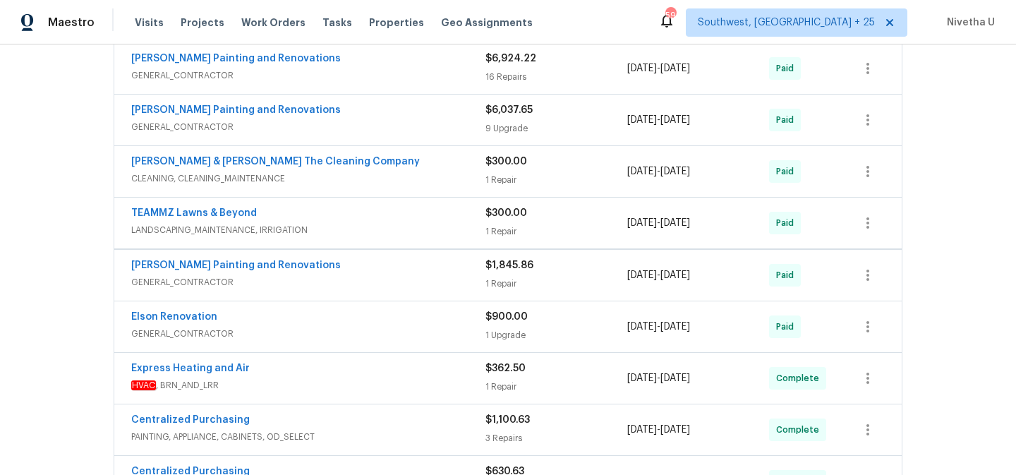
click at [382, 166] on div "Montalvo & Sangalang The Cleaning Company" at bounding box center [308, 162] width 354 height 17
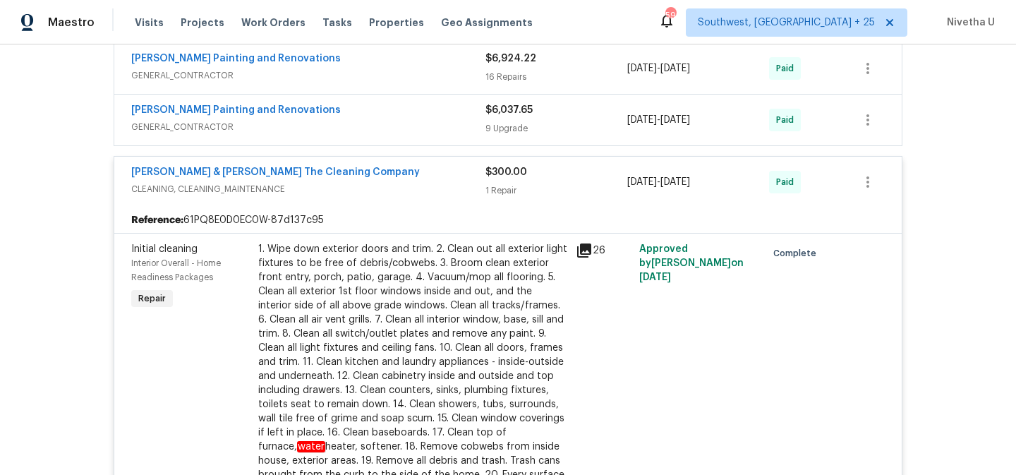
click at [384, 186] on span "CLEANING, CLEANING_MAINTENANCE" at bounding box center [308, 189] width 354 height 14
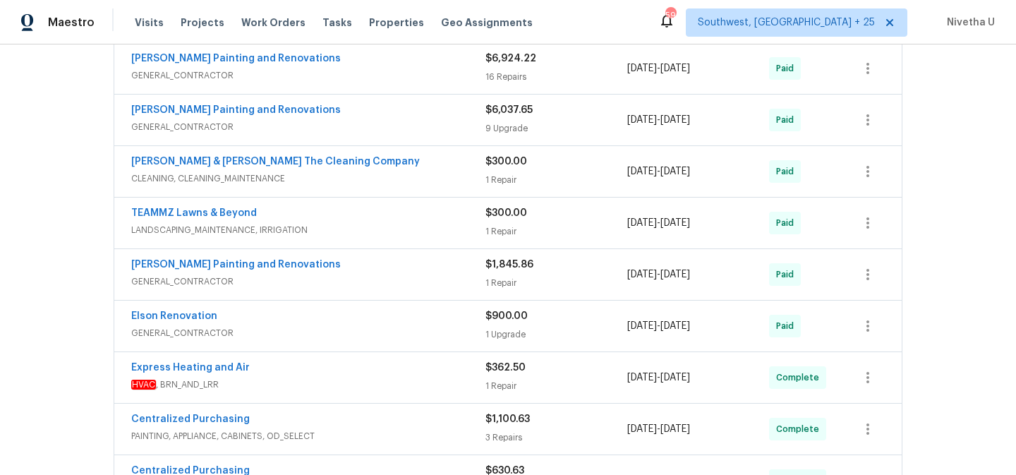
click at [392, 133] on span "GENERAL_CONTRACTOR" at bounding box center [308, 127] width 354 height 14
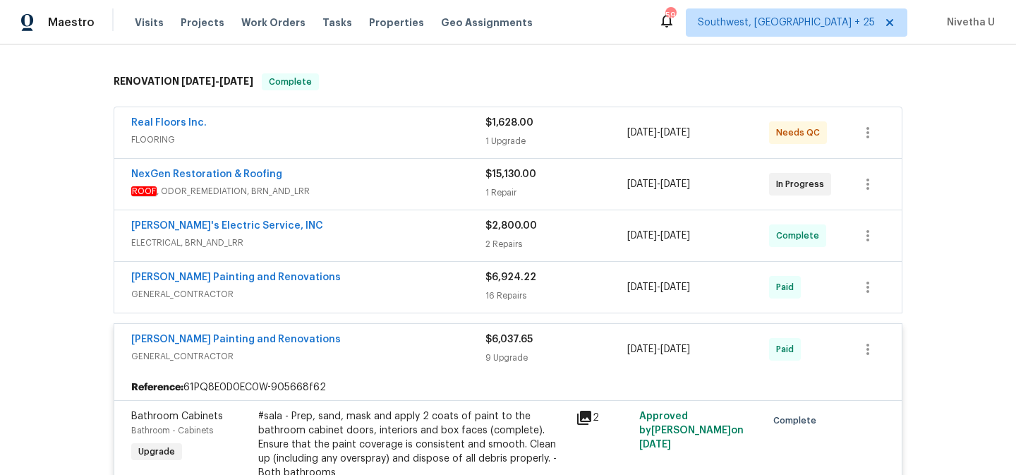
scroll to position [435, 0]
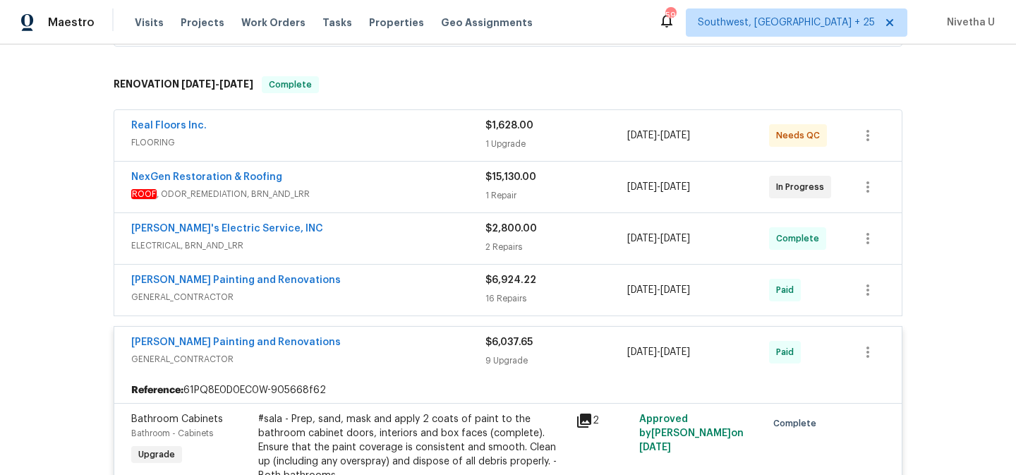
click at [363, 352] on span "GENERAL_CONTRACTOR" at bounding box center [308, 359] width 354 height 14
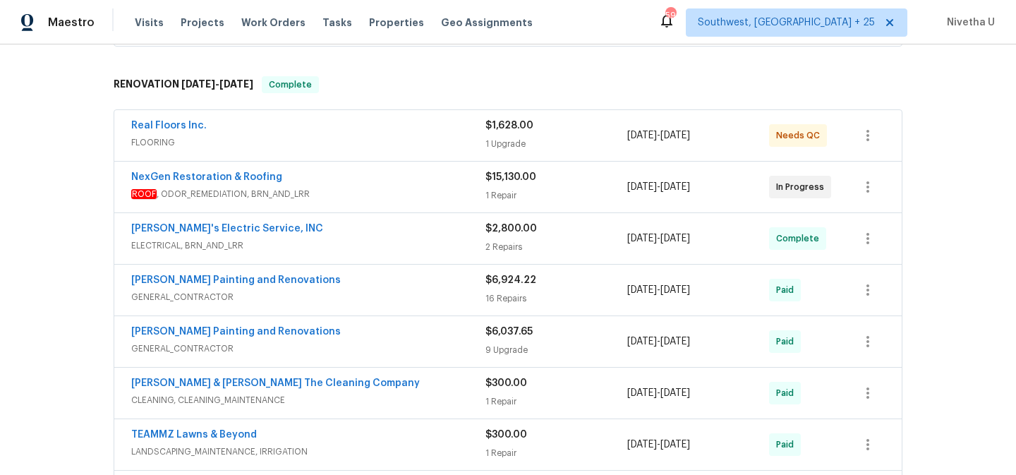
click at [356, 313] on div "Hildebrandt Painting and Renovations GENERAL_CONTRACTOR $6,924.22 16 Repairs 7/…" at bounding box center [507, 290] width 787 height 51
click at [351, 295] on span "GENERAL_CONTRACTOR" at bounding box center [308, 297] width 354 height 14
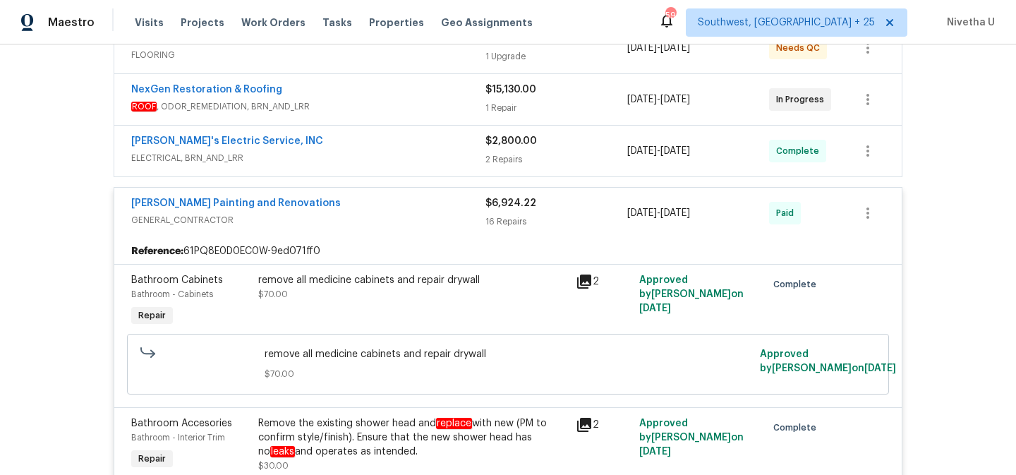
scroll to position [459, 0]
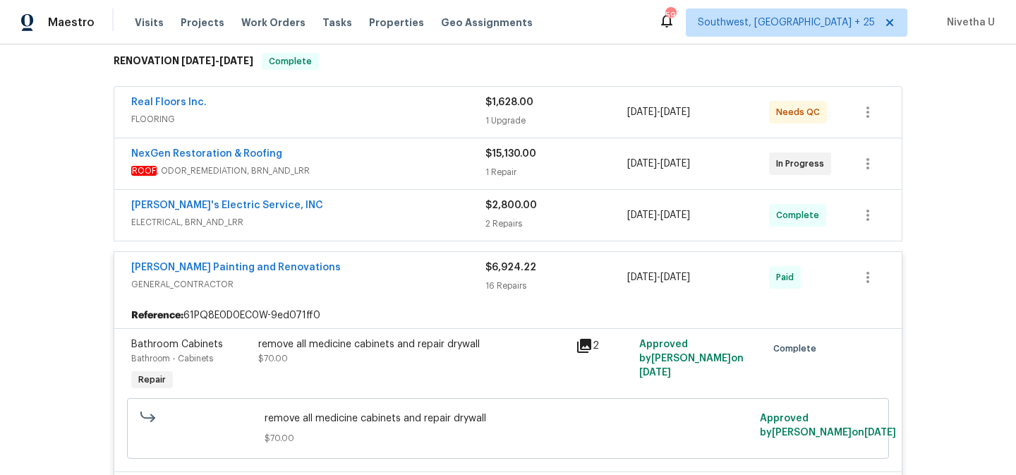
click at [344, 263] on div "Hildebrandt Painting and Renovations" at bounding box center [308, 268] width 354 height 17
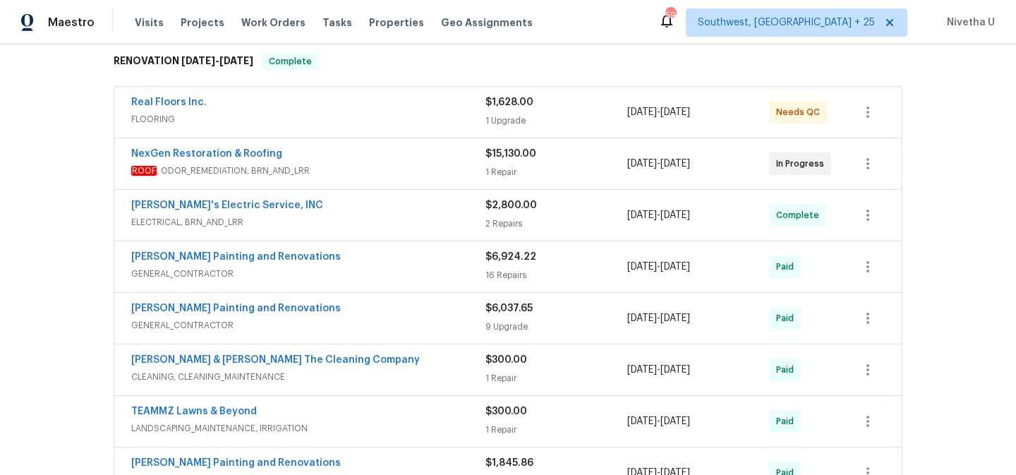
click at [333, 222] on span "ELECTRICAL, BRN_AND_LRR" at bounding box center [308, 222] width 354 height 14
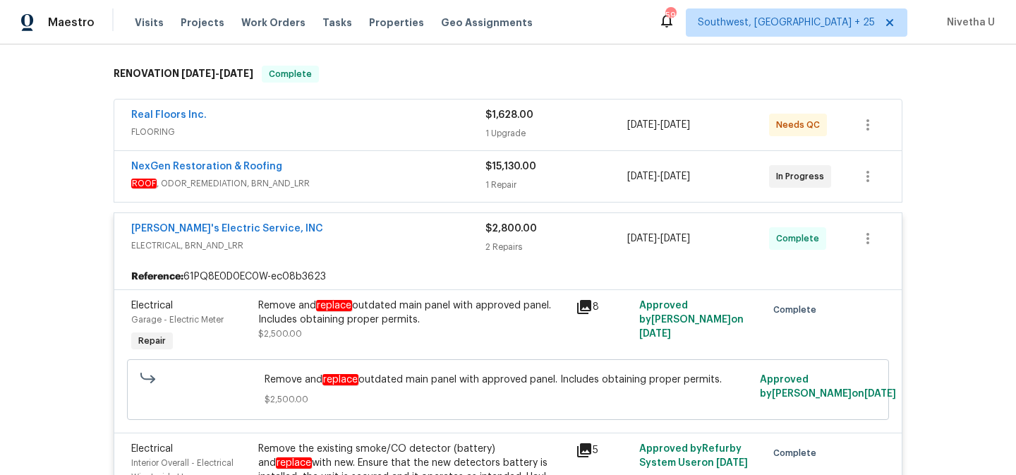
scroll to position [447, 0]
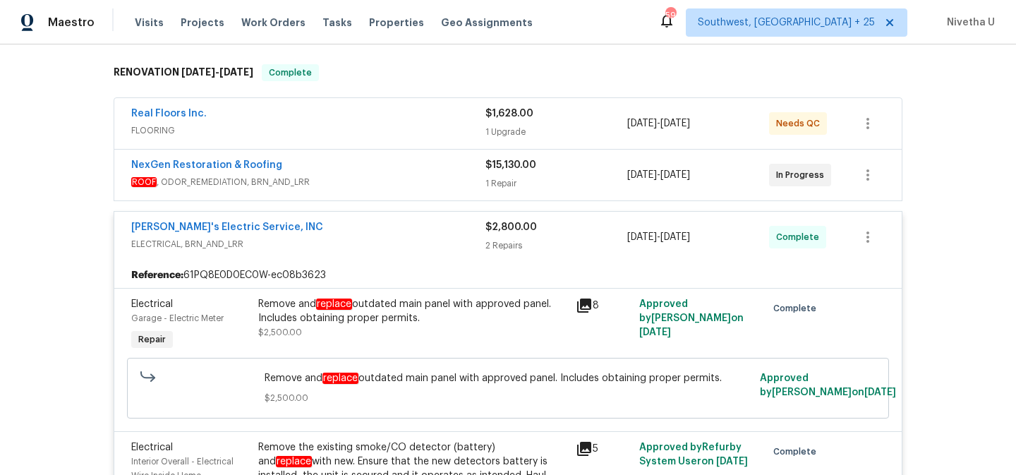
click at [332, 221] on div "Jack's Electric Service, INC" at bounding box center [308, 228] width 354 height 17
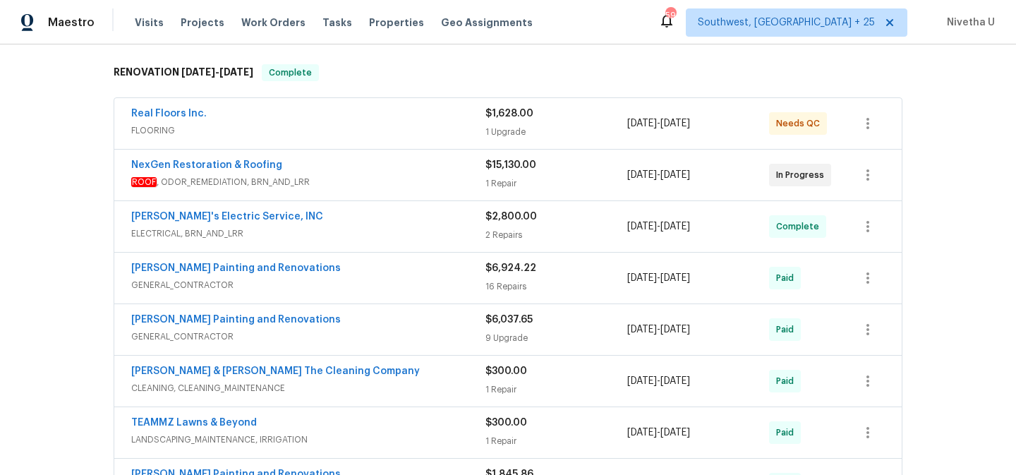
click at [334, 177] on span "ROOF , ODOR_REMEDIATION, BRN_AND_LRR" at bounding box center [308, 182] width 354 height 14
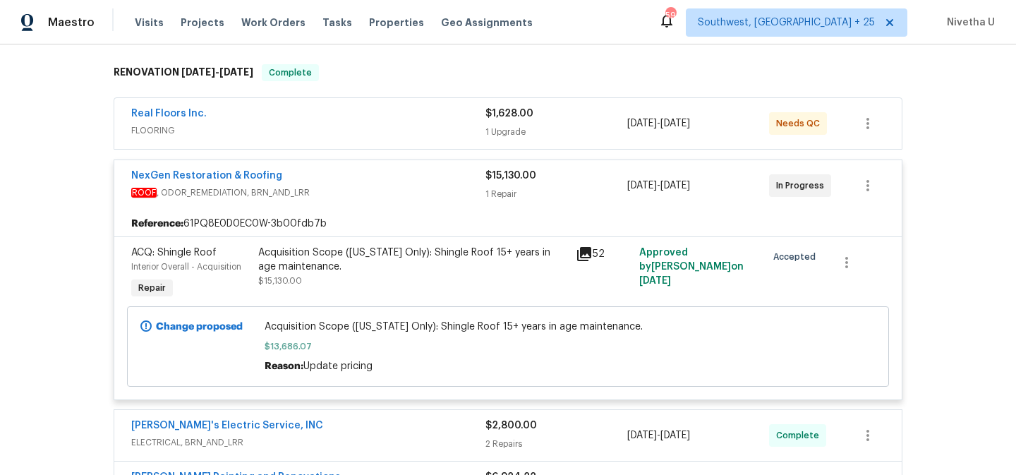
click at [336, 185] on div "NexGen Restoration & Roofing" at bounding box center [308, 177] width 354 height 17
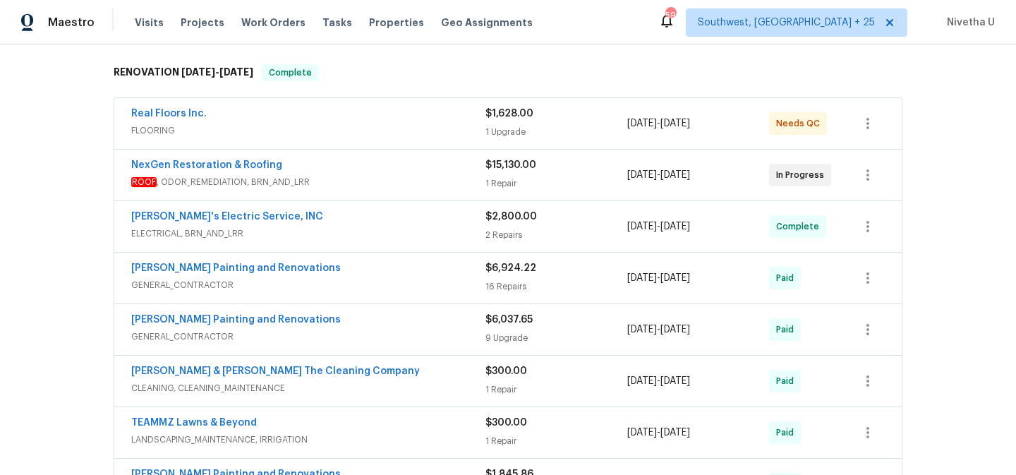
click at [351, 140] on div "Real Floors Inc. FLOORING $1,628.00 1 Upgrade 8/7/2025 - 8/8/2025 Needs QC" at bounding box center [507, 123] width 787 height 51
click at [339, 114] on div "Real Floors Inc." at bounding box center [308, 115] width 354 height 17
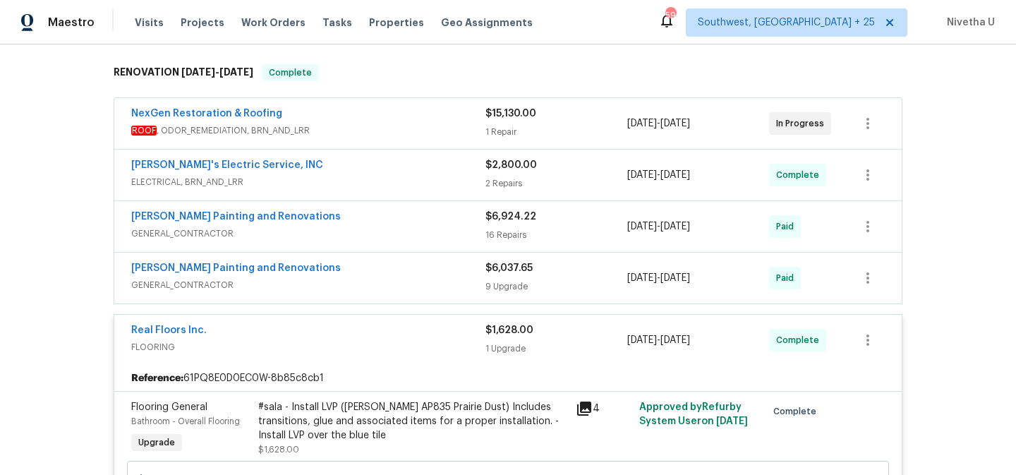
click at [339, 114] on div "NexGen Restoration & Roofing" at bounding box center [308, 115] width 354 height 17
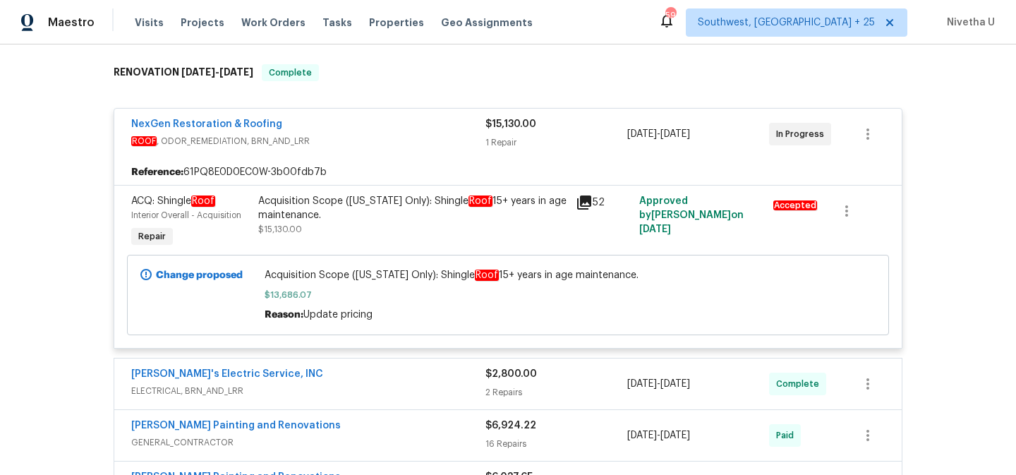
click at [339, 138] on span "ROOF , ODOR_REMEDIATION, BRN_AND_LRR" at bounding box center [308, 141] width 354 height 14
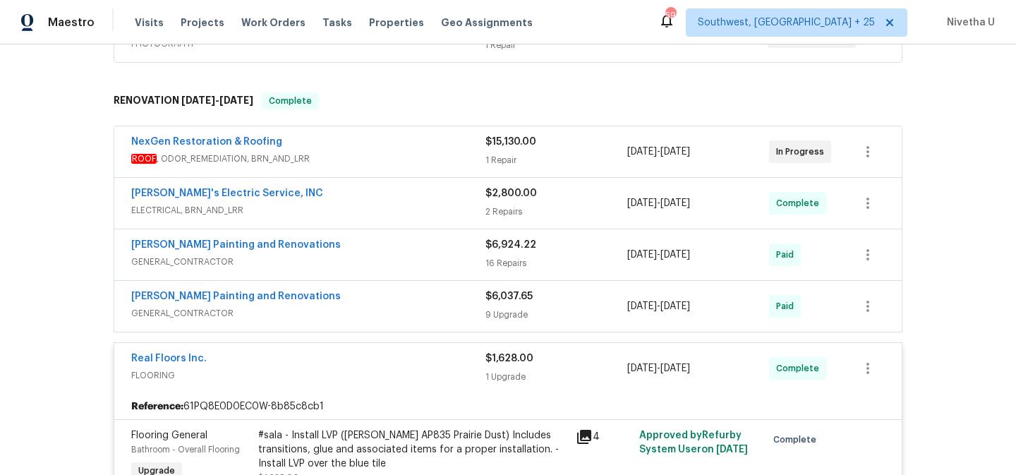
scroll to position [437, 0]
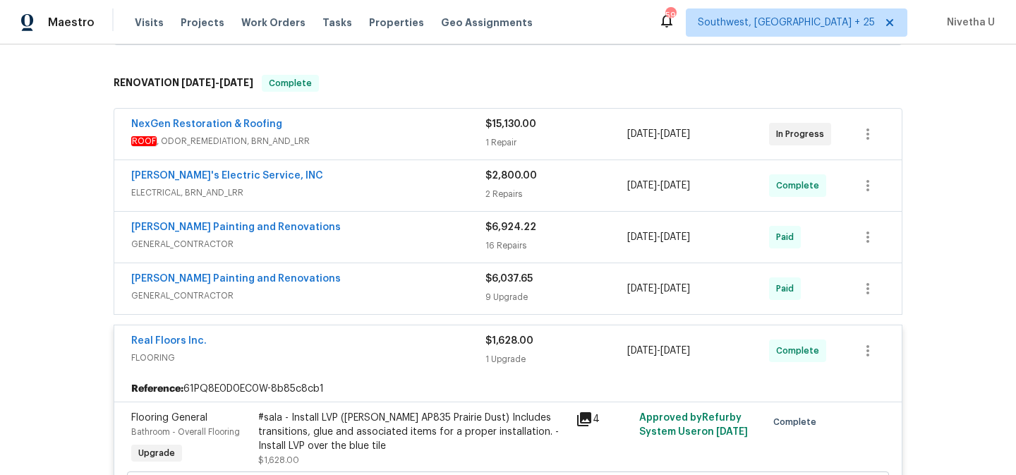
click at [346, 347] on div "Real Floors Inc." at bounding box center [308, 342] width 354 height 17
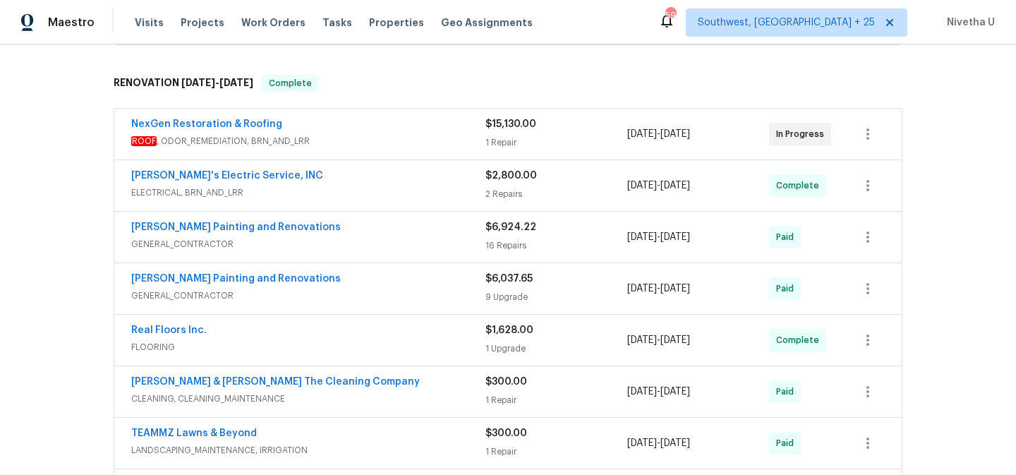
click at [346, 347] on span "FLOORING" at bounding box center [308, 347] width 354 height 14
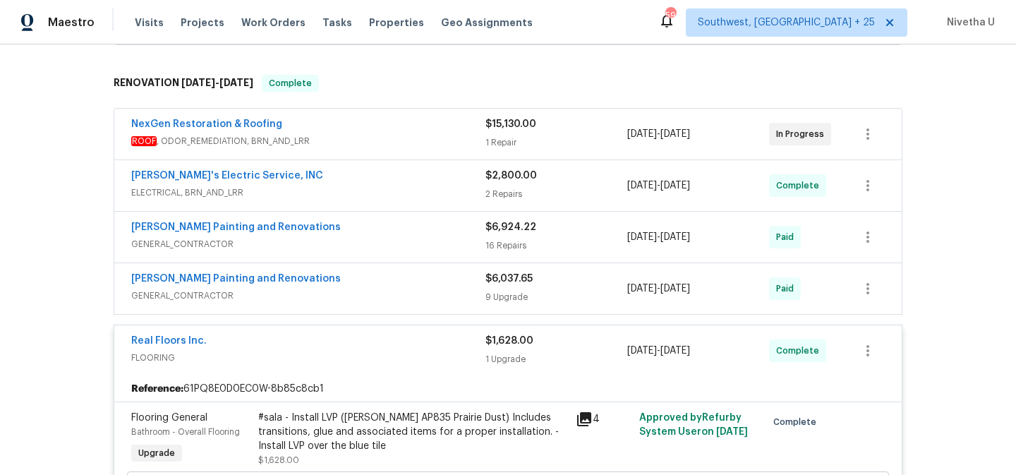
click at [438, 360] on span "FLOORING" at bounding box center [308, 358] width 354 height 14
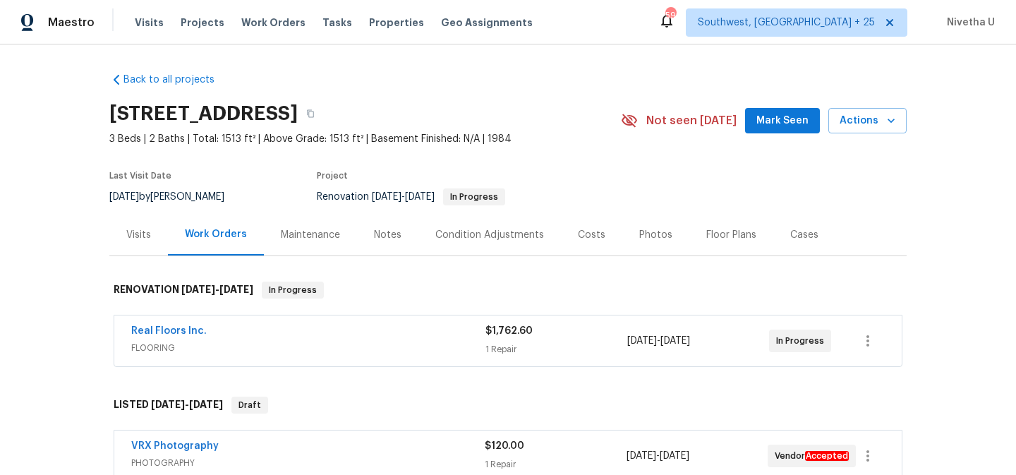
scroll to position [104, 0]
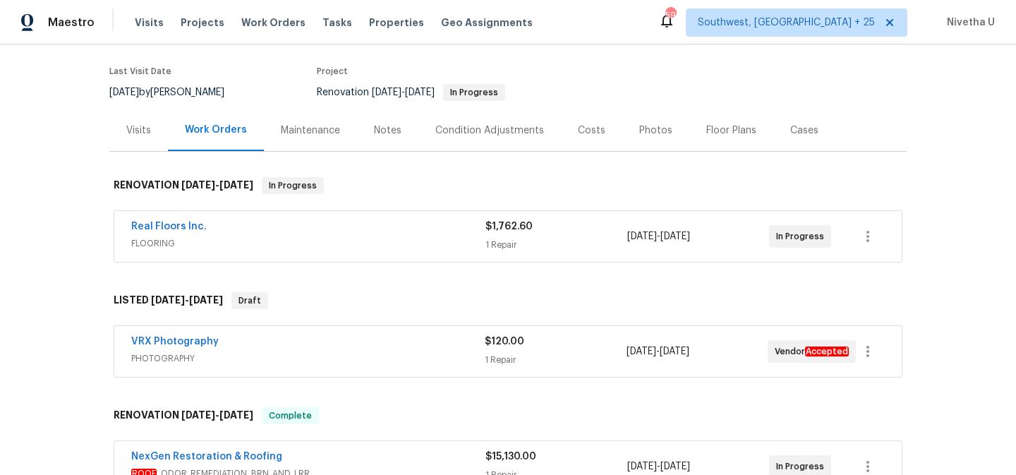
click at [388, 247] on span "FLOORING" at bounding box center [308, 243] width 354 height 14
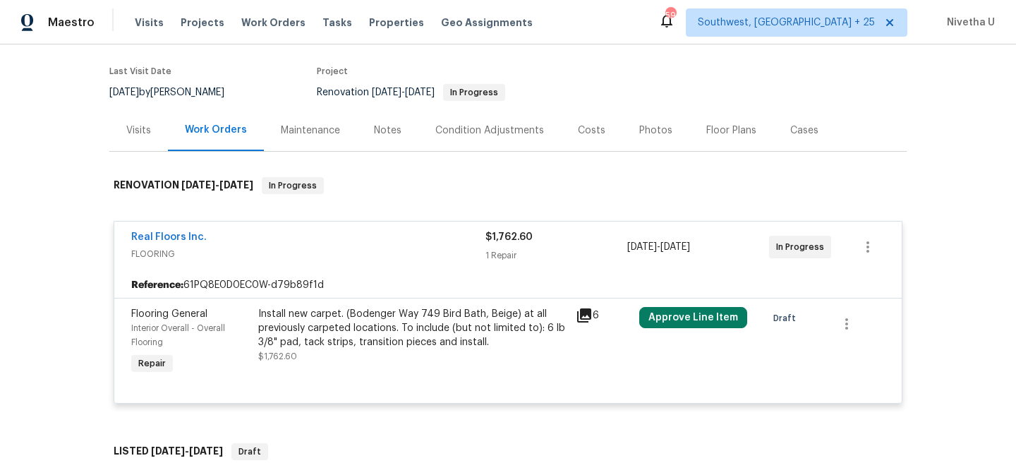
click at [388, 247] on span "FLOORING" at bounding box center [308, 254] width 354 height 14
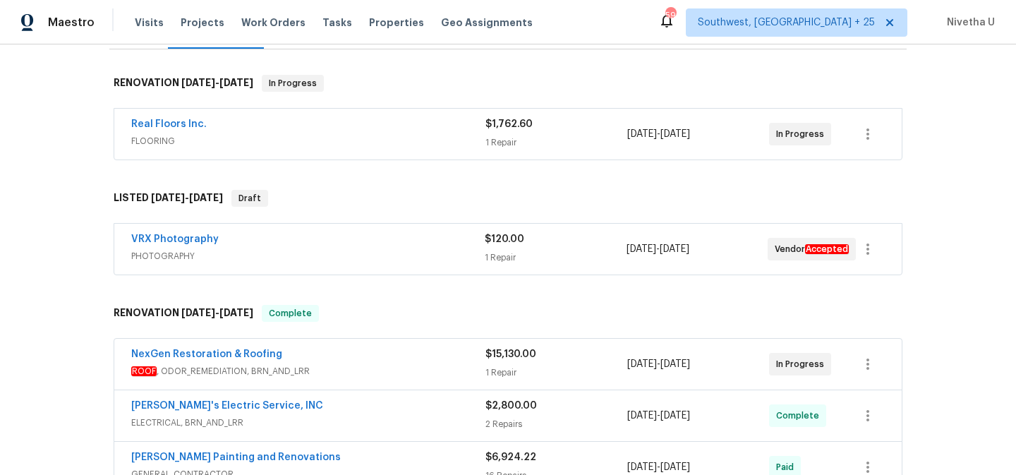
scroll to position [207, 0]
click at [382, 241] on div "VRX Photography" at bounding box center [307, 239] width 353 height 17
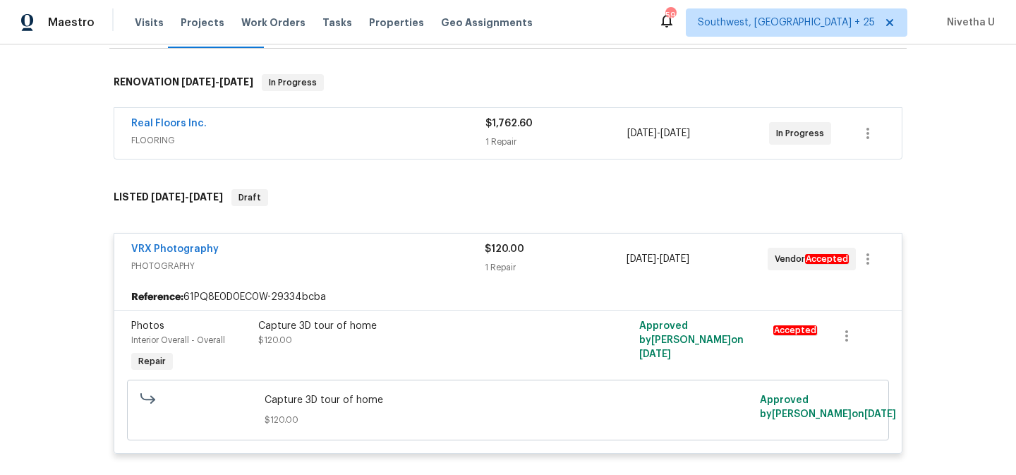
click at [388, 266] on span "PHOTOGRAPHY" at bounding box center [307, 266] width 353 height 14
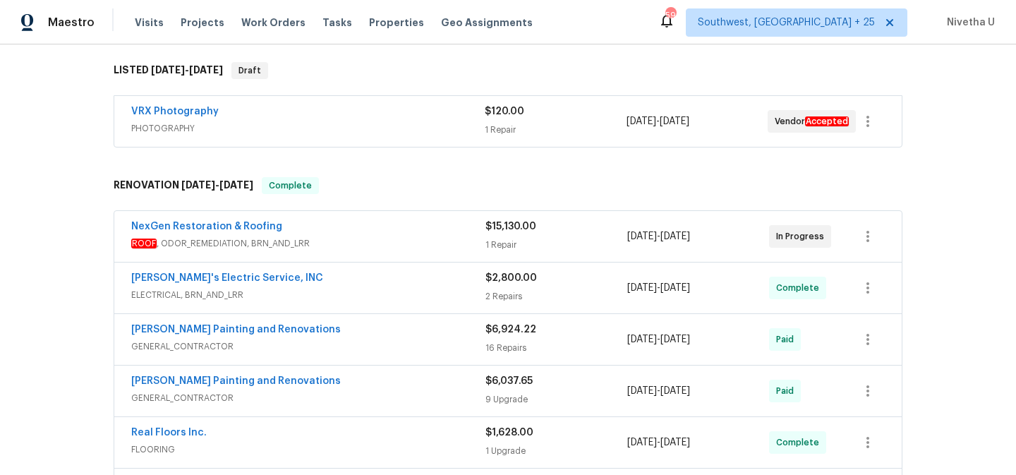
scroll to position [335, 0]
click at [377, 247] on span "ROOF , ODOR_REMEDIATION, BRN_AND_LRR" at bounding box center [308, 243] width 354 height 14
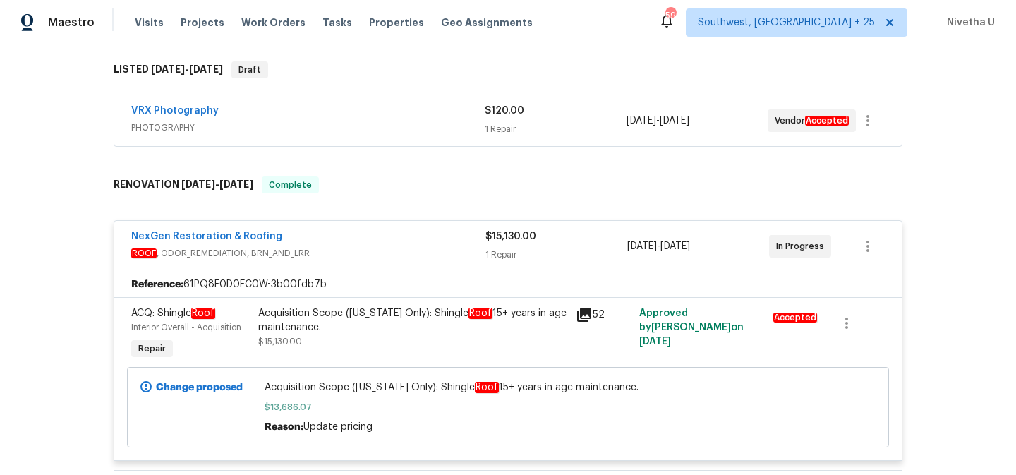
click at [377, 247] on span "ROOF , ODOR_REMEDIATION, BRN_AND_LRR" at bounding box center [308, 253] width 354 height 14
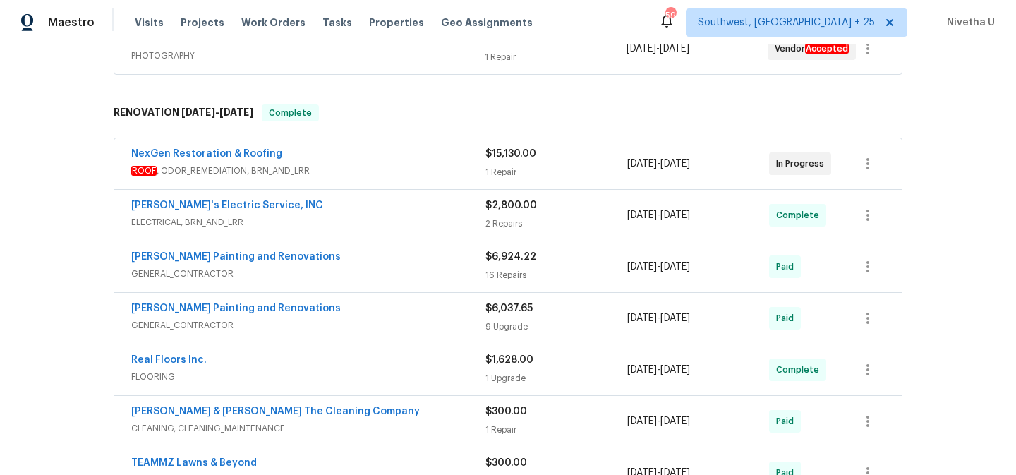
scroll to position [423, 0]
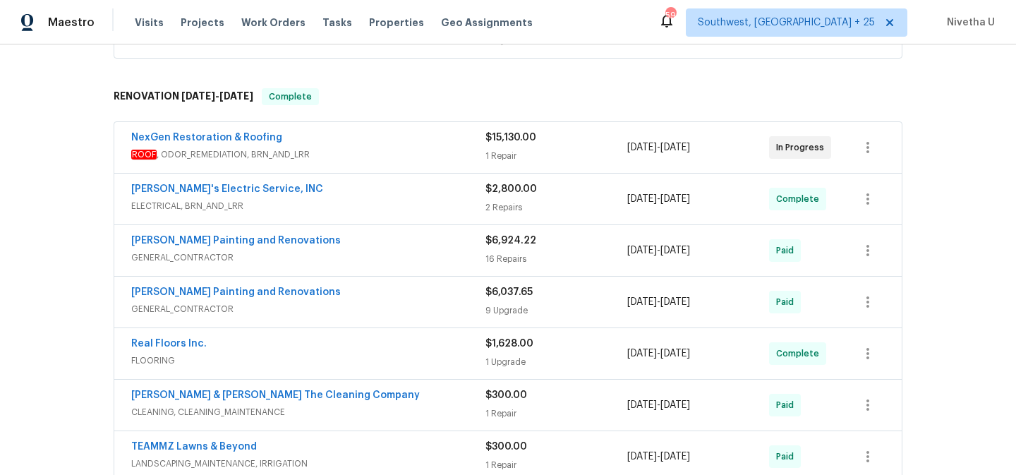
click at [369, 191] on div "Jack's Electric Service, INC" at bounding box center [308, 190] width 354 height 17
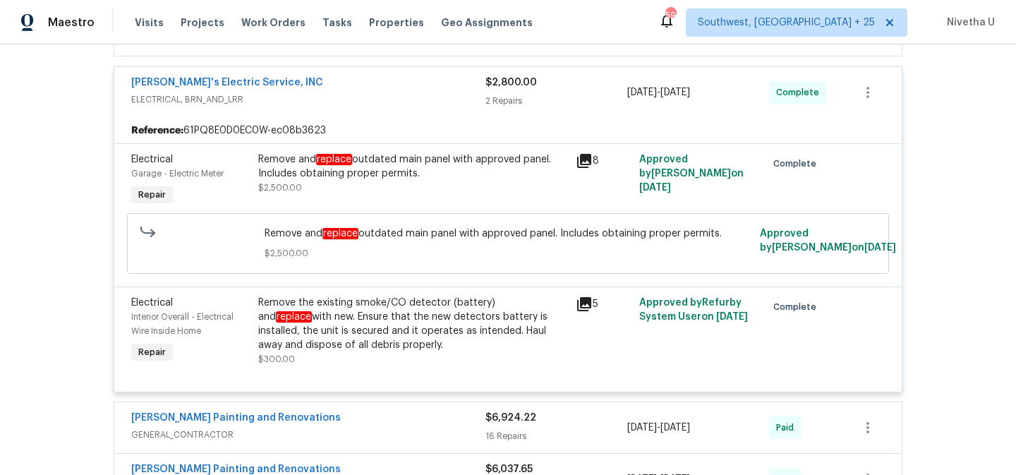
scroll to position [534, 0]
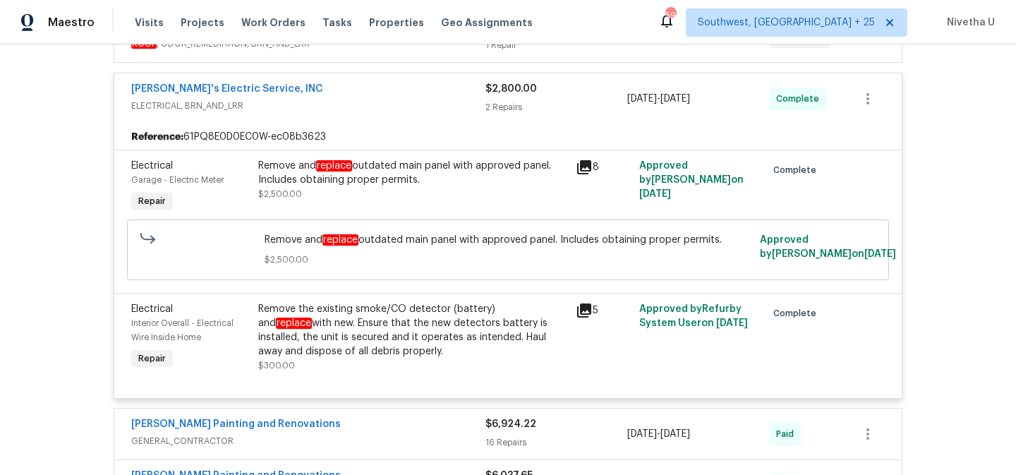
click at [358, 103] on span "ELECTRICAL, BRN_AND_LRR" at bounding box center [308, 106] width 354 height 14
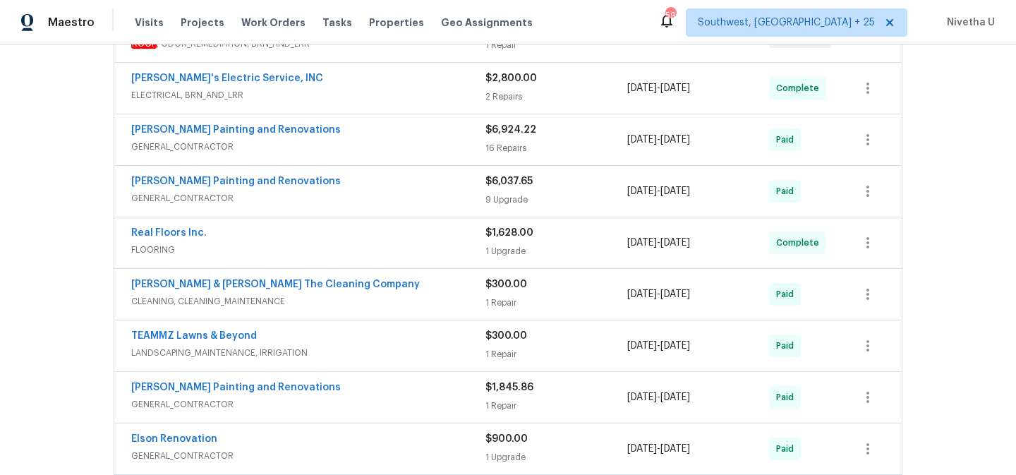
click at [360, 142] on span "GENERAL_CONTRACTOR" at bounding box center [308, 147] width 354 height 14
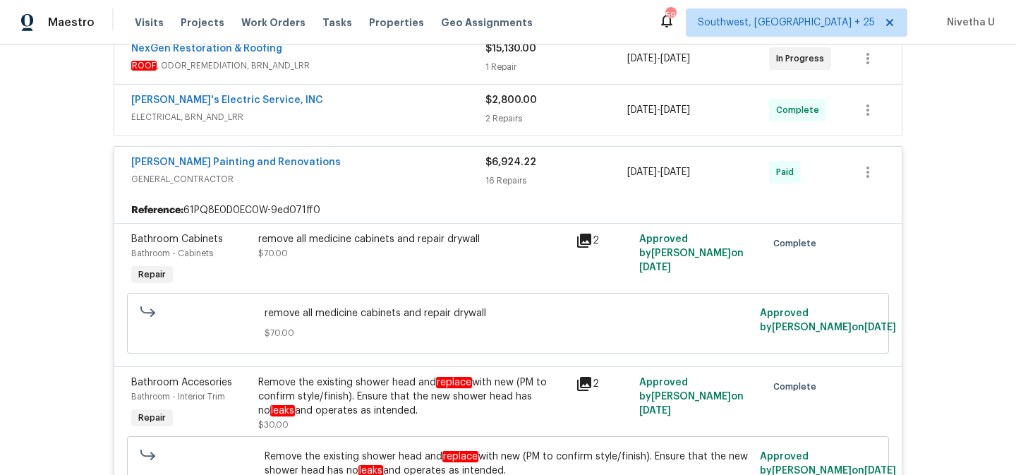
scroll to position [555, 0]
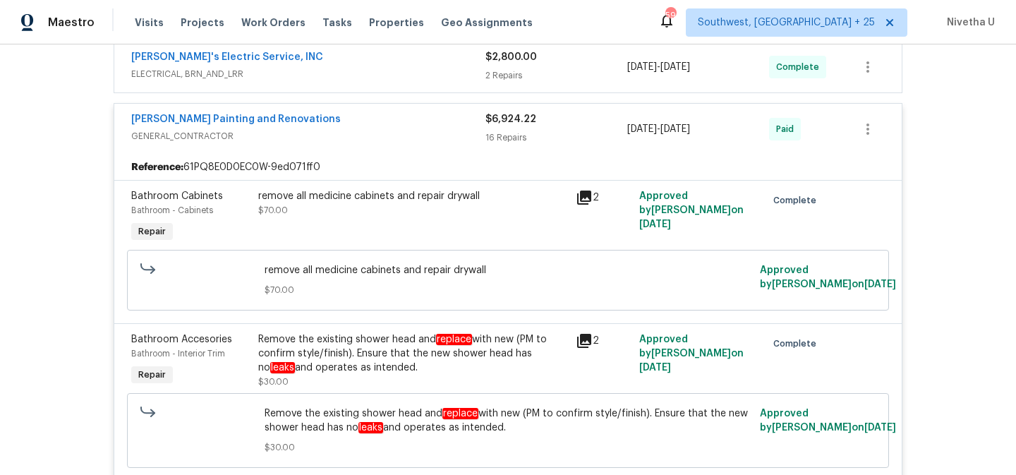
click at [375, 133] on span "GENERAL_CONTRACTOR" at bounding box center [308, 136] width 354 height 14
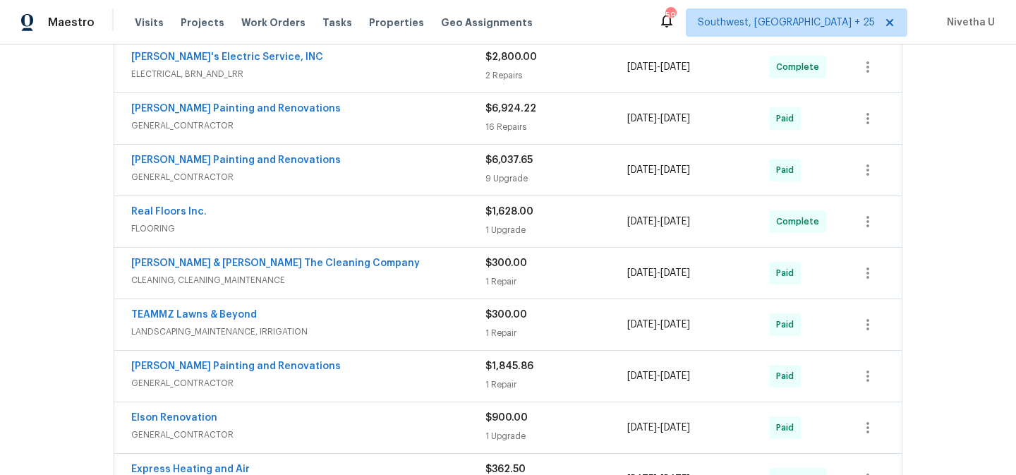
click at [380, 167] on div "Hildebrandt Painting and Renovations" at bounding box center [308, 161] width 354 height 17
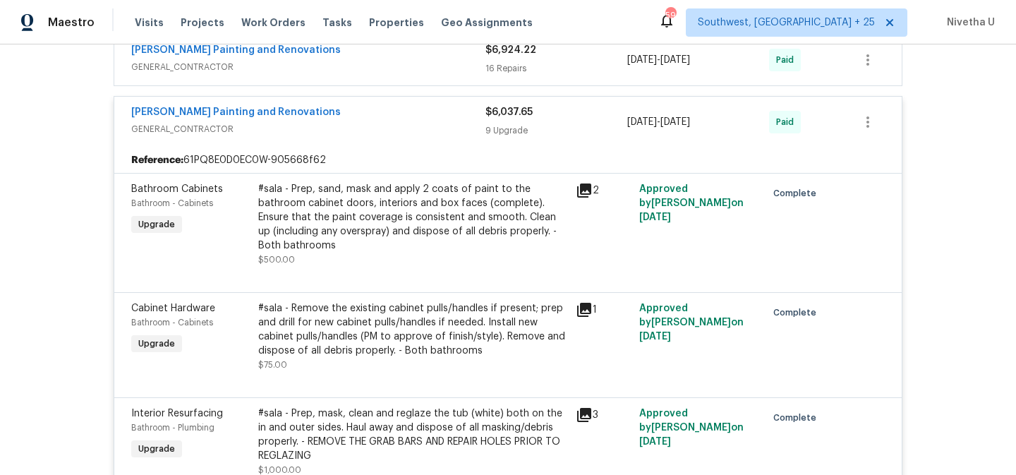
scroll to position [552, 0]
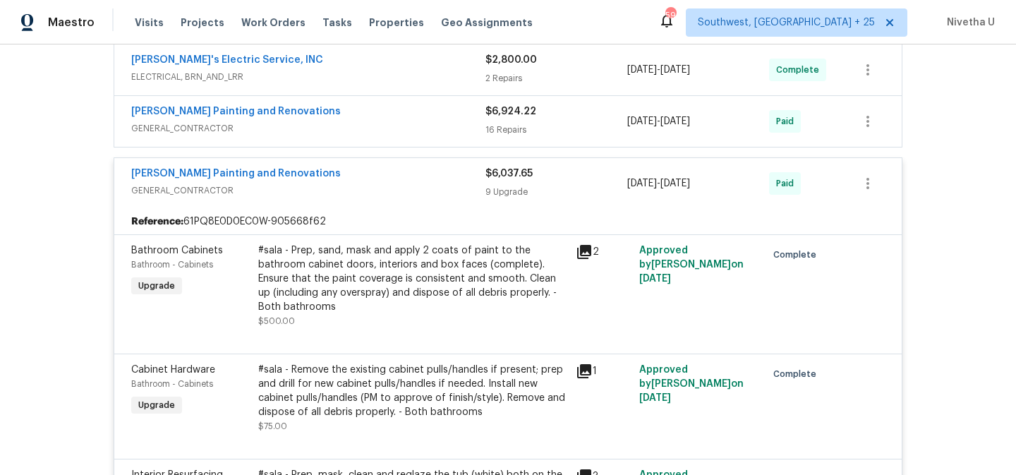
click at [386, 188] on span "GENERAL_CONTRACTOR" at bounding box center [308, 190] width 354 height 14
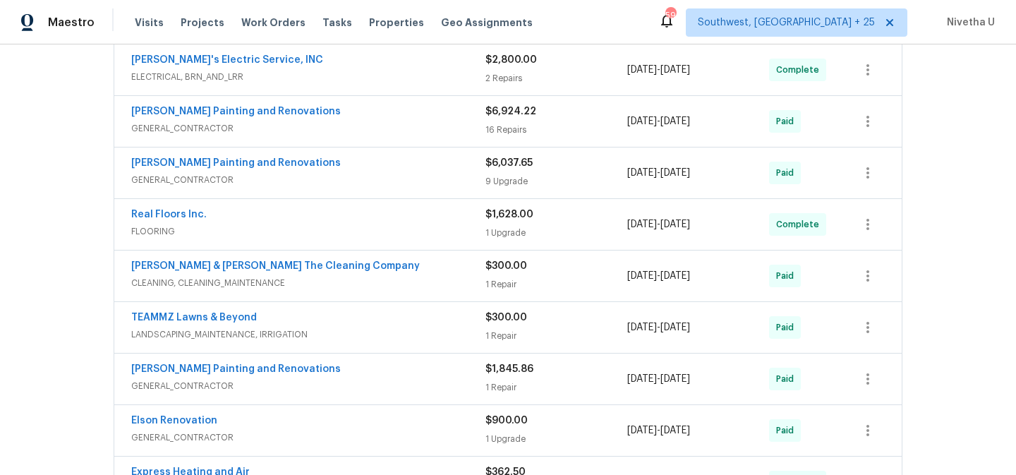
click at [386, 219] on div "Real Floors Inc." at bounding box center [308, 215] width 354 height 17
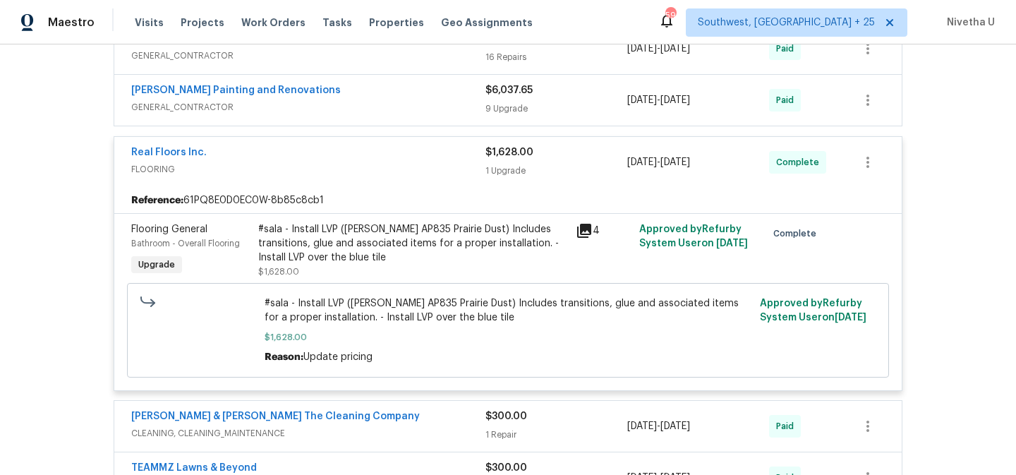
scroll to position [645, 0]
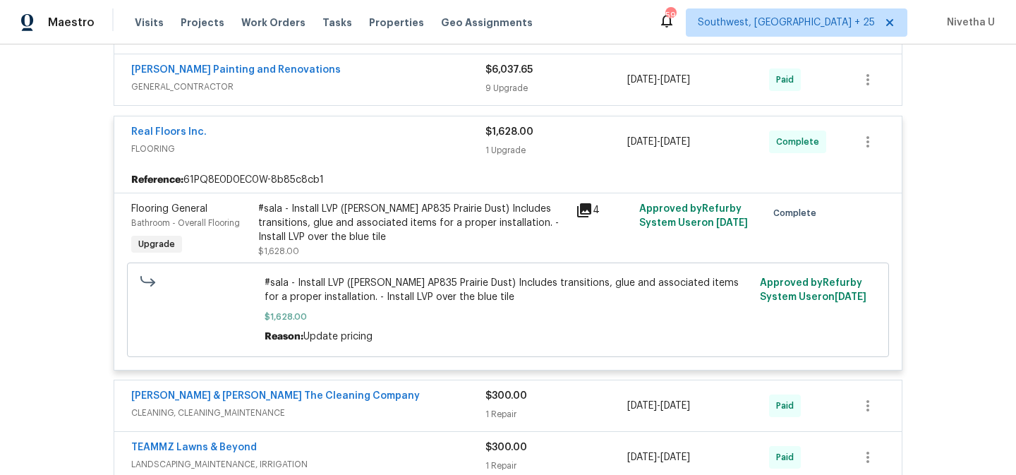
click at [389, 151] on span "FLOORING" at bounding box center [308, 149] width 354 height 14
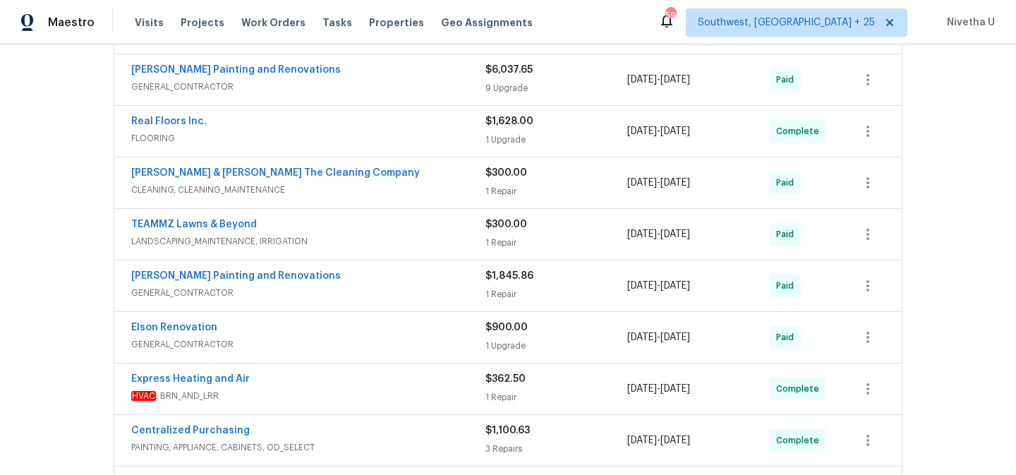
click at [389, 178] on div "Montalvo & Sangalang The Cleaning Company" at bounding box center [308, 174] width 354 height 17
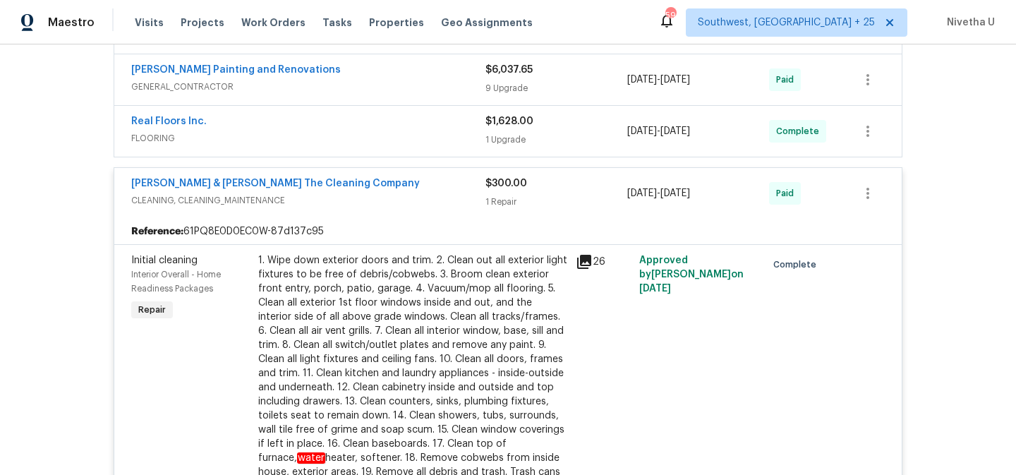
click at [403, 181] on div "Montalvo & Sangalang The Cleaning Company" at bounding box center [308, 184] width 354 height 17
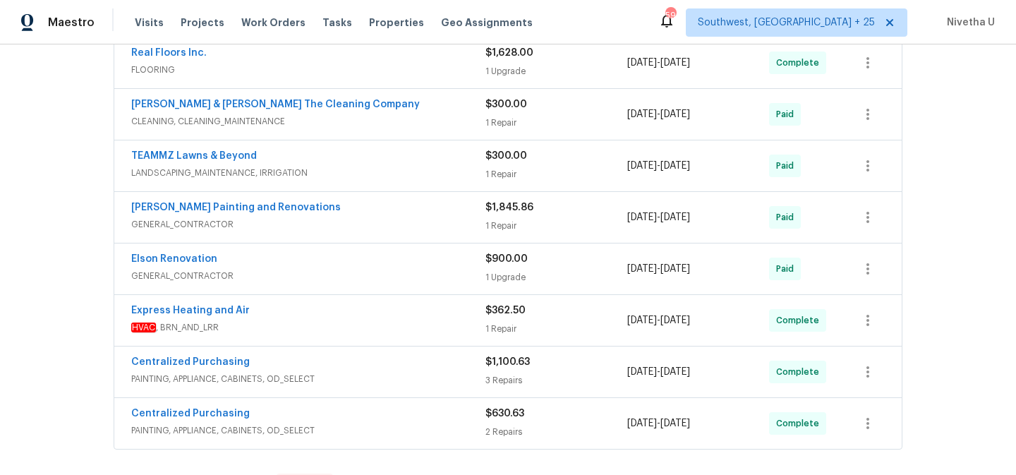
scroll to position [715, 0]
click at [397, 169] on span "LANDSCAPING_MAINTENANCE, IRRIGATION" at bounding box center [308, 172] width 354 height 14
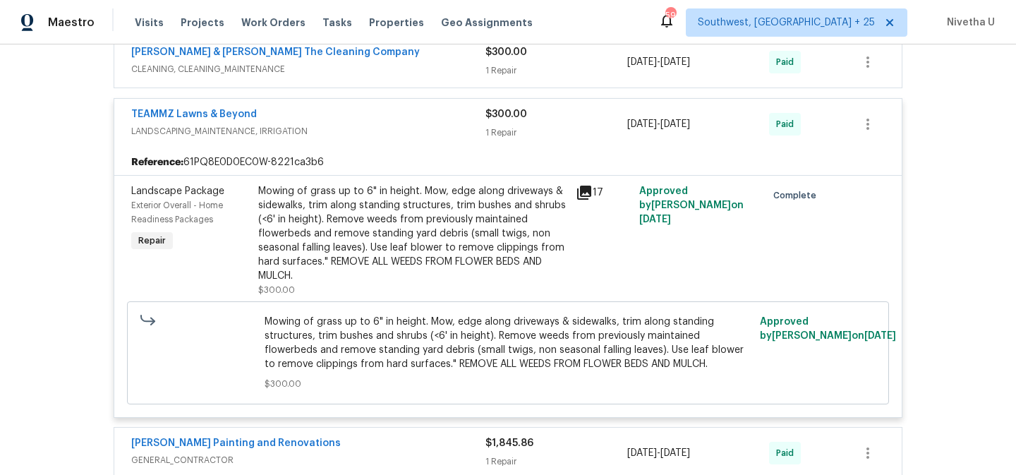
scroll to position [767, 0]
click at [392, 135] on span "LANDSCAPING_MAINTENANCE, IRRIGATION" at bounding box center [308, 130] width 354 height 14
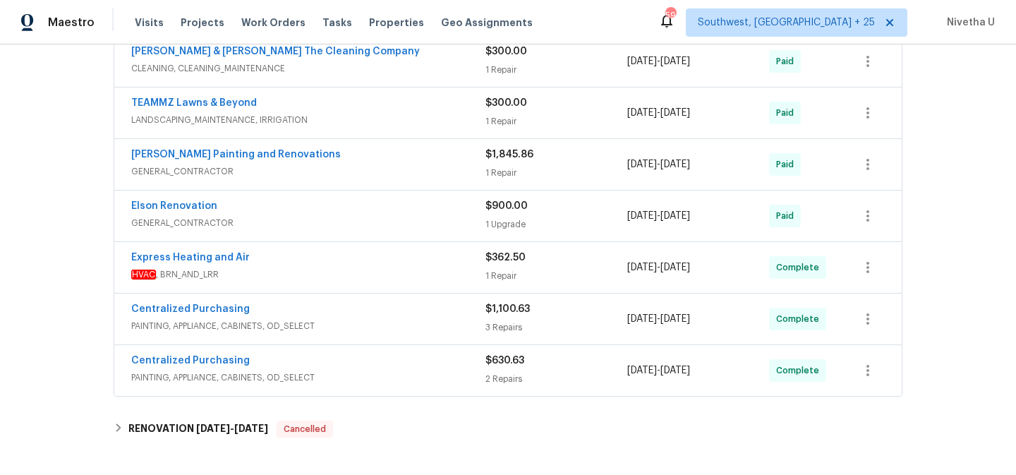
click at [393, 164] on span "GENERAL_CONTRACTOR" at bounding box center [308, 171] width 354 height 14
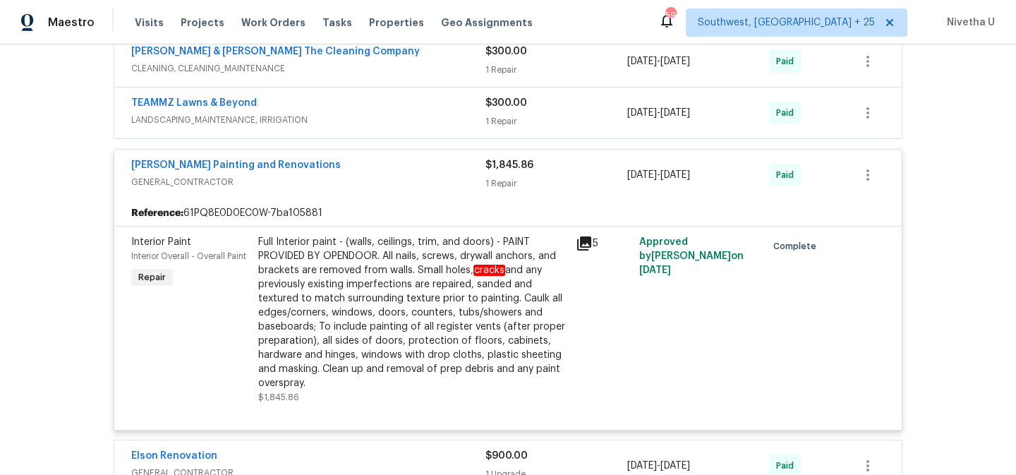
click at [391, 159] on div "Hildebrandt Painting and Renovations" at bounding box center [308, 166] width 354 height 17
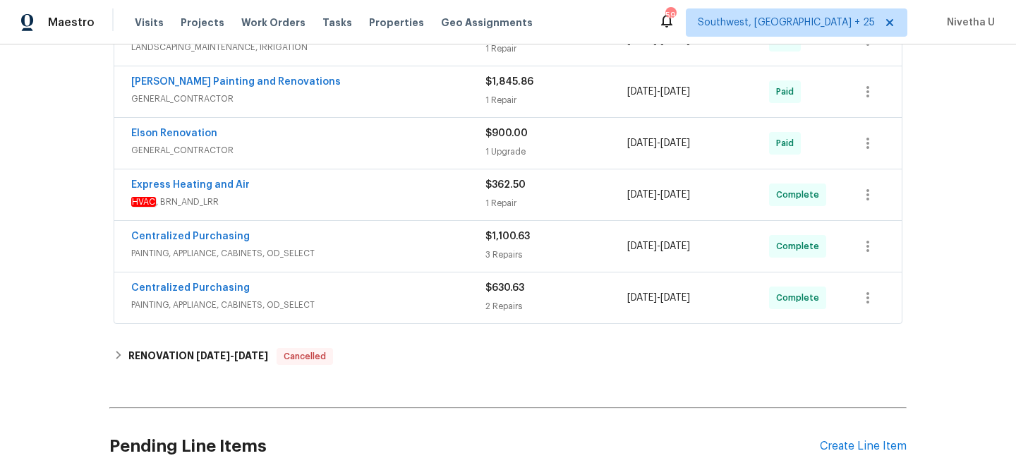
scroll to position [841, 0]
click at [388, 152] on span "GENERAL_CONTRACTOR" at bounding box center [308, 149] width 354 height 14
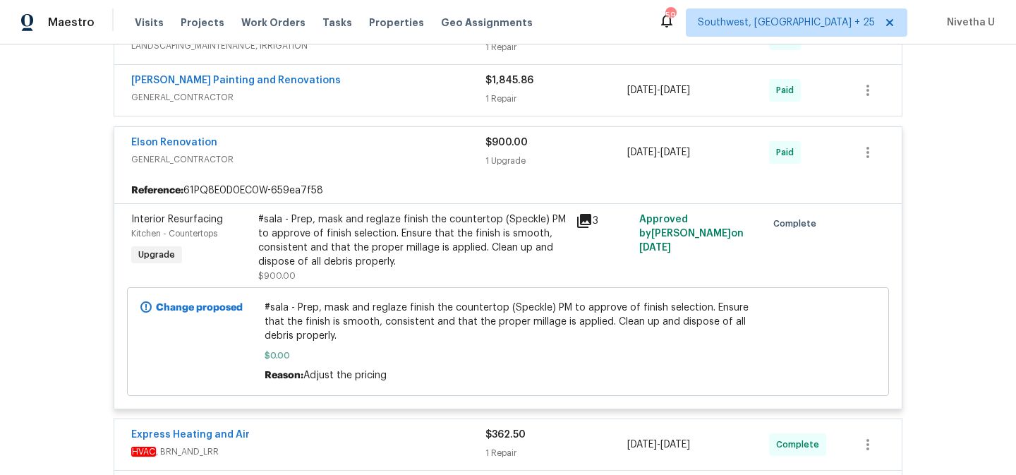
click at [388, 152] on span "GENERAL_CONTRACTOR" at bounding box center [308, 159] width 354 height 14
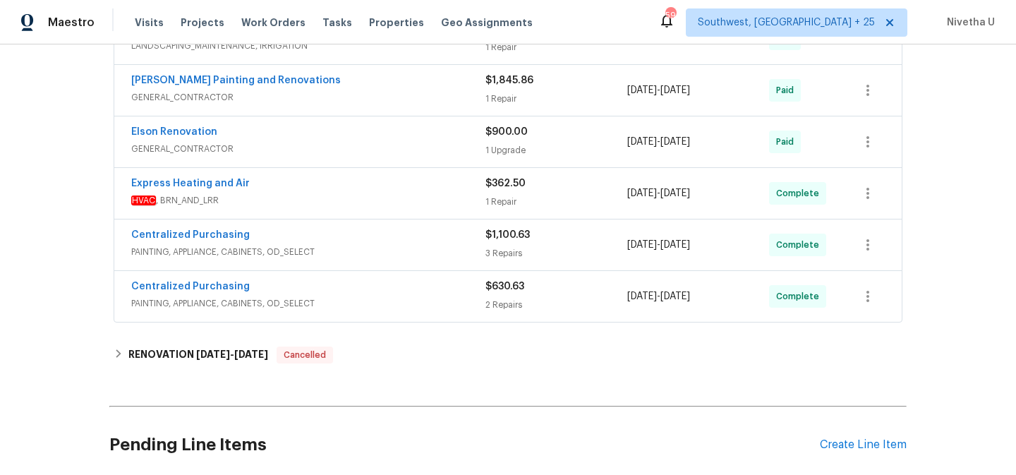
click at [389, 200] on span "HVAC , BRN_AND_LRR" at bounding box center [308, 200] width 354 height 14
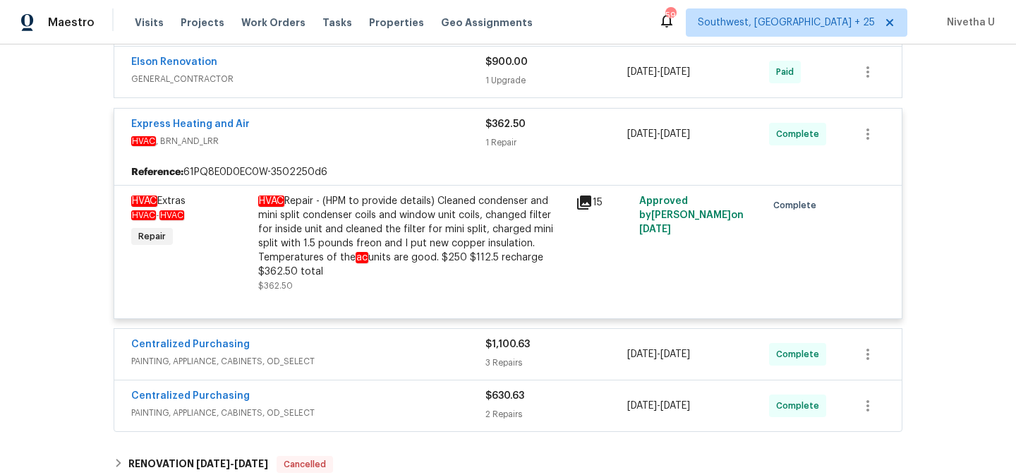
scroll to position [914, 0]
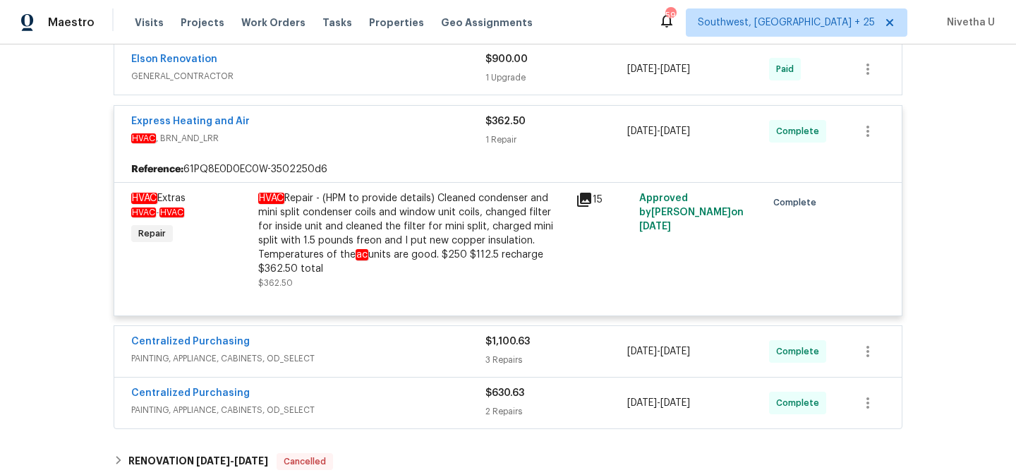
click at [370, 146] on div "Express Heating and Air HVAC , BRN_AND_LRR" at bounding box center [308, 131] width 354 height 34
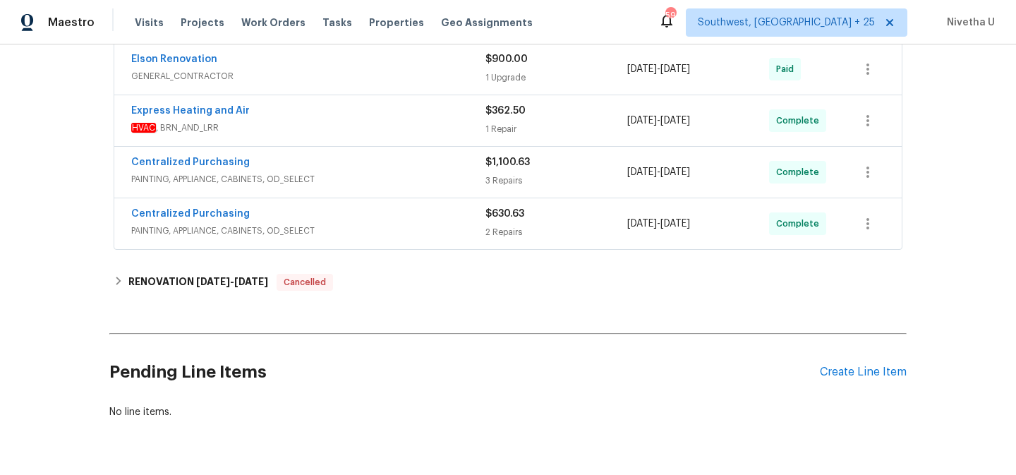
click at [376, 193] on div "Centralized Purchasing PAINTING, APPLIANCE, CABINETS, OD_SELECT $1,100.63 3 Rep…" at bounding box center [507, 172] width 787 height 51
click at [370, 174] on span "PAINTING, APPLIANCE, CABINETS, OD_SELECT" at bounding box center [308, 179] width 354 height 14
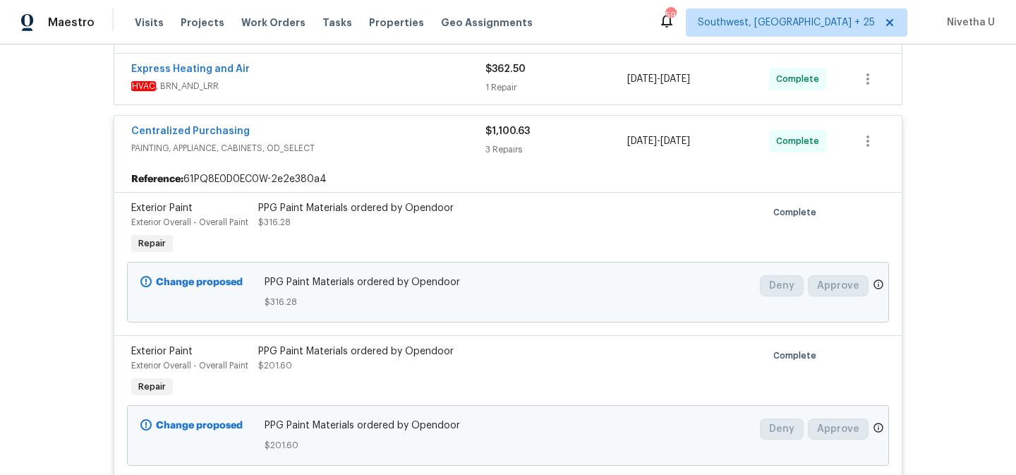
scroll to position [956, 0]
click at [363, 140] on div "Centralized Purchasing" at bounding box center [308, 131] width 354 height 17
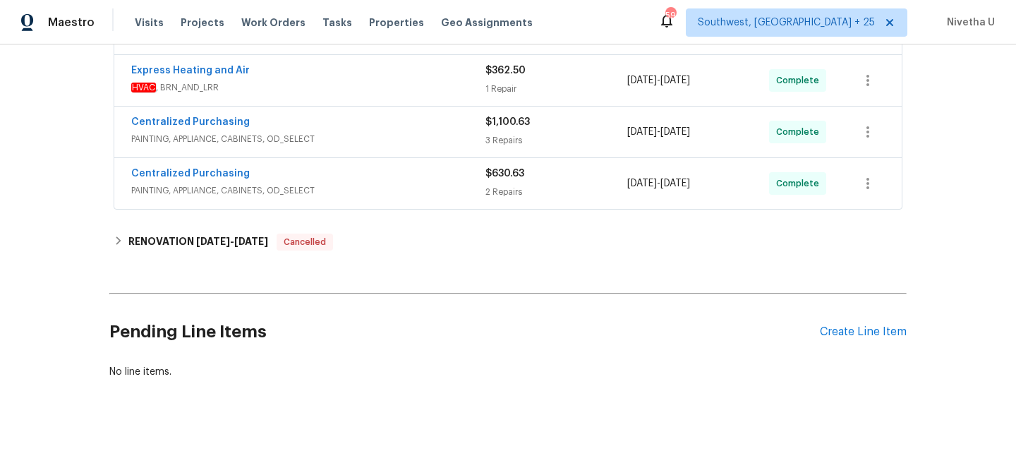
click at [370, 176] on div "Centralized Purchasing" at bounding box center [308, 174] width 354 height 17
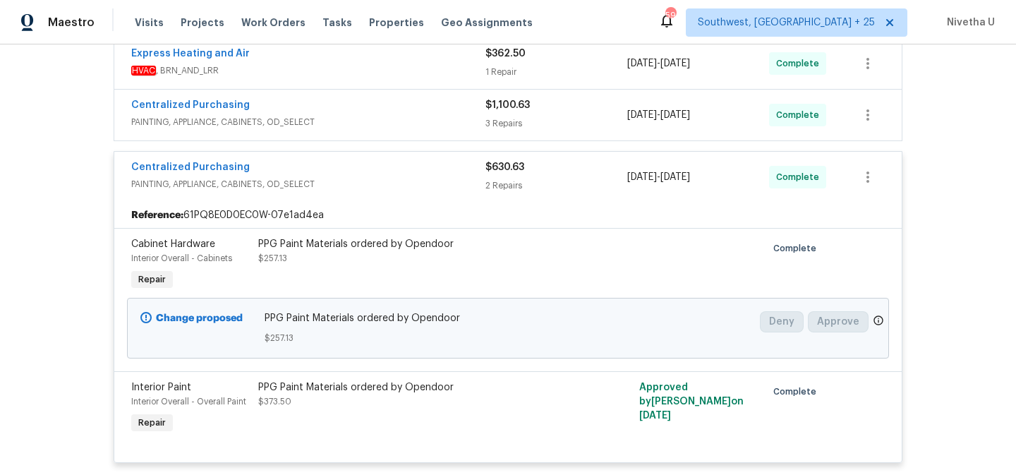
click at [372, 190] on span "PAINTING, APPLIANCE, CABINETS, OD_SELECT" at bounding box center [308, 184] width 354 height 14
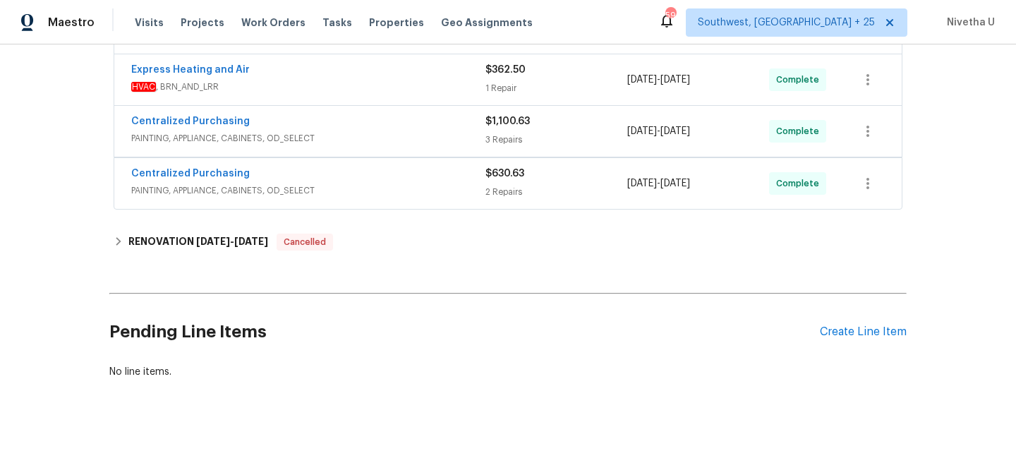
scroll to position [964, 0]
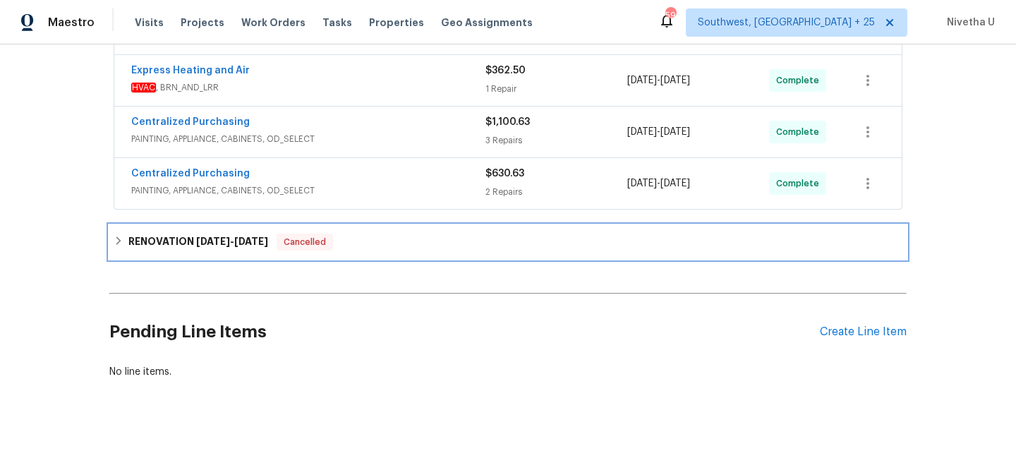
click at [372, 237] on div "RENOVATION 7/11/25 - 7/17/25 Cancelled" at bounding box center [508, 241] width 789 height 17
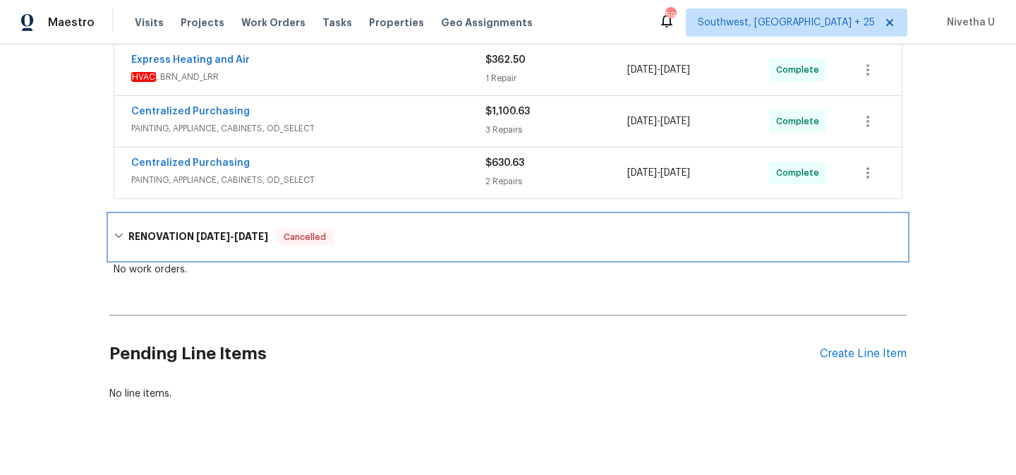
click at [372, 237] on div "RENOVATION 7/11/25 - 7/17/25 Cancelled" at bounding box center [508, 237] width 789 height 17
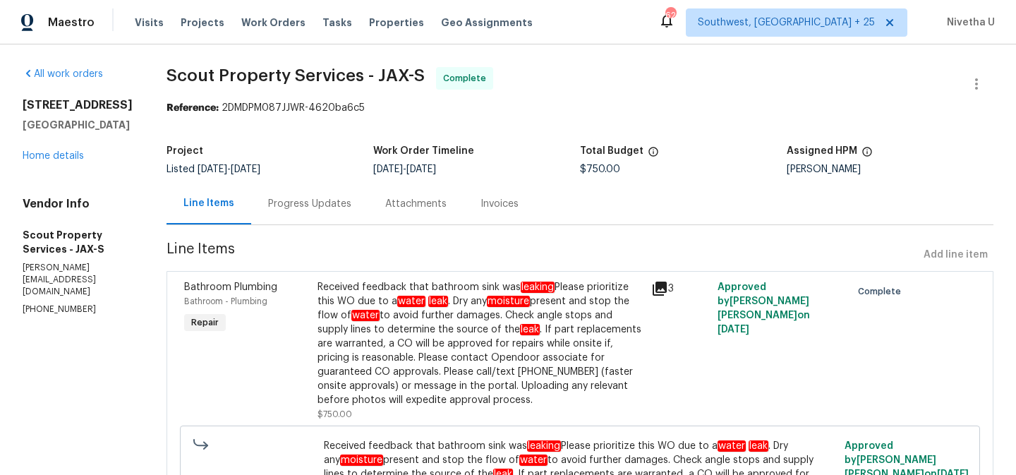
click at [268, 203] on div "Progress Updates" at bounding box center [309, 204] width 83 height 14
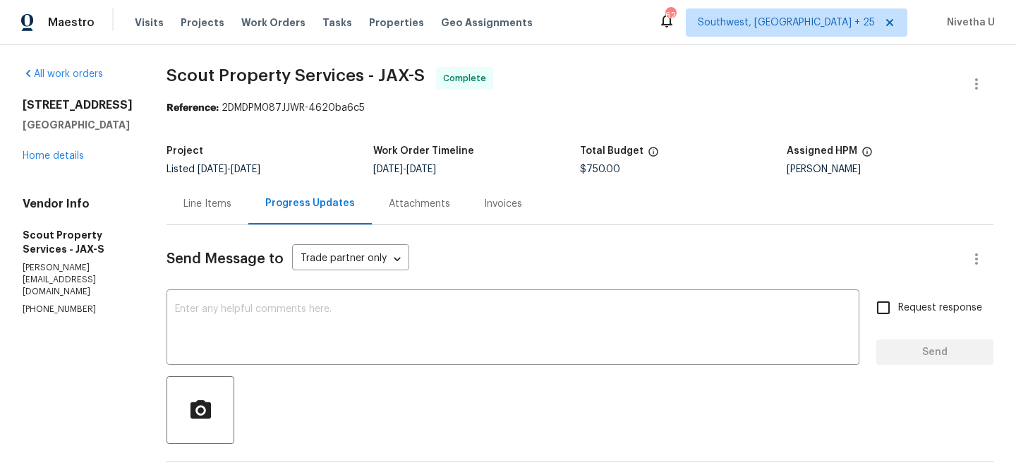
click at [211, 217] on div "Line Items" at bounding box center [207, 204] width 82 height 42
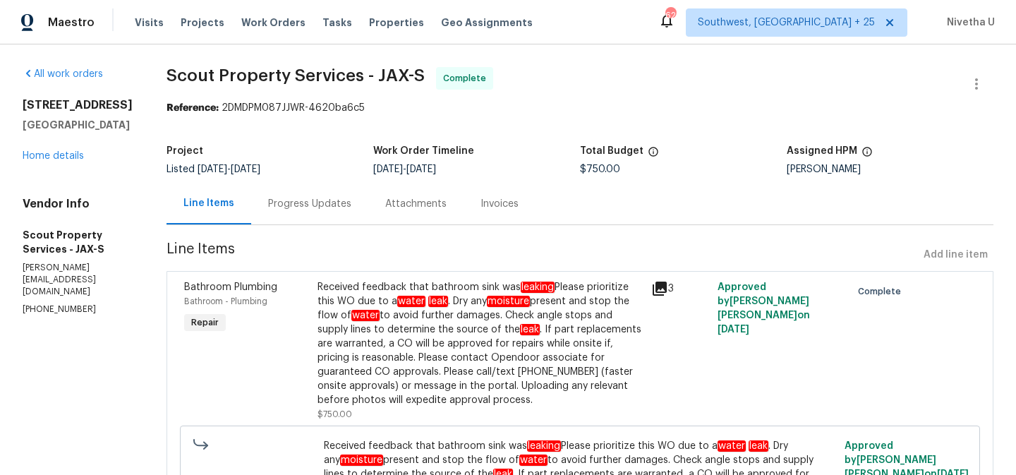
click at [251, 215] on div "Progress Updates" at bounding box center [309, 204] width 117 height 42
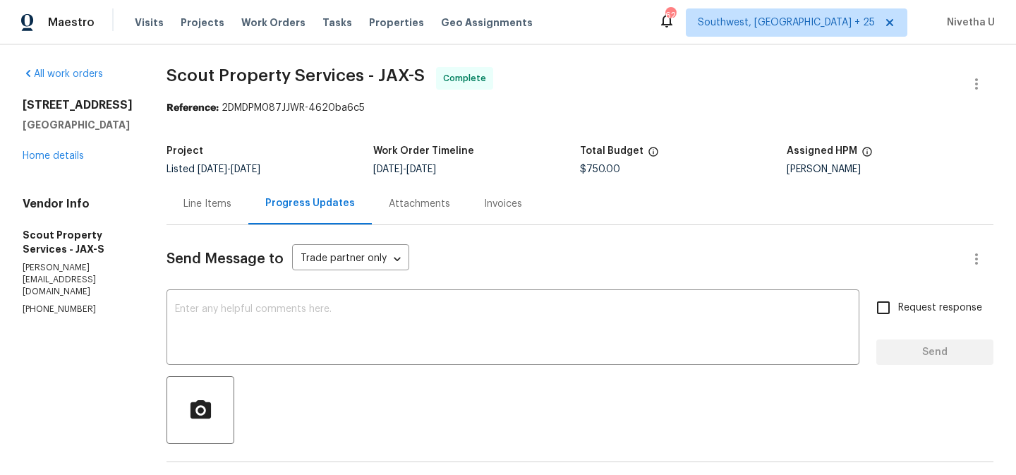
click at [193, 190] on div "Line Items" at bounding box center [207, 204] width 82 height 42
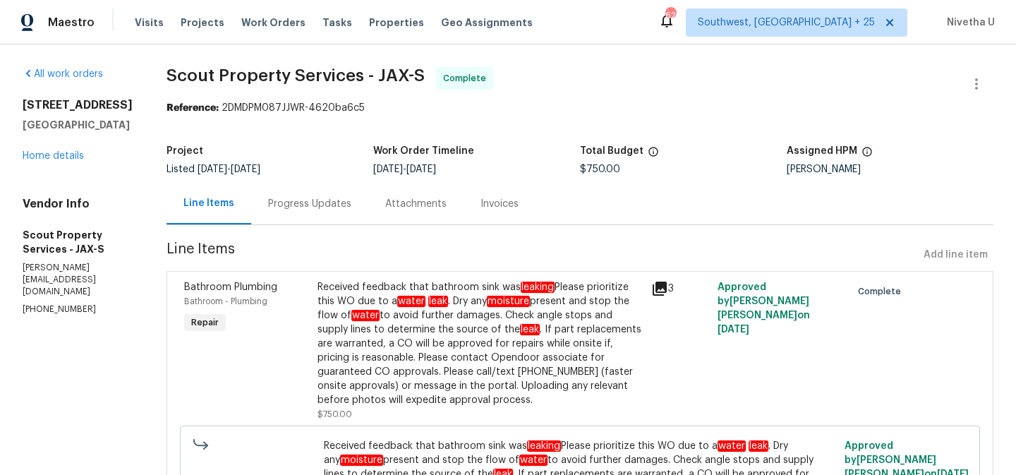
click at [268, 209] on div "Progress Updates" at bounding box center [309, 204] width 83 height 14
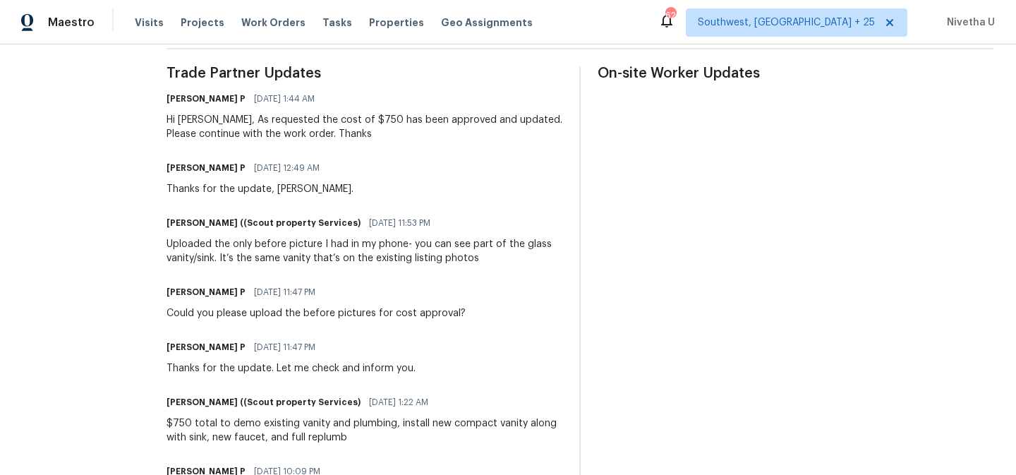
scroll to position [410, 0]
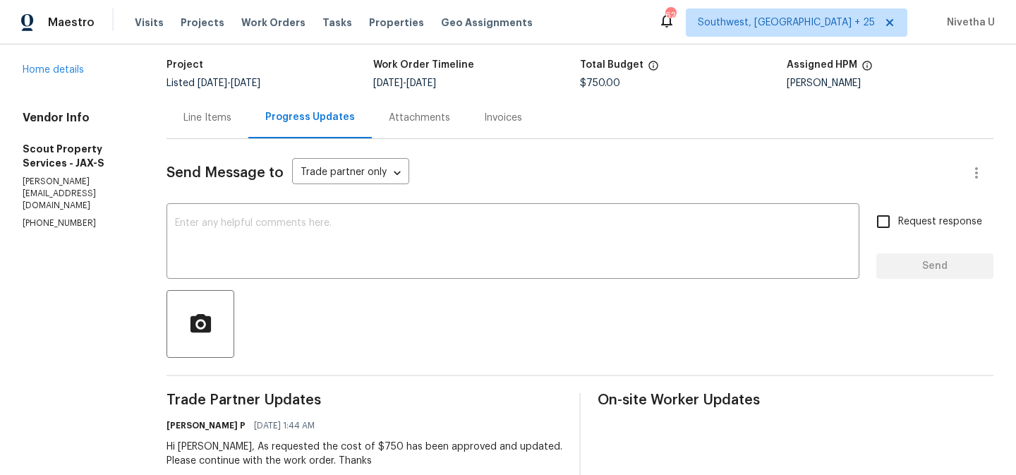
click at [200, 114] on div "Line Items" at bounding box center [207, 118] width 48 height 14
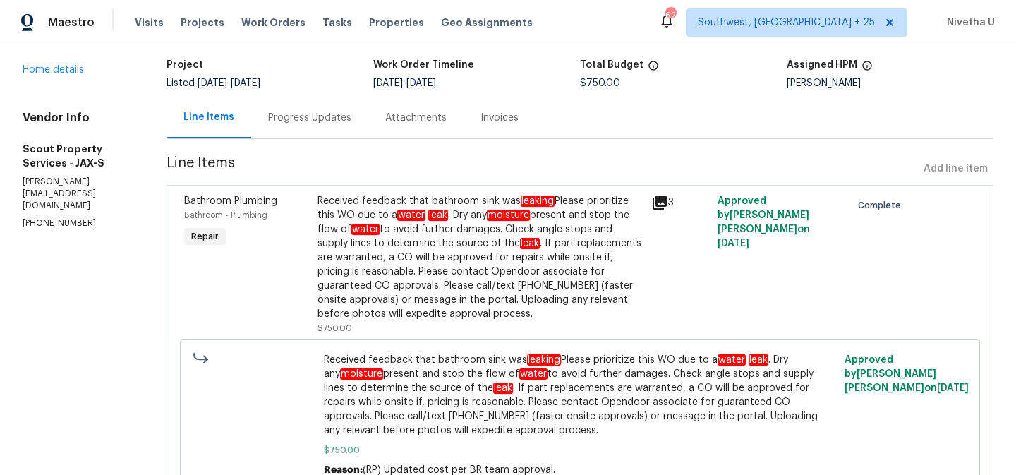
scroll to position [128, 0]
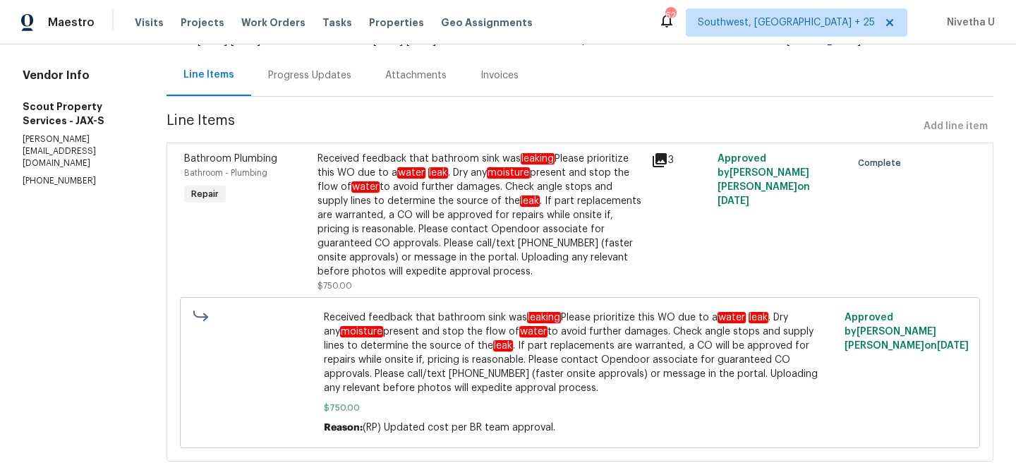
click at [466, 241] on div "Received feedback that bathroom sink was leaking Please prioritize this WO due …" at bounding box center [479, 215] width 325 height 127
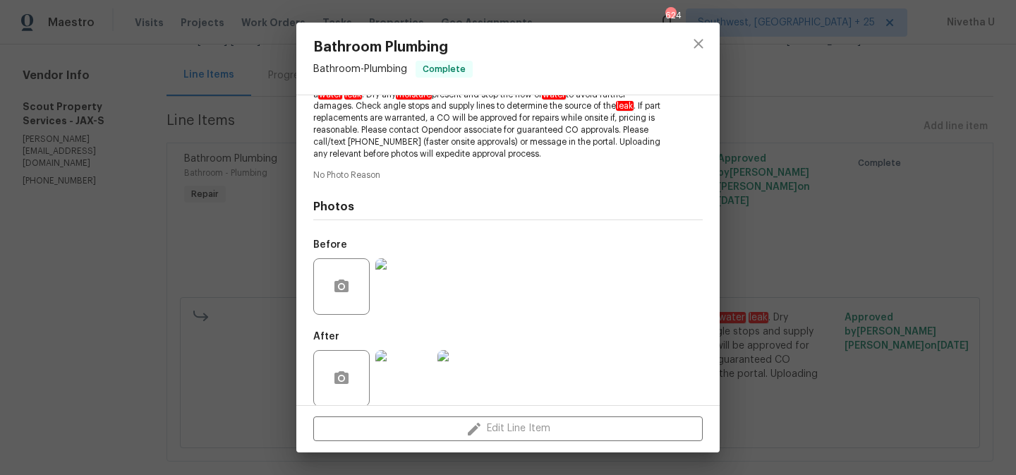
scroll to position [198, 0]
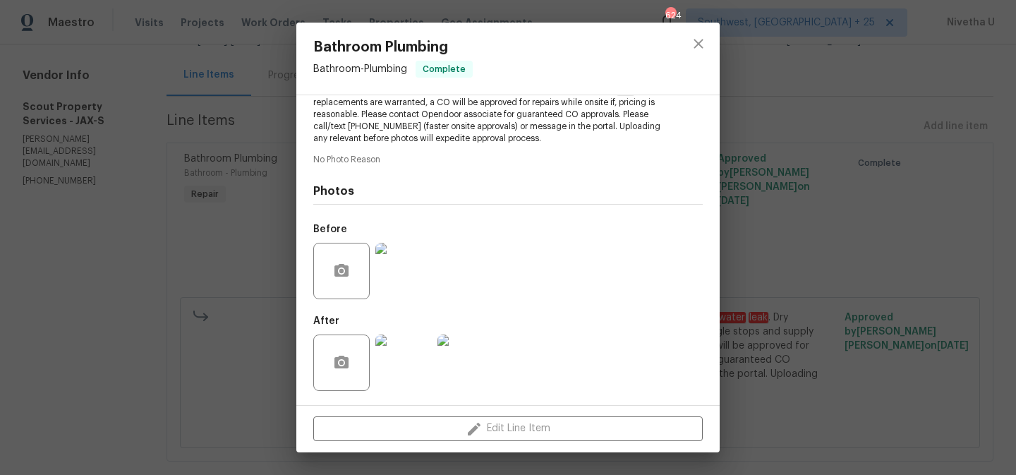
click at [396, 266] on img at bounding box center [403, 271] width 56 height 56
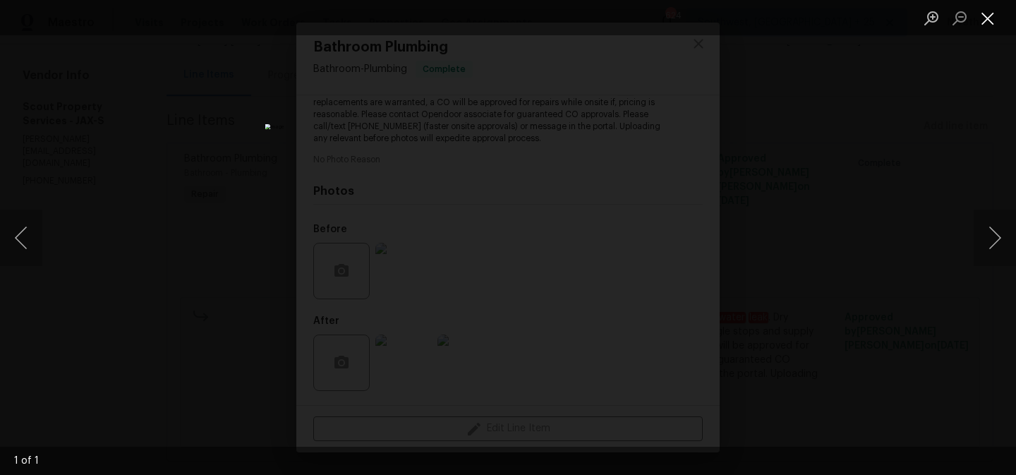
click at [995, 21] on button "Close lightbox" at bounding box center [988, 18] width 28 height 25
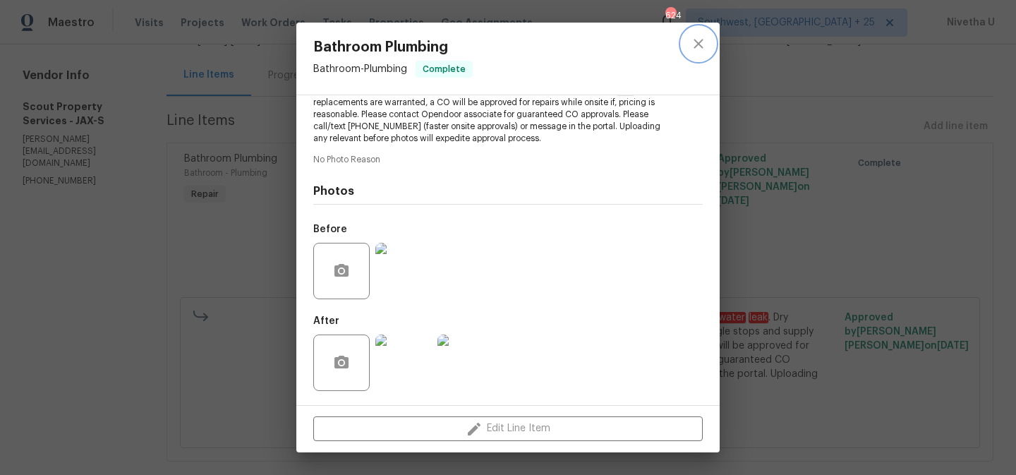
click at [689, 44] on button "close" at bounding box center [698, 44] width 34 height 34
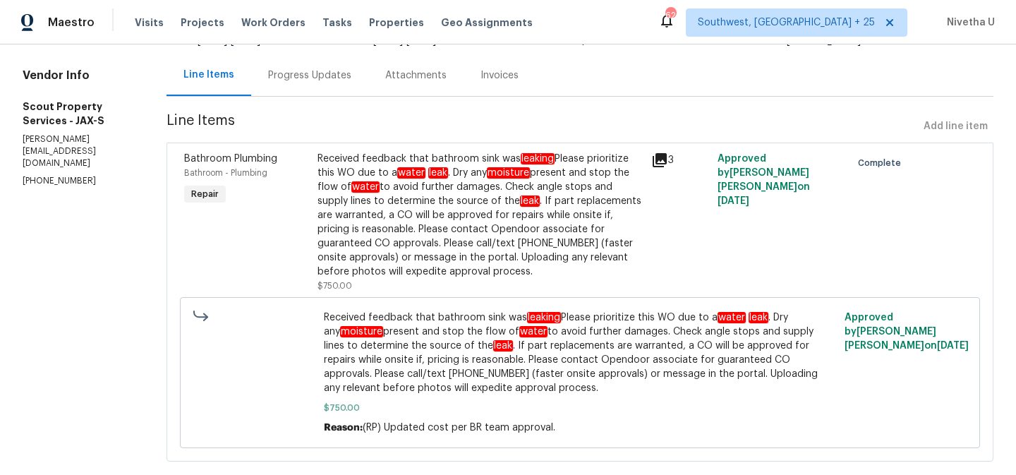
scroll to position [0, 0]
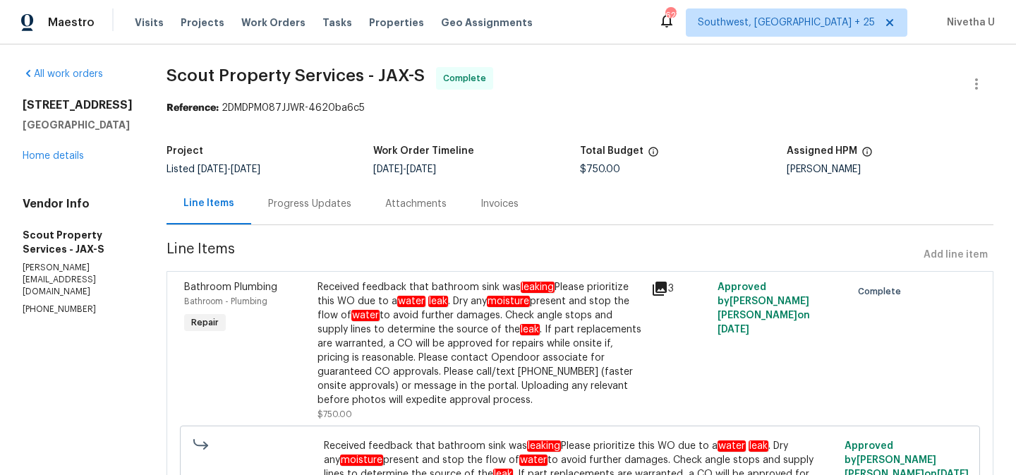
click at [268, 202] on div "Progress Updates" at bounding box center [309, 204] width 83 height 14
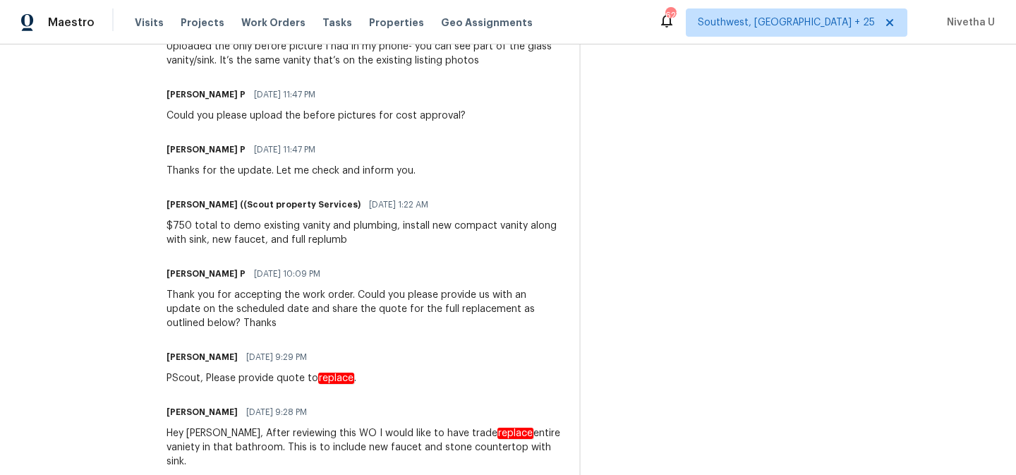
scroll to position [501, 0]
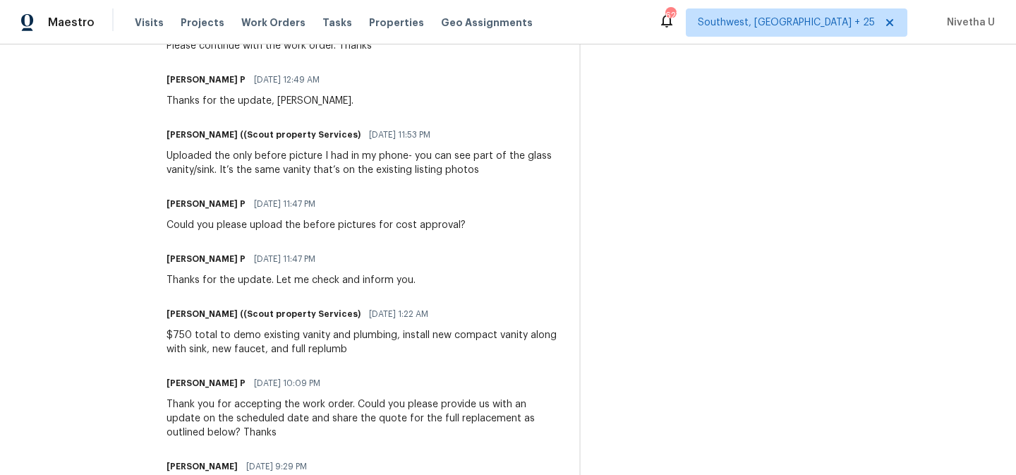
click at [389, 346] on div "$750 total to demo existing vanity and plumbing, install new compact vanity alo…" at bounding box center [364, 342] width 396 height 28
drag, startPoint x: 485, startPoint y: 338, endPoint x: 346, endPoint y: 349, distance: 140.1
click at [346, 349] on div "$750 total to demo existing vanity and plumbing, install new compact vanity alo…" at bounding box center [364, 342] width 396 height 28
copy div "vanity along with sink, new faucet, and full replumb"
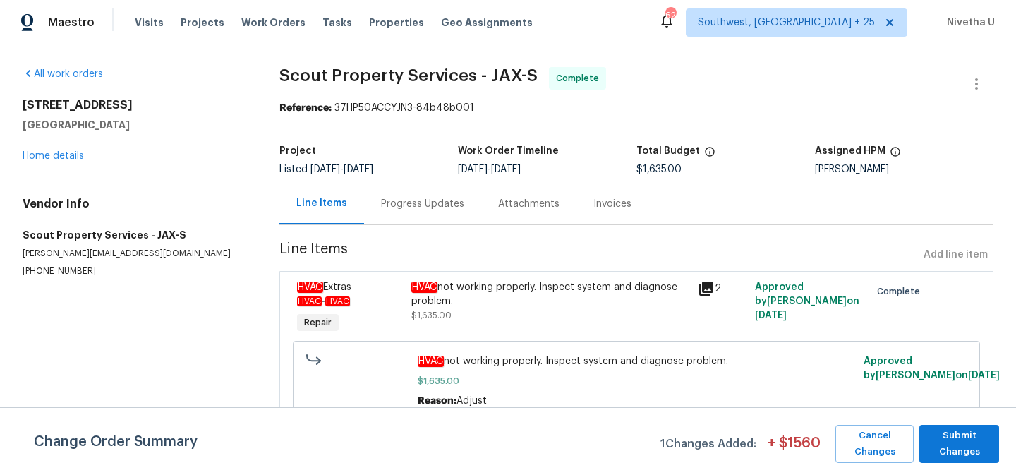
scroll to position [11, 0]
click at [374, 212] on div "Progress Updates" at bounding box center [422, 204] width 117 height 42
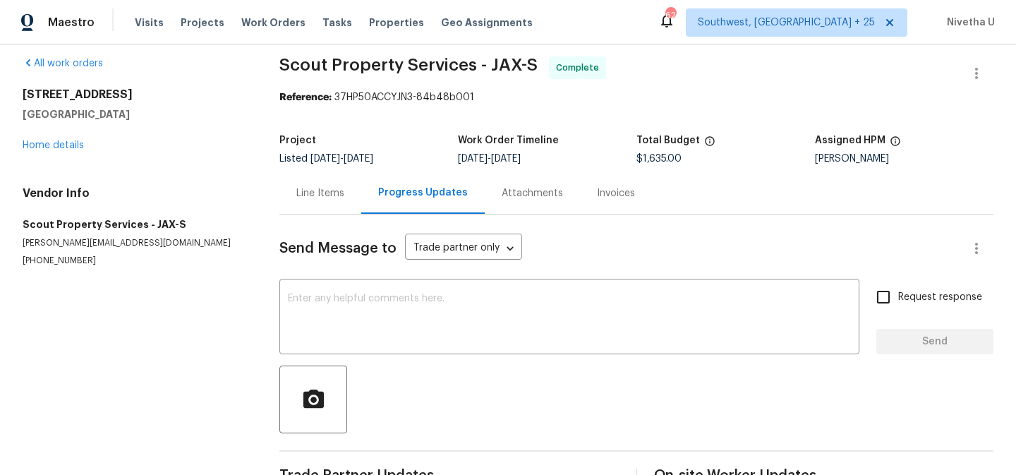
scroll to position [60, 0]
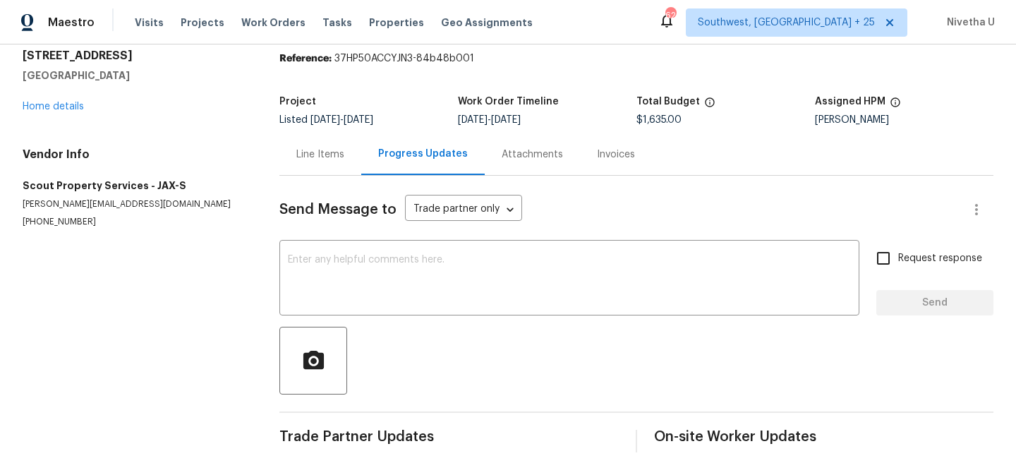
click at [327, 147] on div "Line Items" at bounding box center [320, 154] width 48 height 14
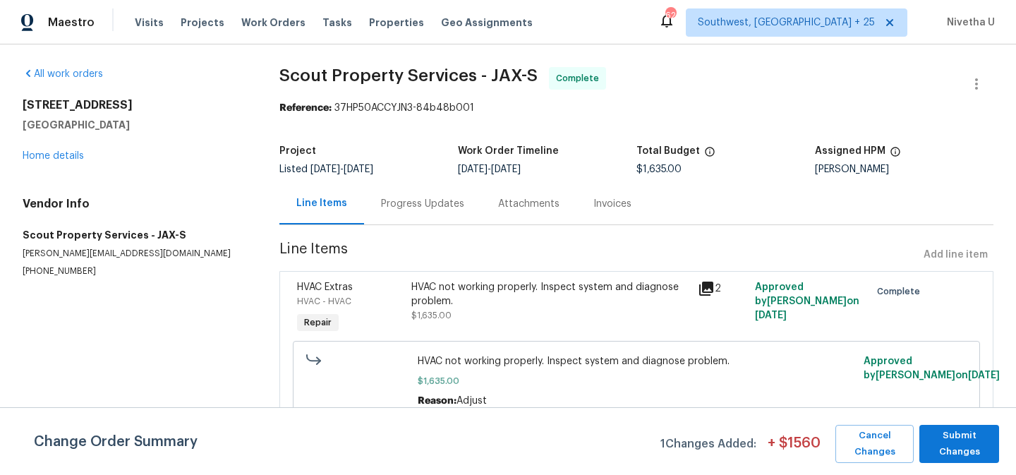
scroll to position [11, 0]
click at [421, 202] on div "Progress Updates" at bounding box center [422, 204] width 117 height 42
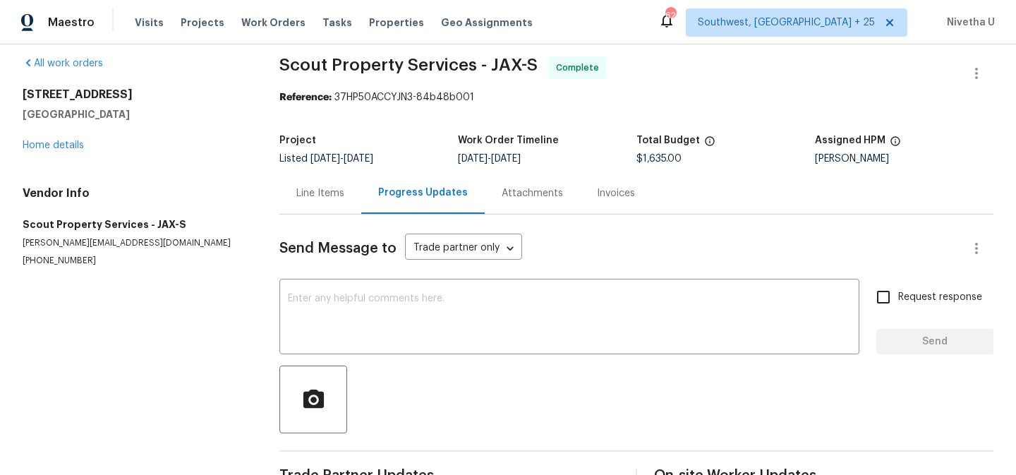
scroll to position [60, 0]
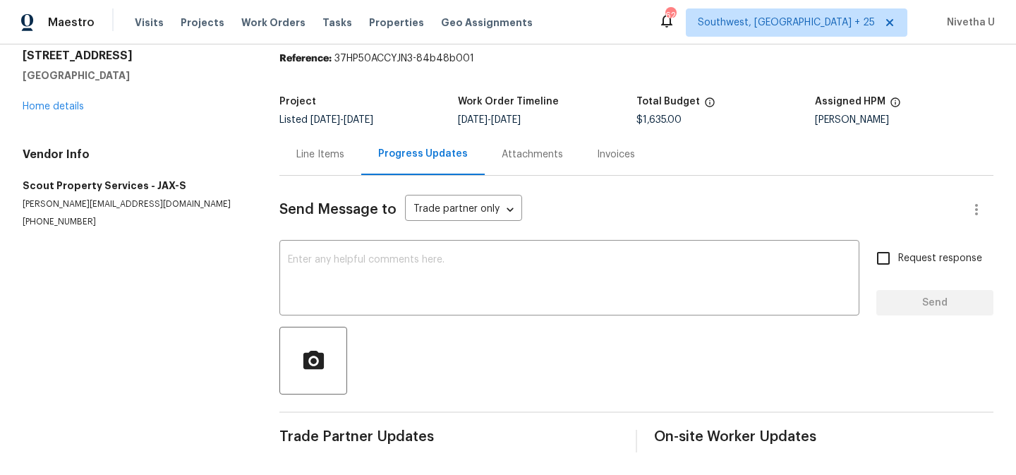
click at [487, 159] on div "Attachments" at bounding box center [532, 154] width 95 height 42
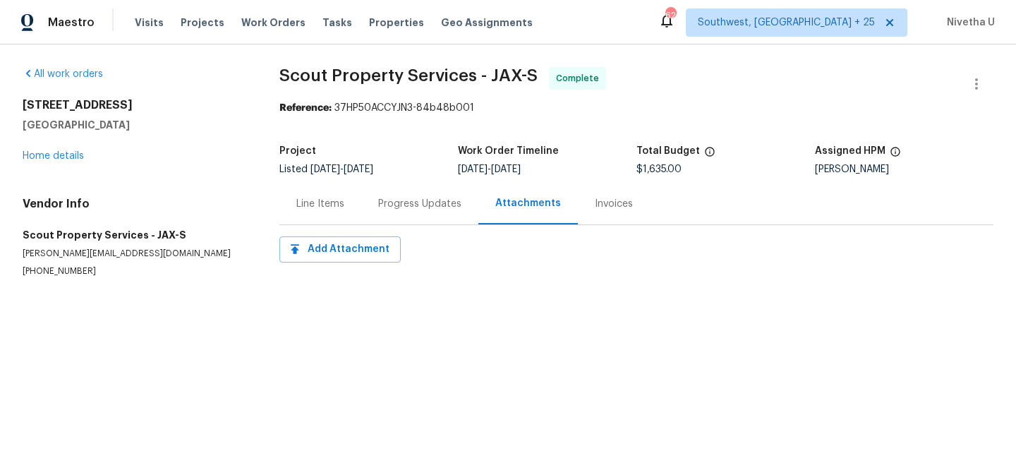
click at [611, 193] on div "Invoices" at bounding box center [614, 204] width 72 height 42
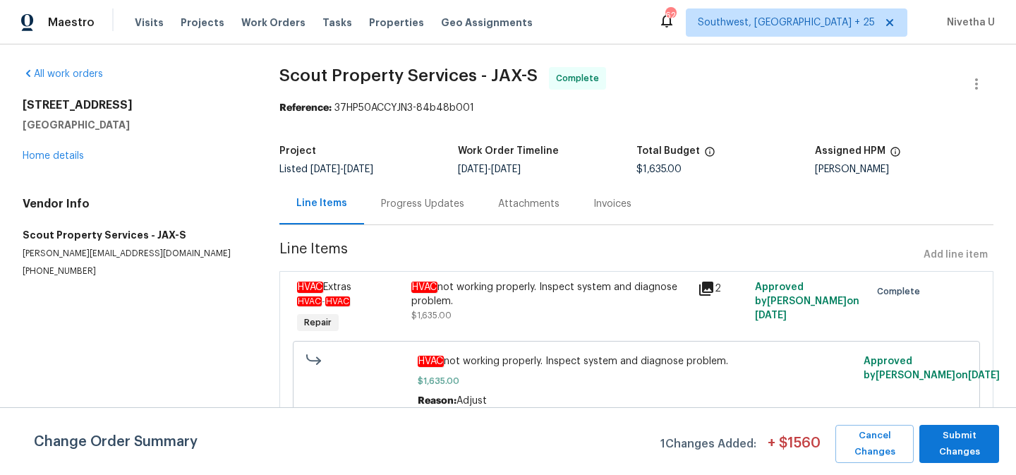
click at [599, 180] on div "Project Listed [DATE] - [DATE] Work Order Timeline [DATE] - [DATE] Total Budget…" at bounding box center [636, 160] width 714 height 45
click at [599, 201] on div "Invoices" at bounding box center [612, 204] width 38 height 14
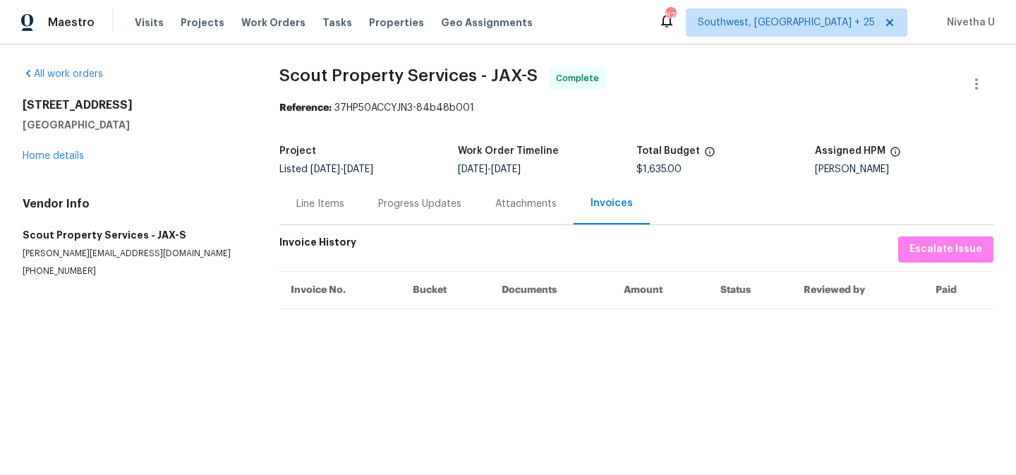
click at [538, 218] on div "Attachments" at bounding box center [525, 204] width 95 height 42
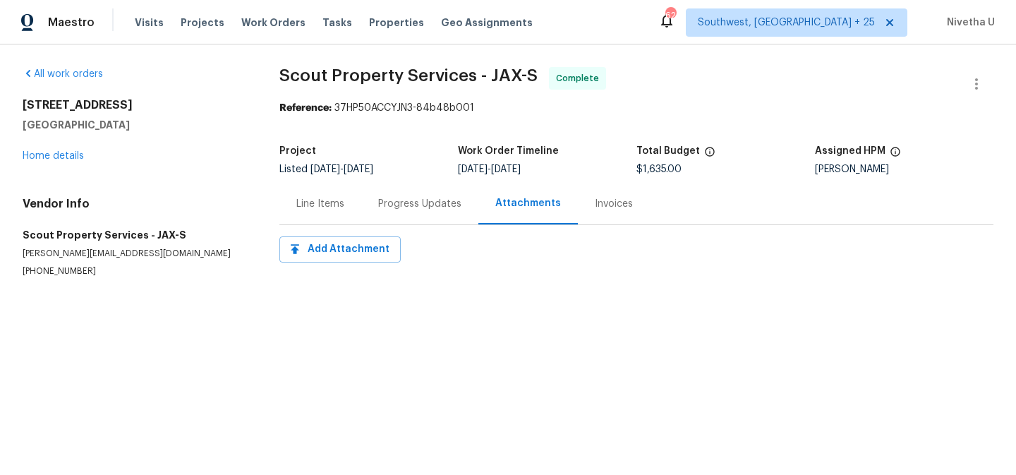
click at [413, 202] on div "Progress Updates" at bounding box center [419, 204] width 83 height 14
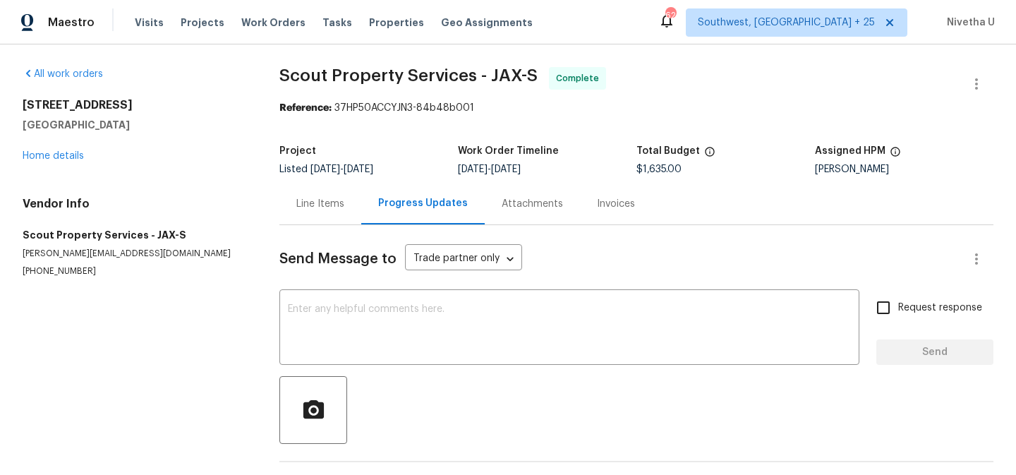
click at [327, 213] on div "Line Items" at bounding box center [320, 204] width 82 height 42
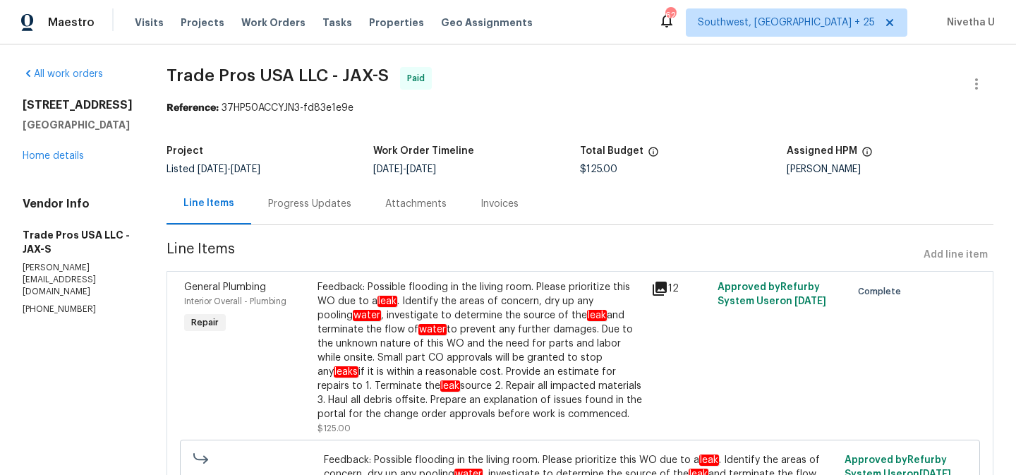
click at [305, 205] on div "Progress Updates" at bounding box center [309, 204] width 83 height 14
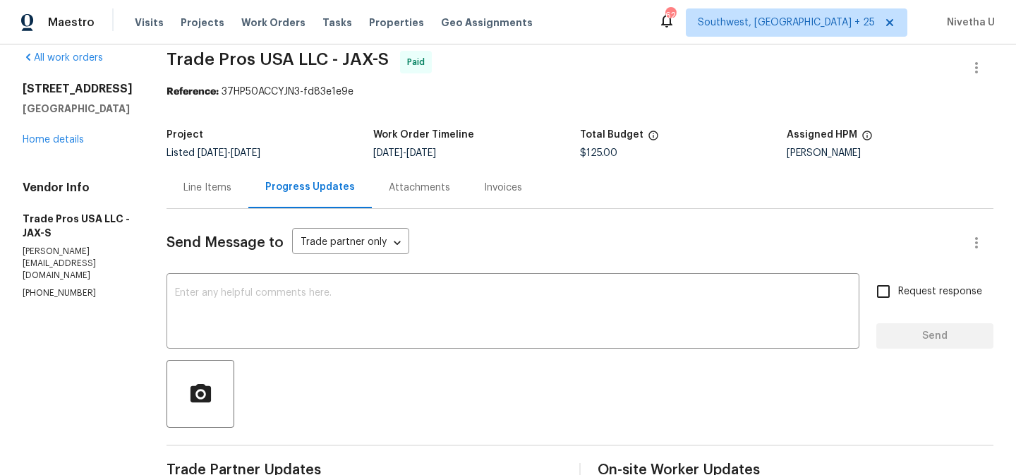
scroll to position [8, 0]
